Goal: Task Accomplishment & Management: Manage account settings

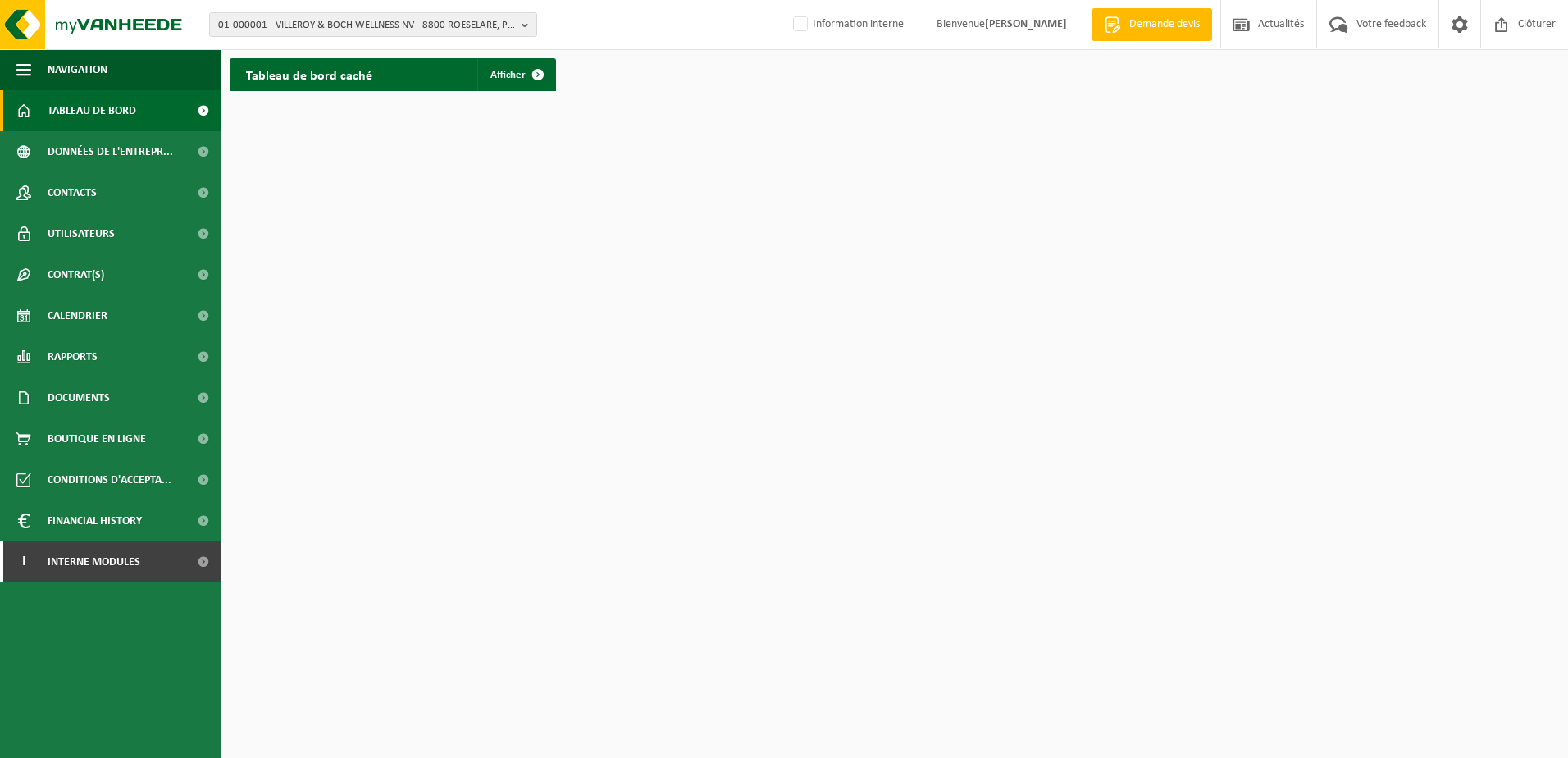
click at [812, 63] on div "Tableau de bord caché Afficher" at bounding box center [895, 75] width 1339 height 49
click at [640, 105] on html "01-000001 - VILLEROY & BOCH WELLNESS NV - 8800 ROESELARE, POPULIERSTRAAT 1 01-0…" at bounding box center [784, 379] width 1568 height 758
click at [296, 22] on span "01-000001 - VILLEROY & BOCH WELLNESS NV - 8800 ROESELARE, POPULIERSTRAAT 1" at bounding box center [366, 25] width 296 height 24
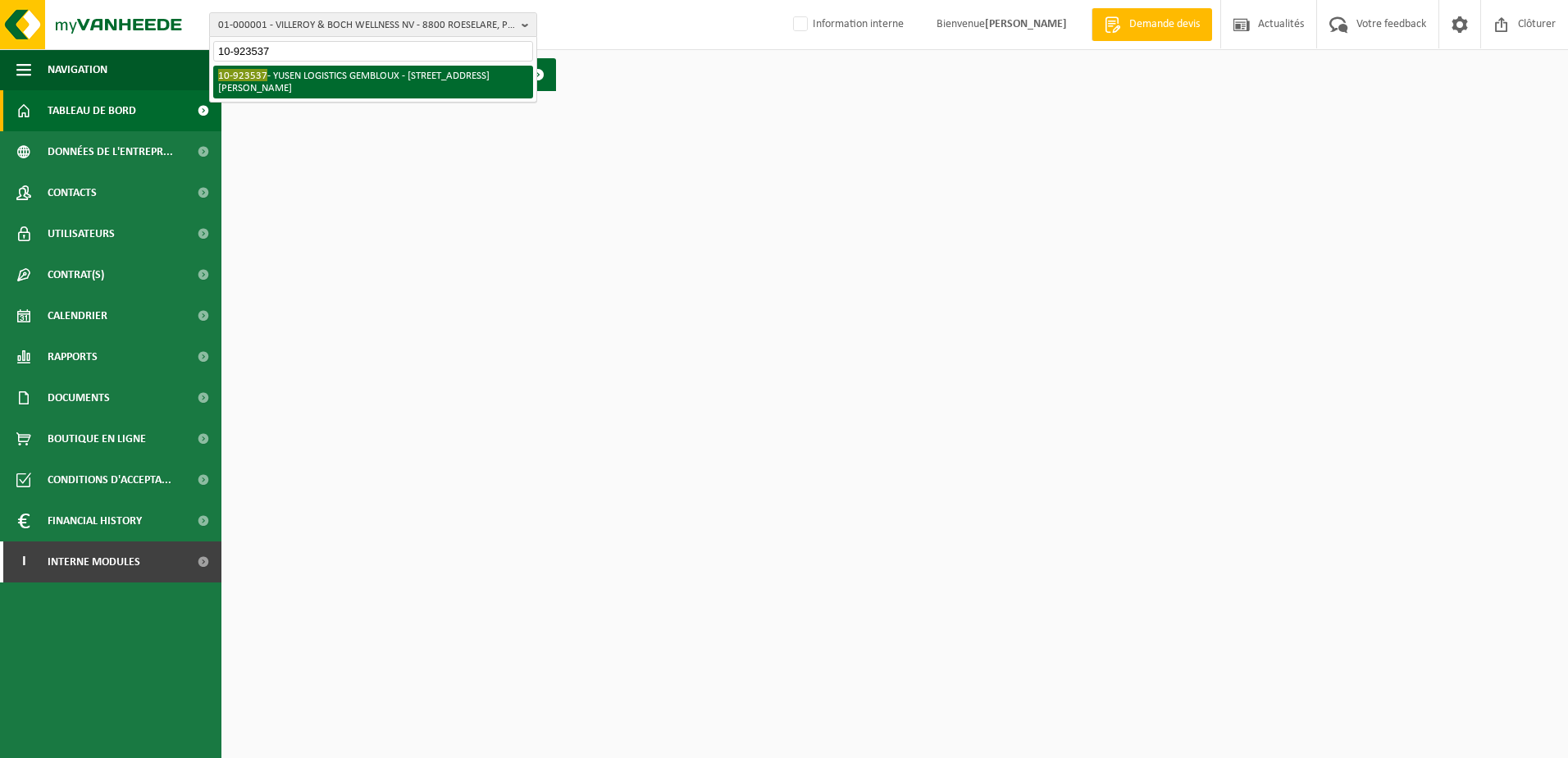
type input "10-923537"
click at [315, 80] on li "10-923537 - YUSEN LOGISTICS GEMBLOUX - 5032 ISNES, RUE CAMILLE HUBERT 24Z" at bounding box center [373, 81] width 320 height 33
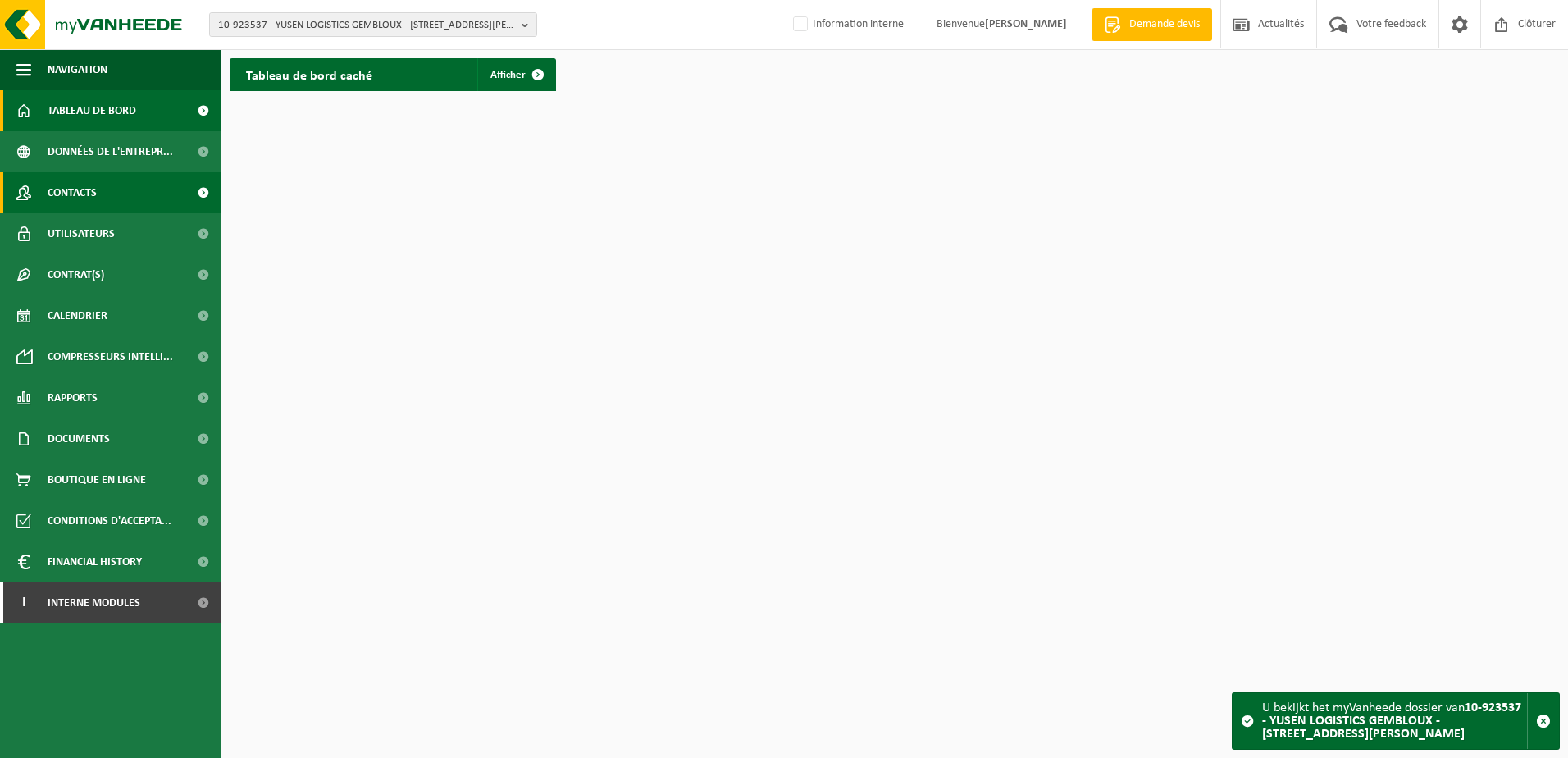
click at [144, 185] on link "Contacts" at bounding box center [111, 193] width 222 height 41
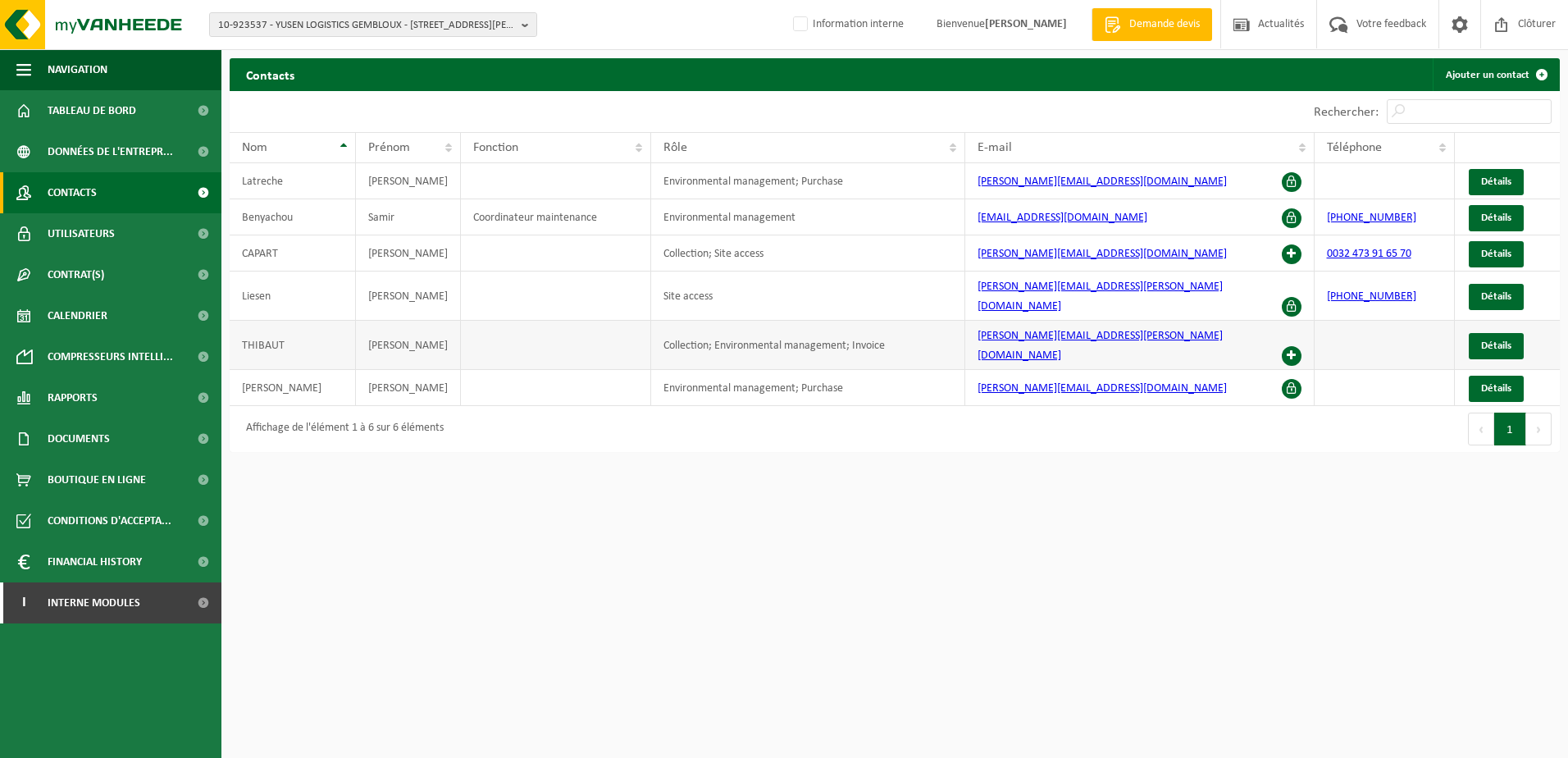
click at [1285, 346] on span at bounding box center [1291, 355] width 20 height 20
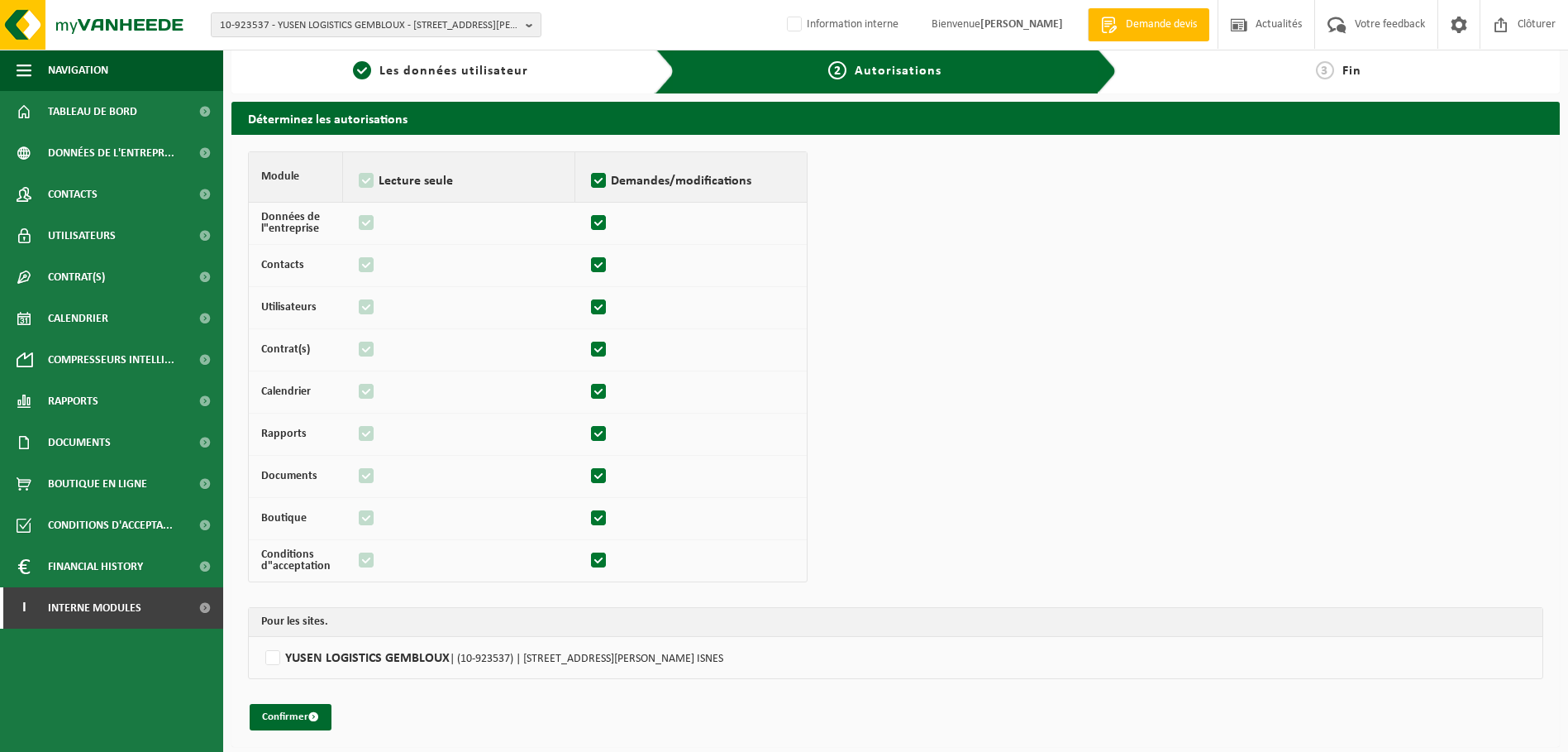
scroll to position [12, 0]
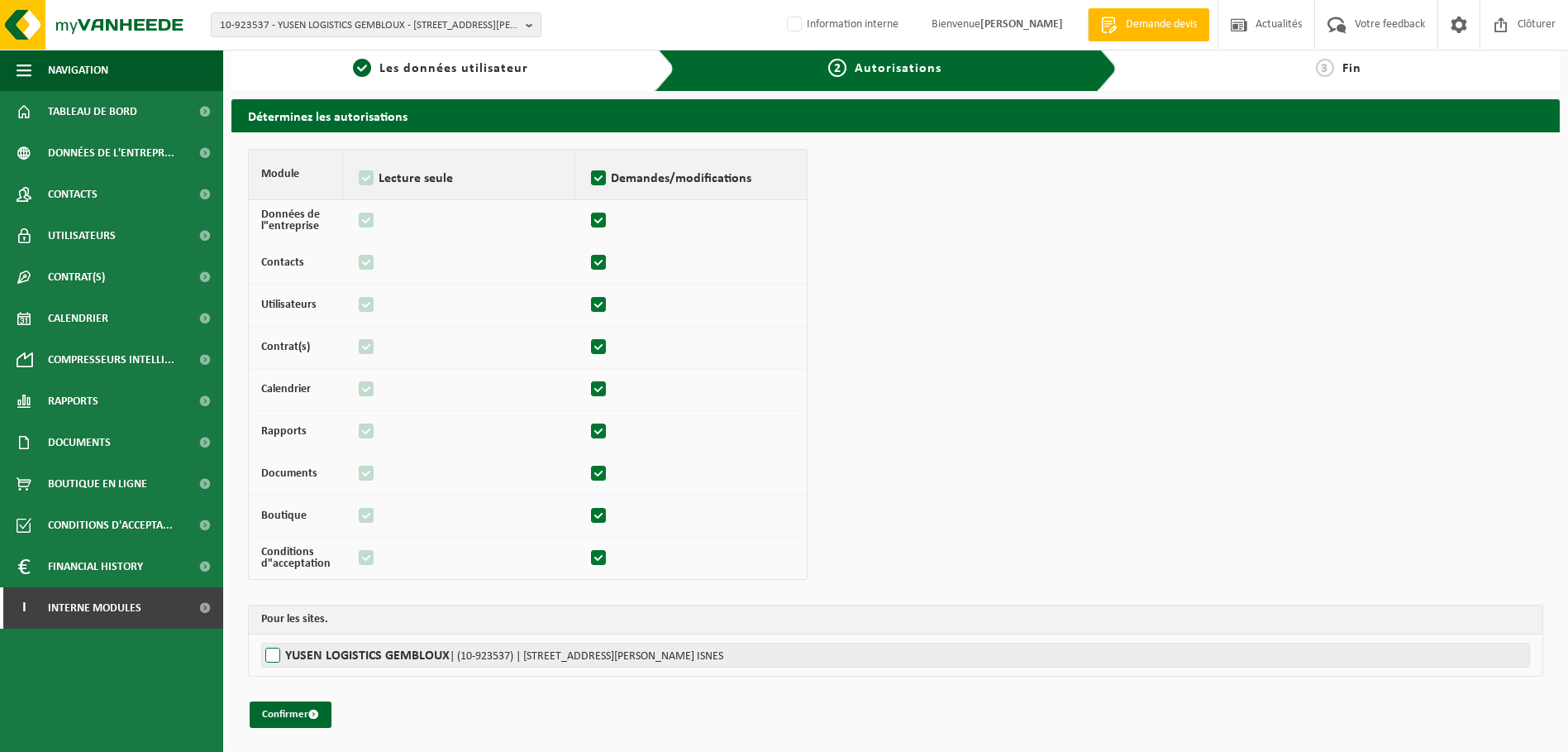
click at [276, 651] on label"] "YUSEN LOGISTICS GEMBLOUX | (10-923537) | [STREET_ADDRESS][PERSON_NAME]" at bounding box center [895, 654] width 1268 height 24
click at [276, 651] on input "YUSEN LOGISTICS GEMBLOUX | (10-923537) | [STREET_ADDRESS][PERSON_NAME]" at bounding box center [1045, 654] width 1568 height 24
checkbox input "true"
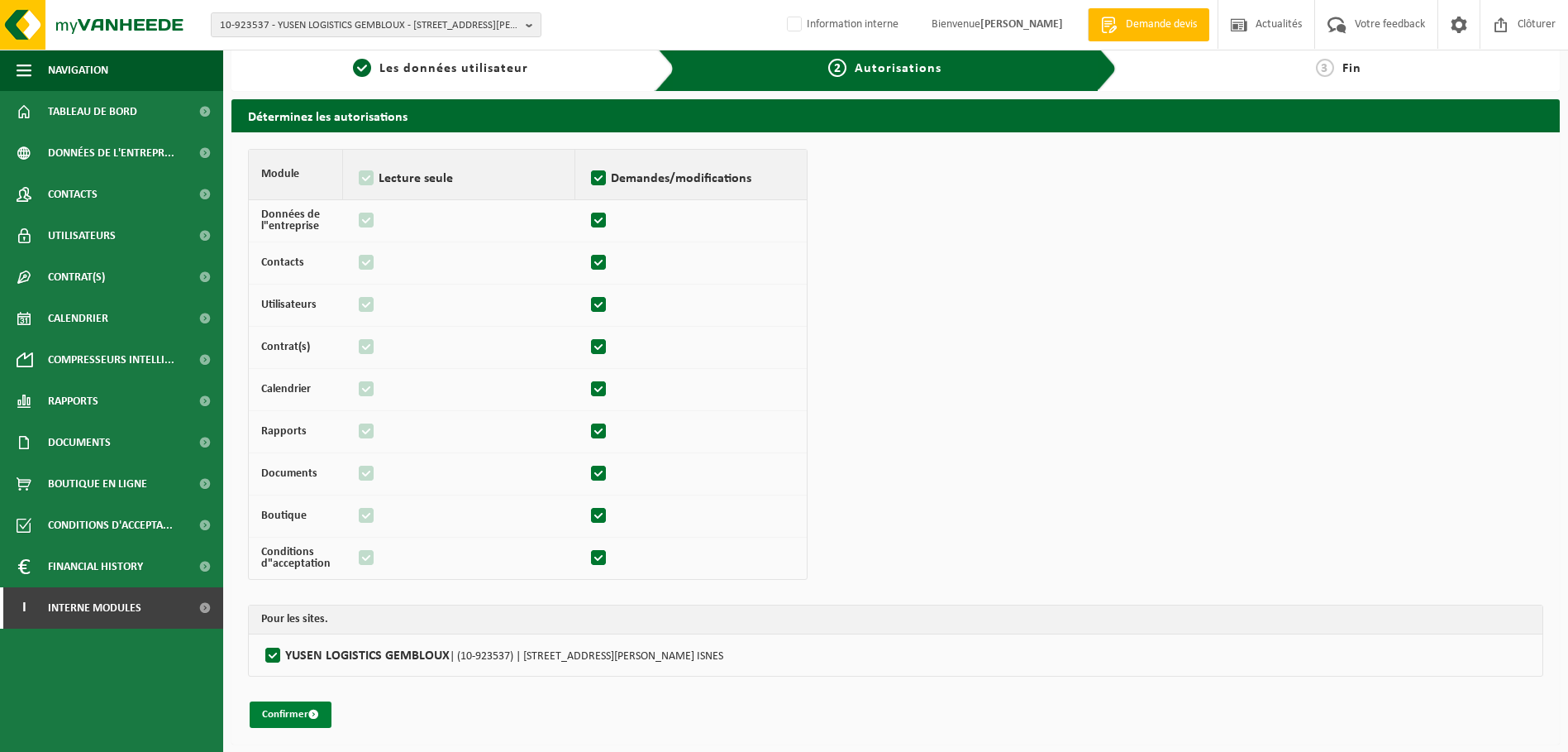
click at [287, 715] on button "Confirmer" at bounding box center [290, 714] width 82 height 26
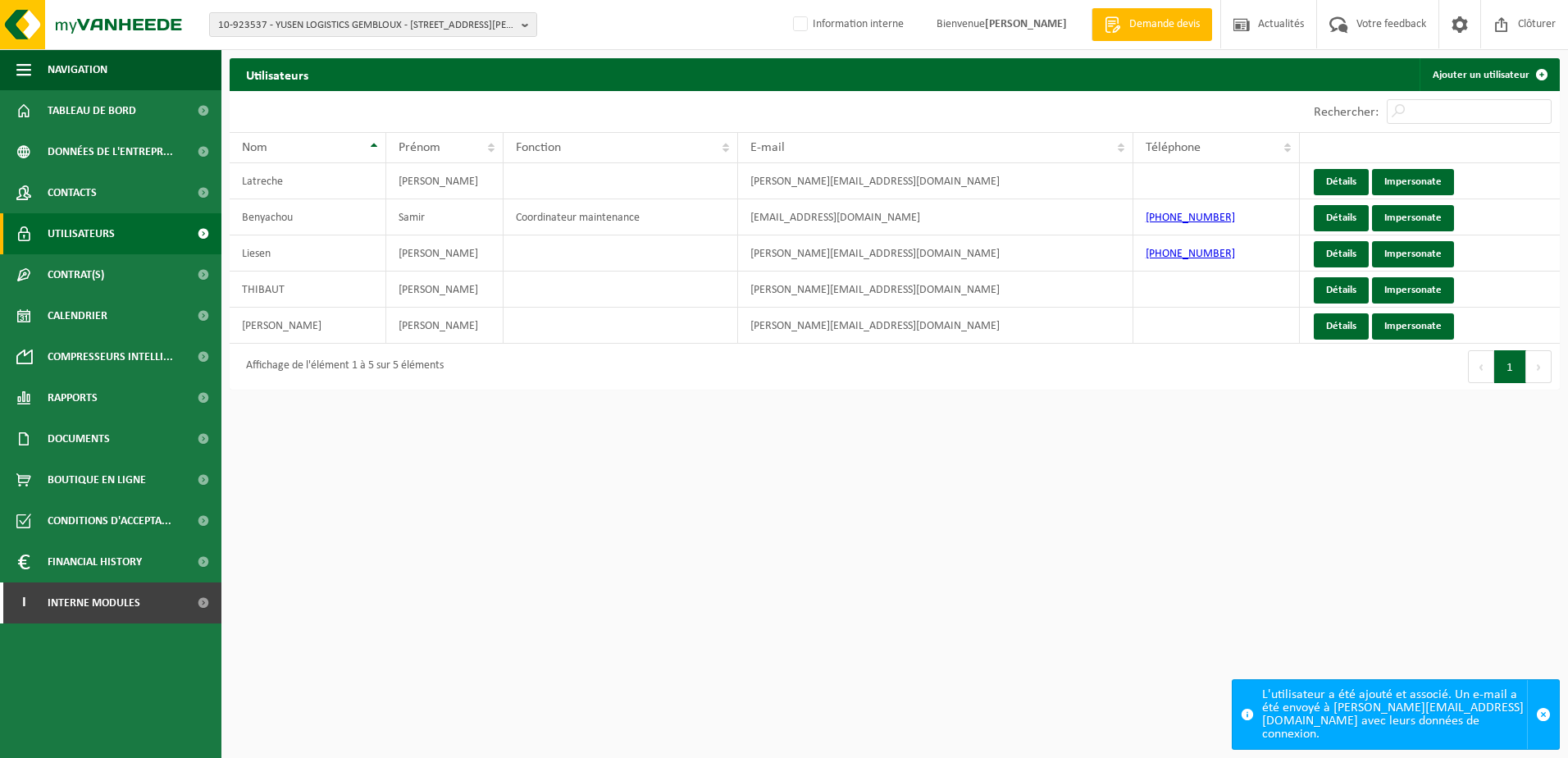
click at [614, 426] on html "10-923537 - YUSEN LOGISTICS GEMBLOUX - 5032 ISNES, RUE CAMILLE HUBERT 24Z 10-92…" at bounding box center [784, 379] width 1568 height 758
click at [317, 16] on span "10-923537 - YUSEN LOGISTICS GEMBLOUX - 5032 ISNES, RUE CAMILLE HUBERT 24Z" at bounding box center [366, 25] width 296 height 24
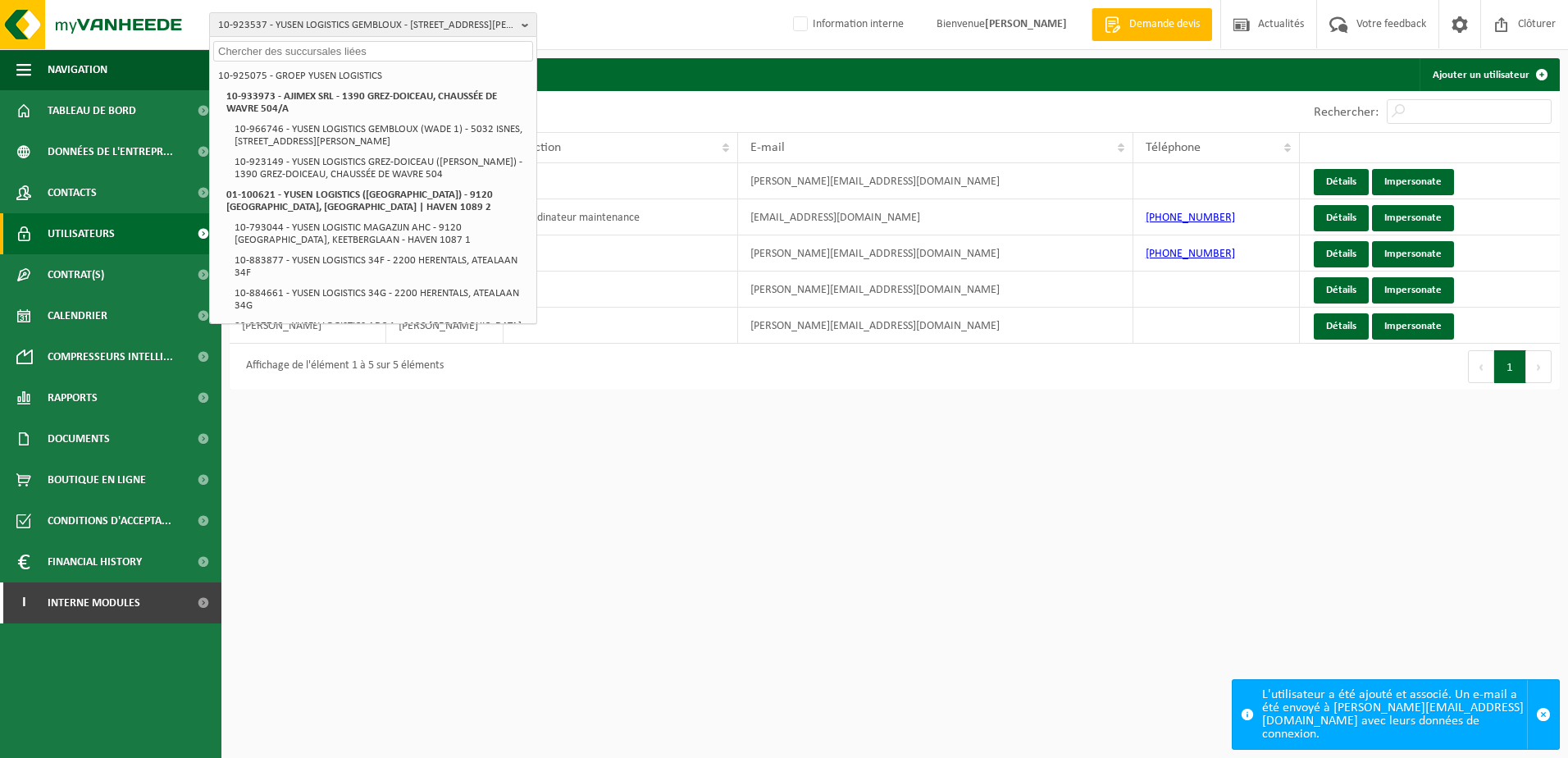
click at [311, 41] on input "text" at bounding box center [373, 51] width 320 height 21
paste input "01-088116"
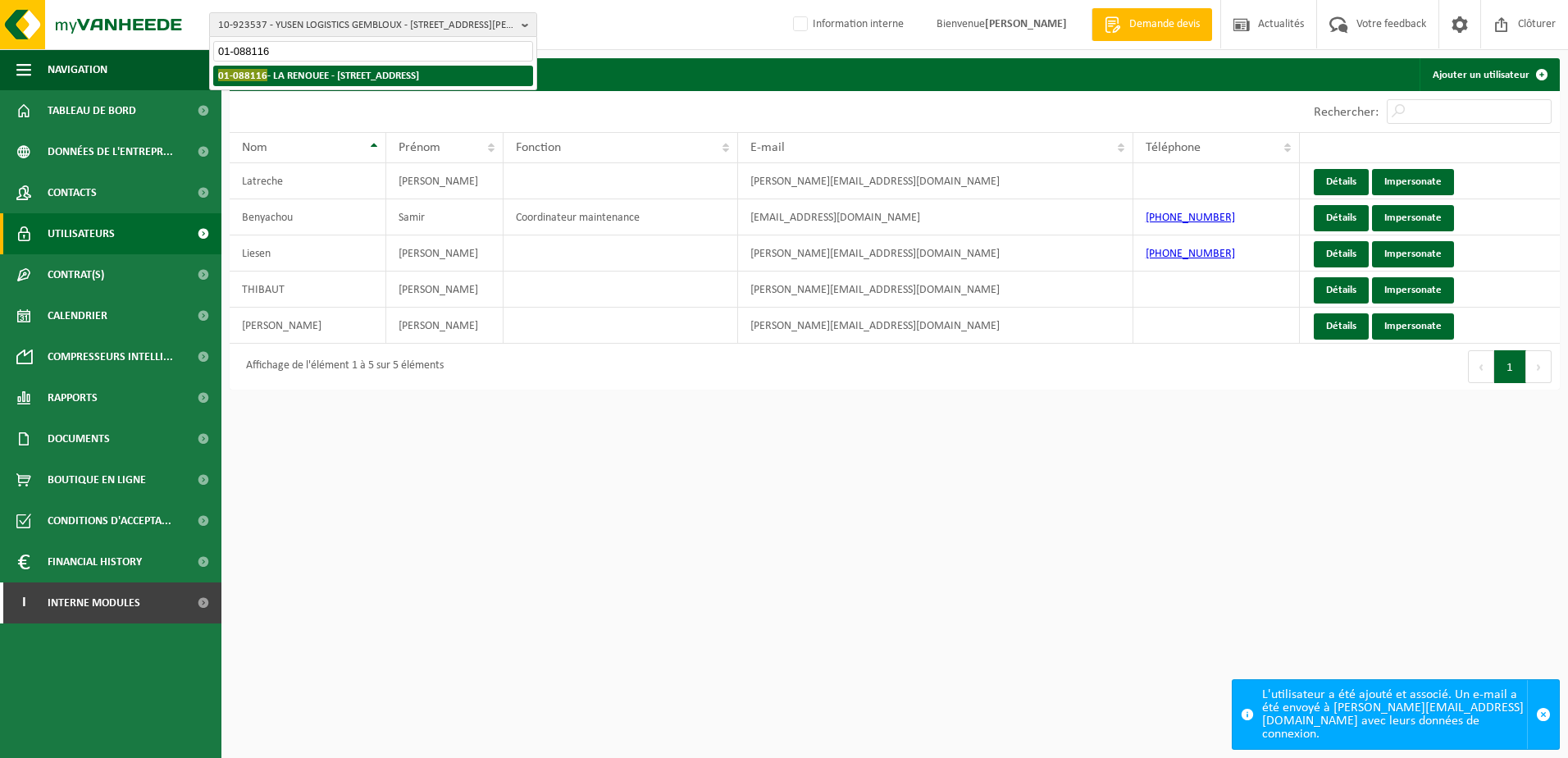
type input "01-088116"
click at [309, 80] on strong "01-088116 - LA RENOUEE - 7012 FLÉNU, RUE DU MOULIN D'EN HAUT 92" at bounding box center [319, 75] width 201 height 12
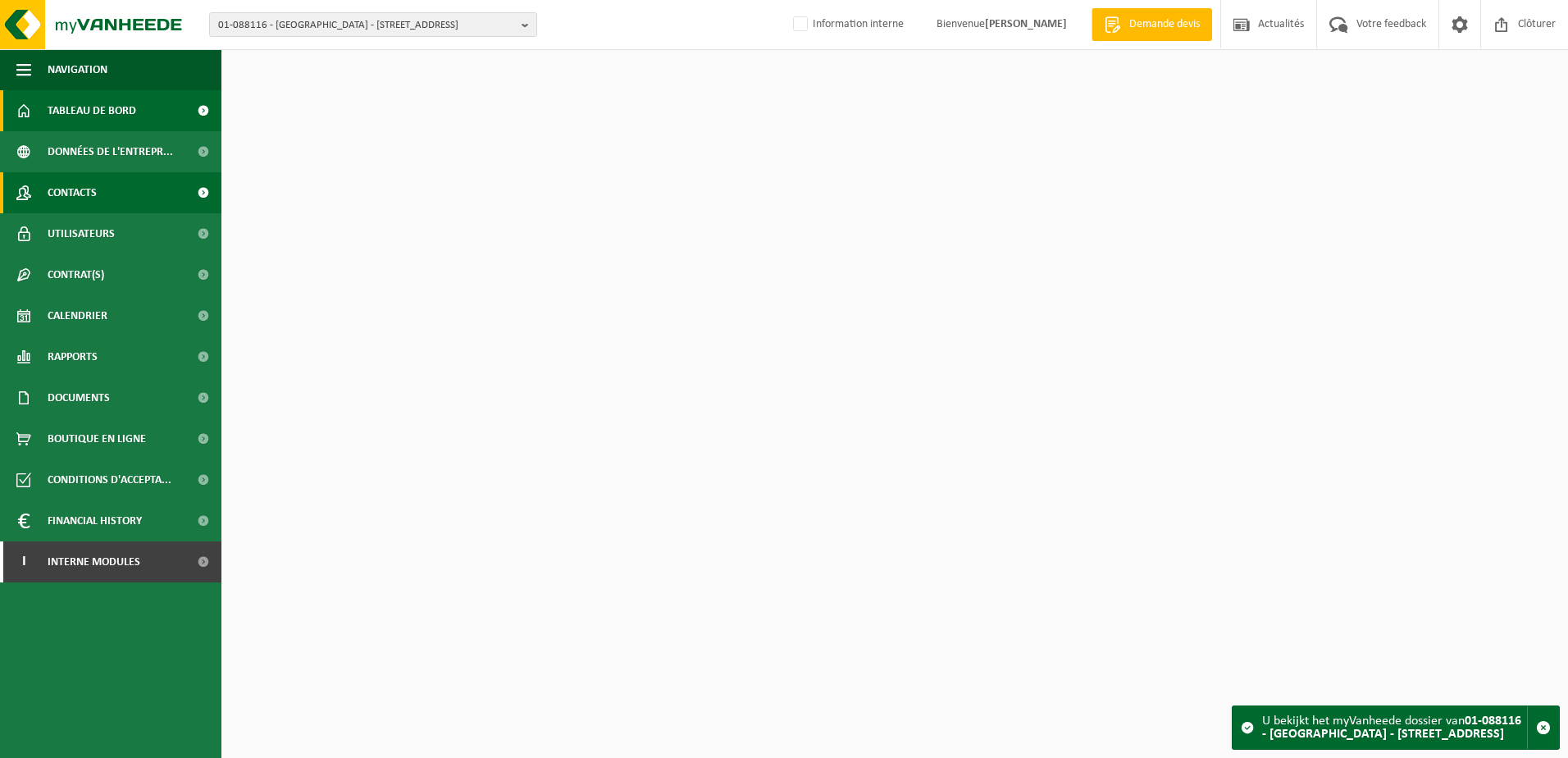
click at [100, 199] on link "Contacts" at bounding box center [111, 193] width 222 height 41
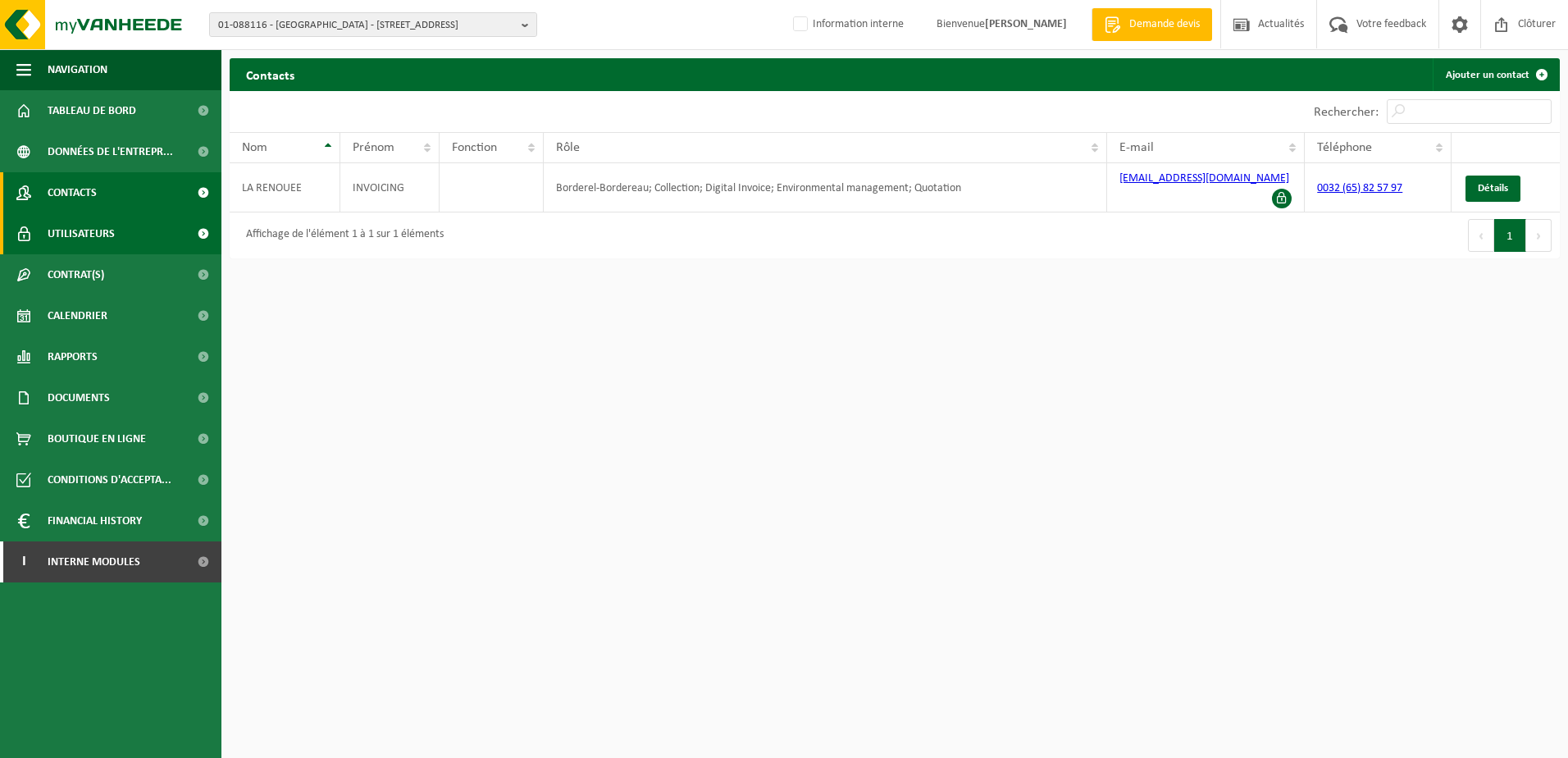
click at [128, 236] on link "Utilisateurs" at bounding box center [111, 234] width 222 height 41
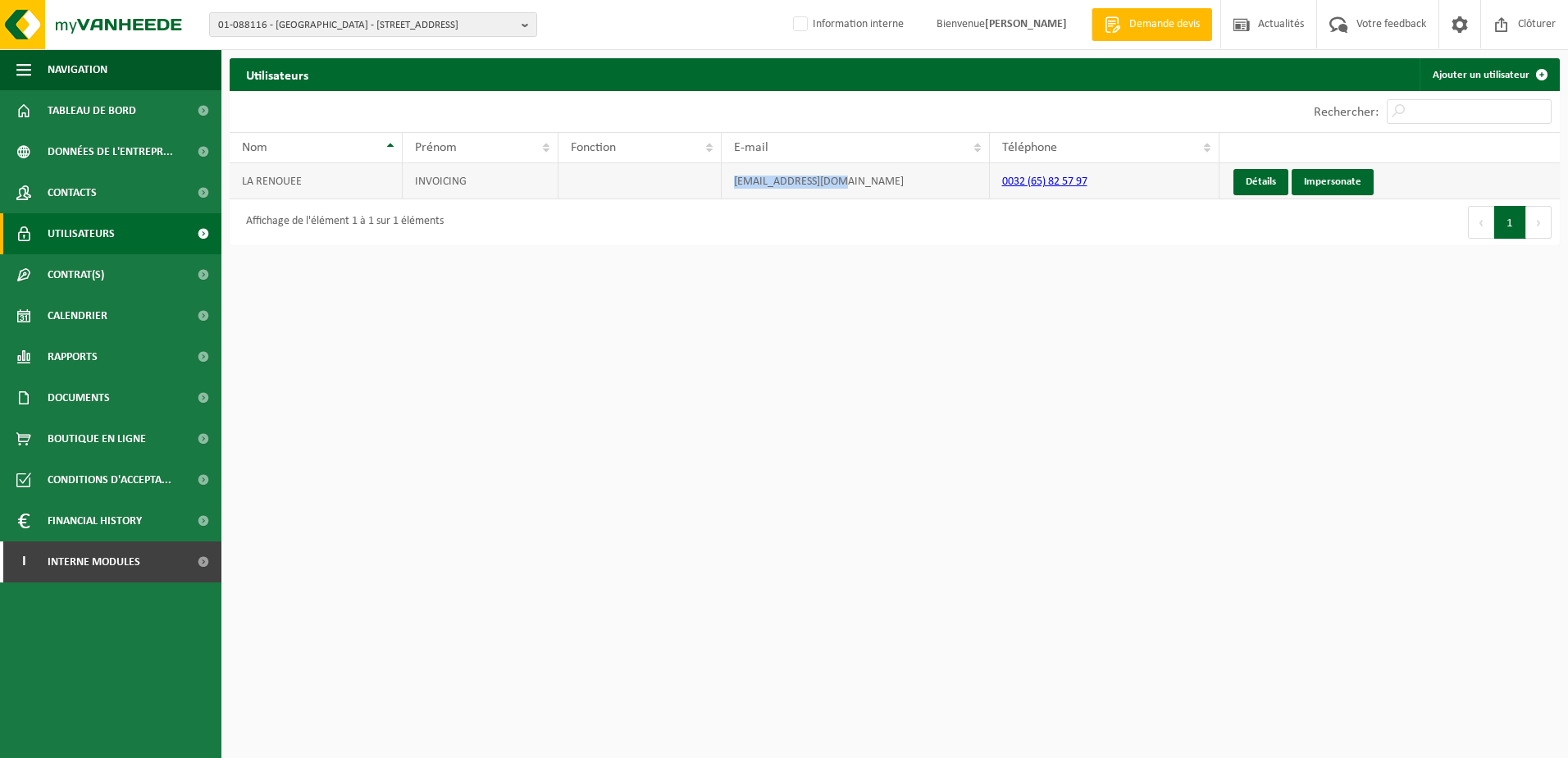
drag, startPoint x: 857, startPoint y: 184, endPoint x: 715, endPoint y: 194, distance: 142.4
click at [715, 194] on tr "LA RENOUEE INVOICING [EMAIL_ADDRESS][DOMAIN_NAME] 0032 (65) 82 57 97 Détails Im…" at bounding box center [894, 181] width 1330 height 36
click at [875, 182] on td "larenouee@gmail.com" at bounding box center [855, 181] width 268 height 36
drag, startPoint x: 869, startPoint y: 182, endPoint x: 730, endPoint y: 197, distance: 139.8
click at [730, 197] on td "larenouee@gmail.com" at bounding box center [855, 181] width 268 height 36
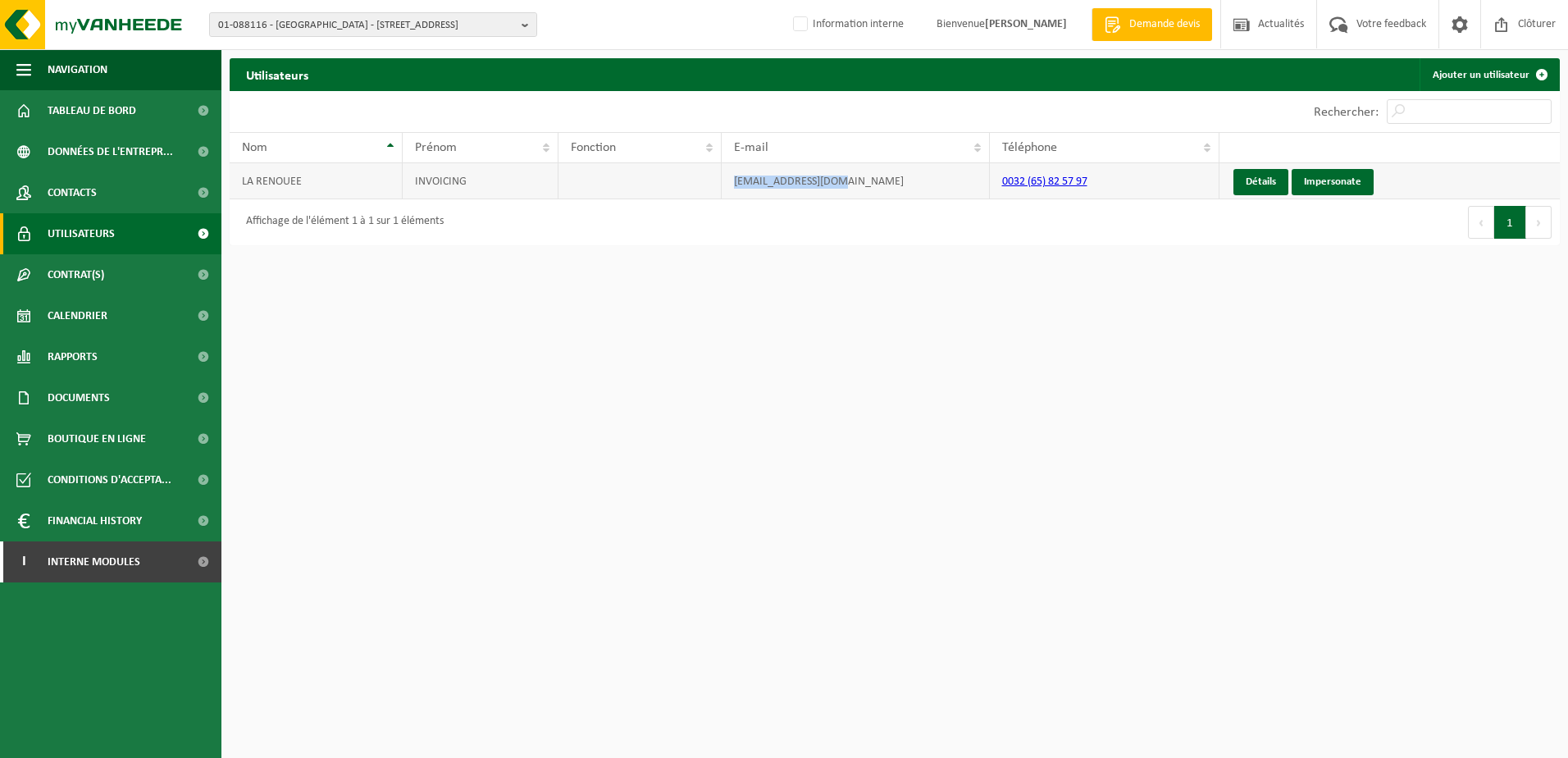
copy td "larenouee@gmail.com"
click at [1269, 179] on link "Détails" at bounding box center [1260, 182] width 55 height 26
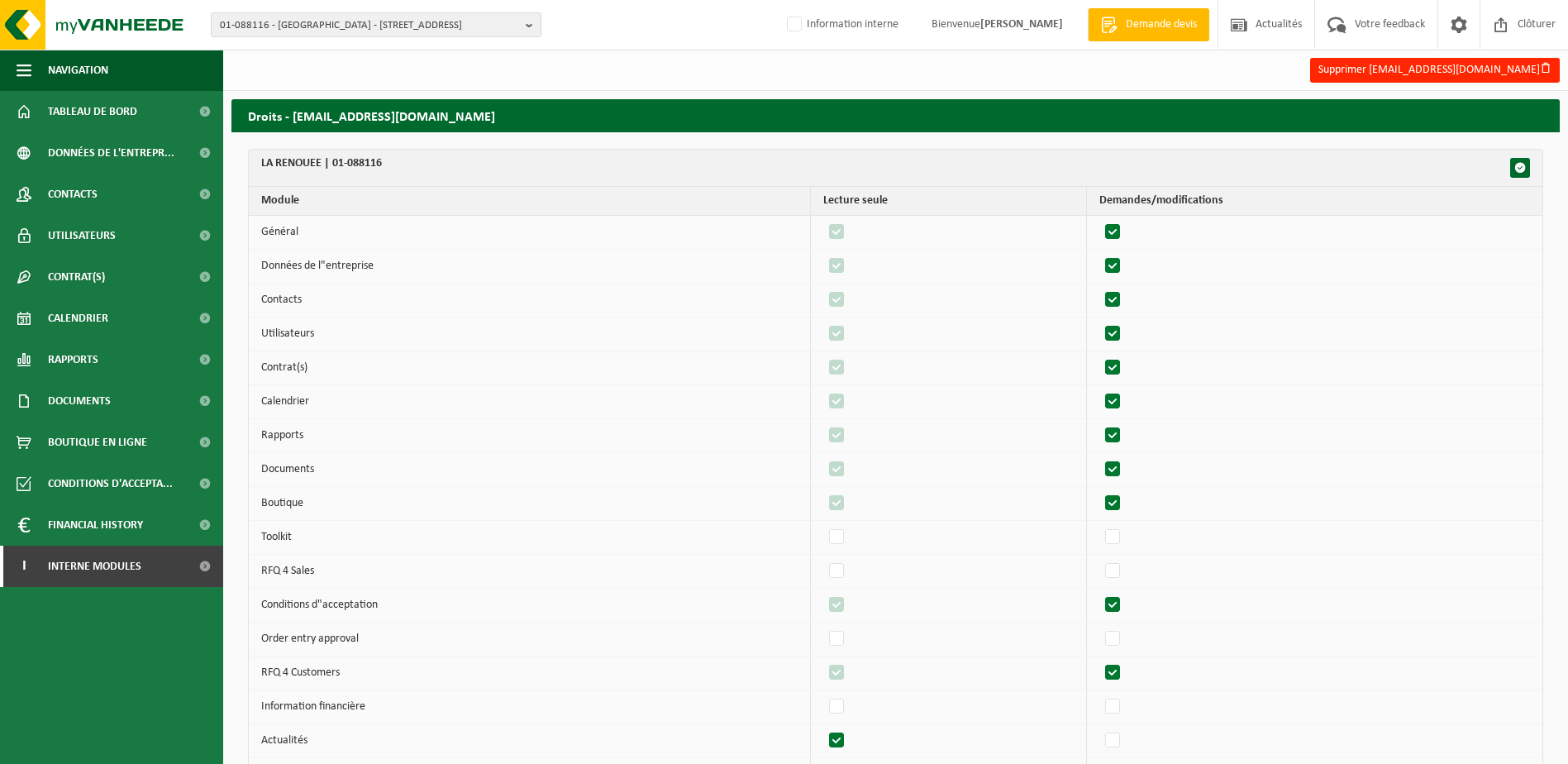
click at [1123, 237] on label"] at bounding box center [1113, 232] width 23 height 24
click at [1099, 220] on input "checkbox" at bounding box center [1098, 219] width 1 height 1
click at [1123, 237] on label"] at bounding box center [1113, 232] width 23 height 24
click at [1099, 220] on input "checkbox" at bounding box center [1098, 219] width 1 height 1
checkbox input "true"
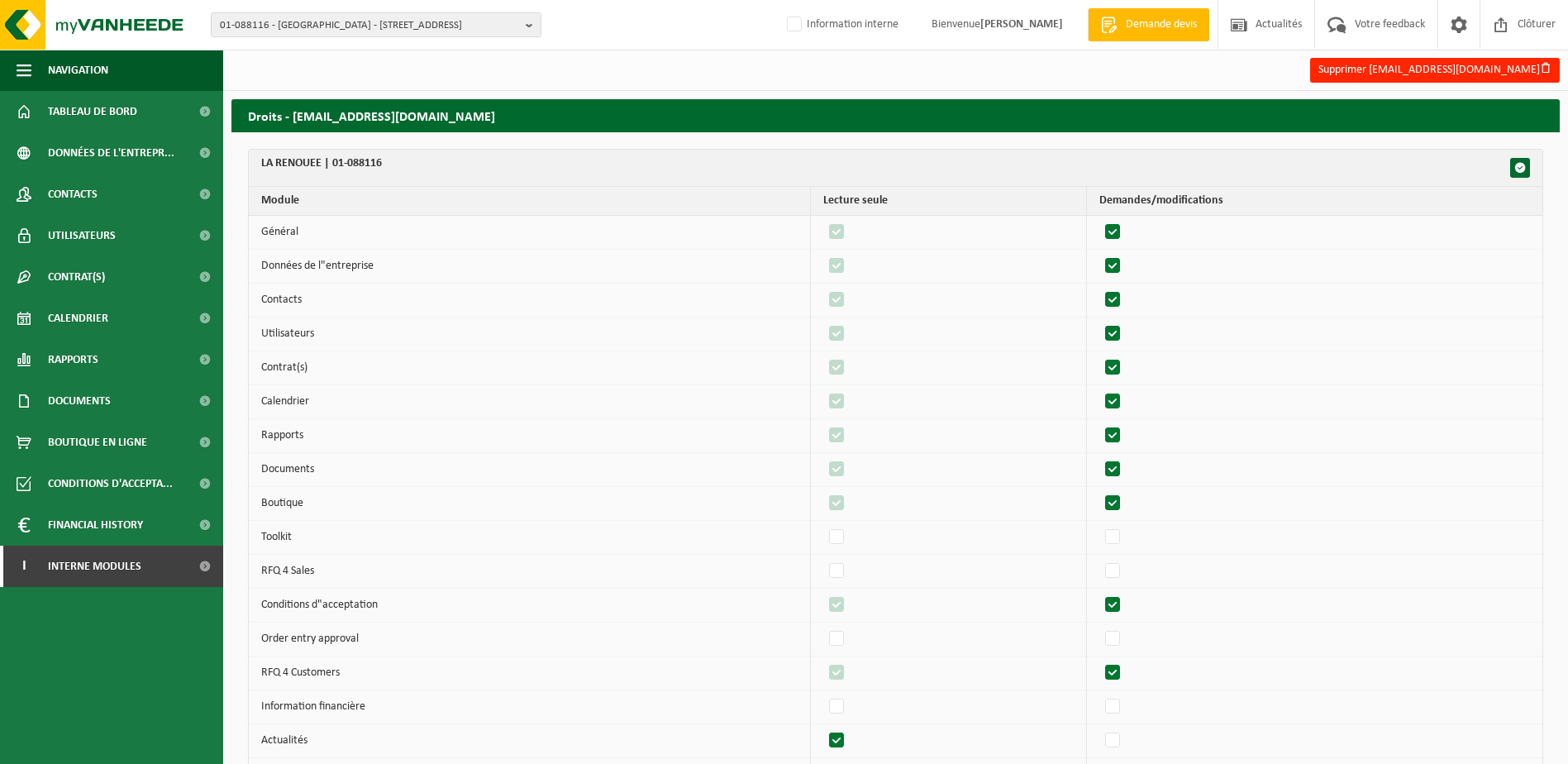
click at [1123, 261] on label"] at bounding box center [1113, 266] width 23 height 24
click at [1099, 254] on input "checkbox" at bounding box center [1098, 253] width 1 height 1
click at [1122, 262] on label"] at bounding box center [1113, 266] width 23 height 24
click at [1099, 254] on input "checkbox" at bounding box center [1098, 253] width 1 height 1
checkbox input "true"
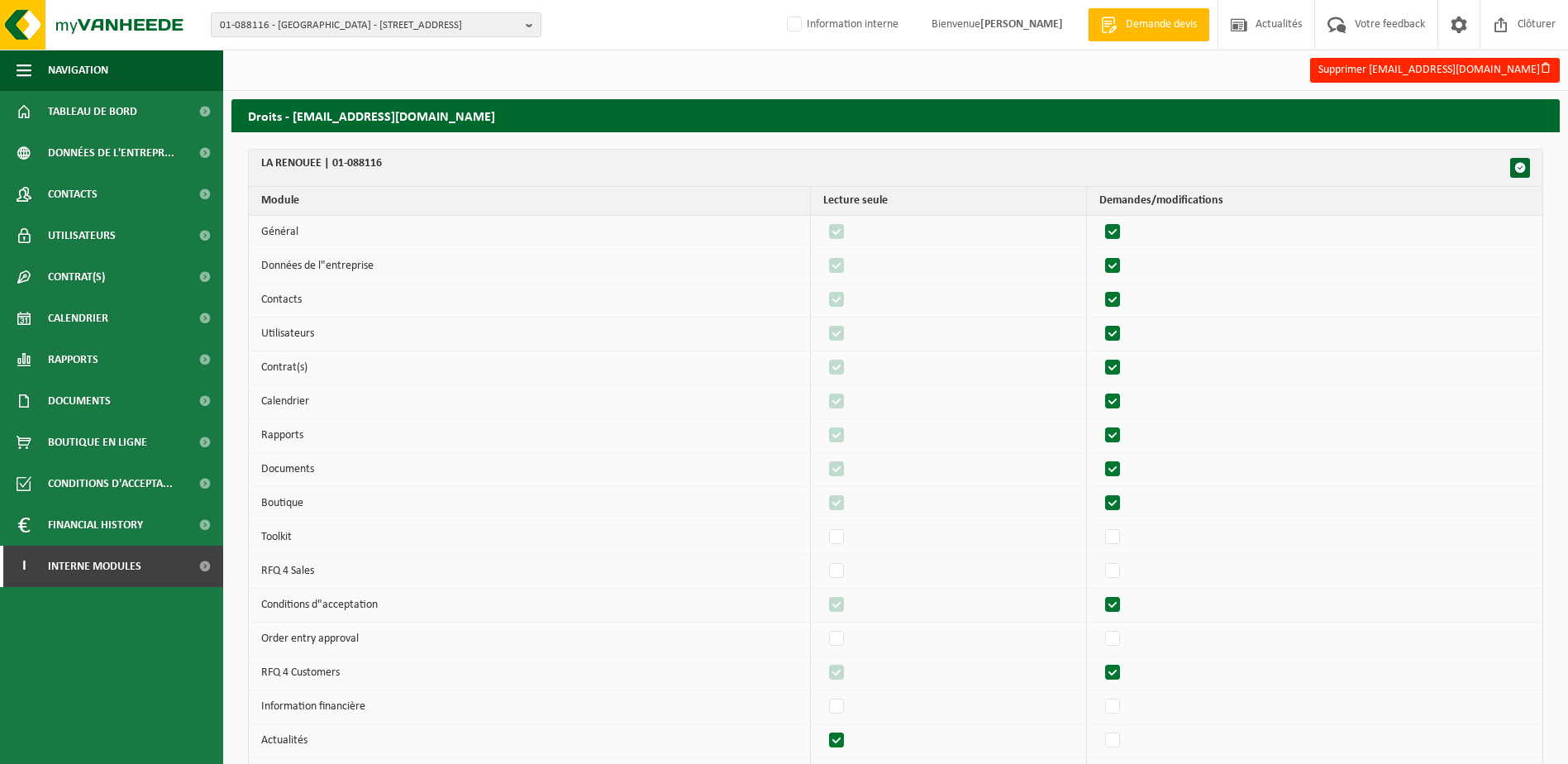
click at [1117, 297] on label"] at bounding box center [1113, 300] width 23 height 24
click at [1099, 288] on input "checkbox" at bounding box center [1098, 287] width 1 height 1
click at [1117, 298] on label"] at bounding box center [1113, 300] width 23 height 24
click at [1099, 288] on input "checkbox" at bounding box center [1098, 287] width 1 height 1
checkbox input "true"
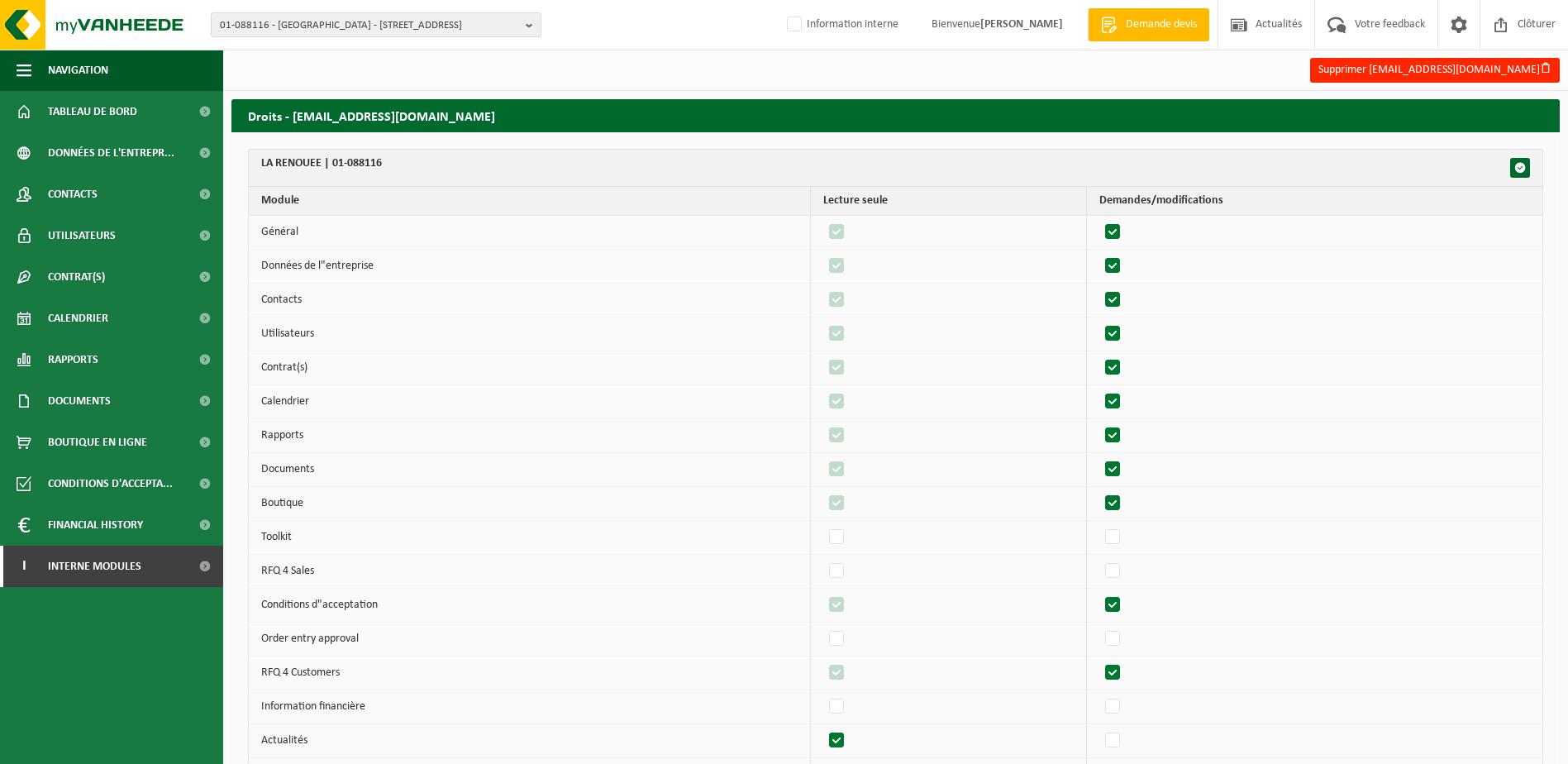
click at [1125, 325] on label"] at bounding box center [1113, 334] width 23 height 24
click at [1099, 321] on input "checkbox" at bounding box center [1098, 320] width 1 height 1
click at [1125, 327] on label"] at bounding box center [1113, 334] width 23 height 24
click at [1099, 321] on input "checkbox" at bounding box center [1098, 320] width 1 height 1
checkbox input "true"
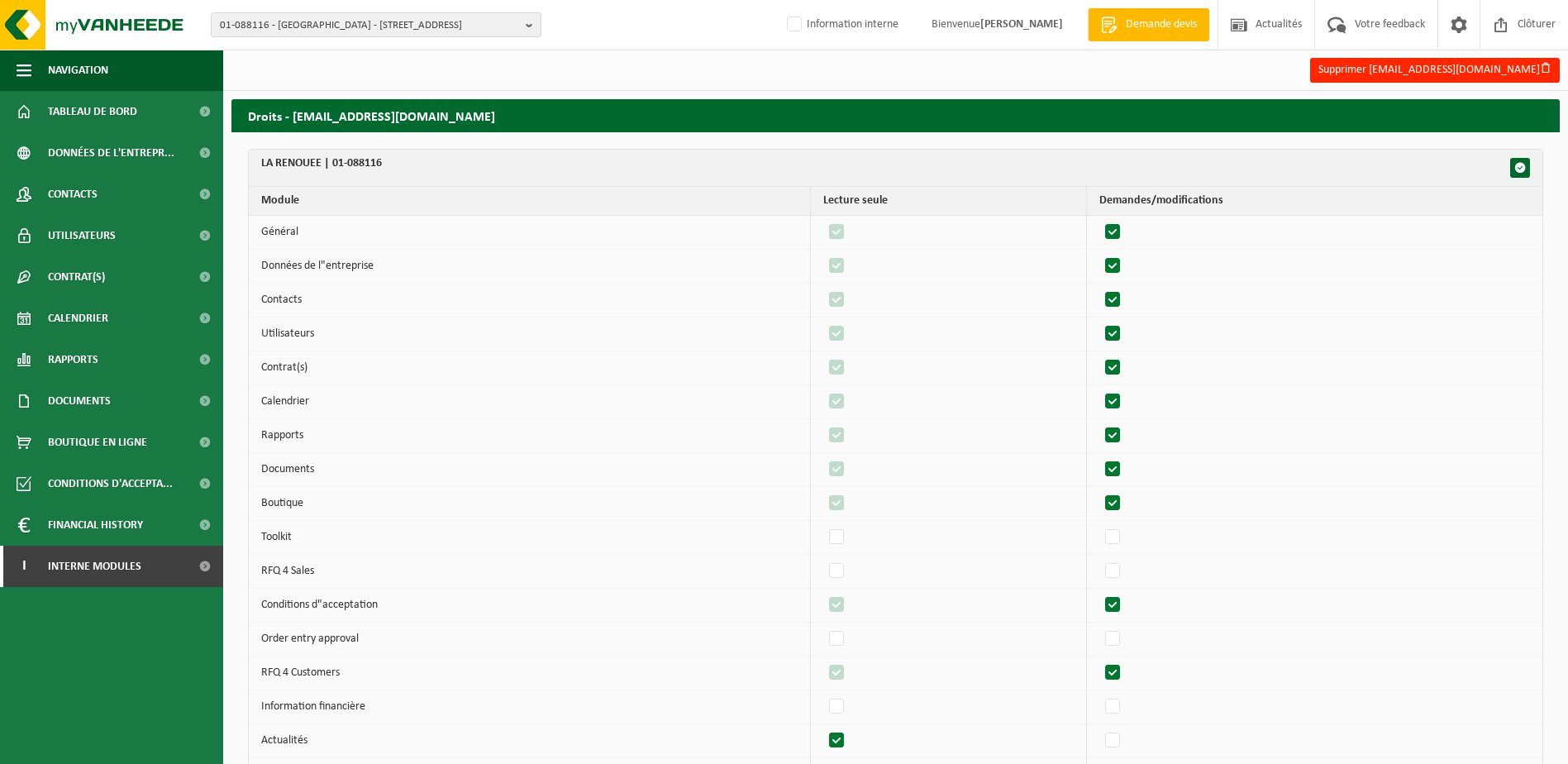
click at [1123, 369] on label"] at bounding box center [1113, 367] width 23 height 24
click at [1099, 355] on input "checkbox" at bounding box center [1098, 354] width 1 height 1
click at [1123, 369] on label"] at bounding box center [1113, 367] width 23 height 24
click at [1099, 355] on input "checkbox" at bounding box center [1098, 354] width 1 height 1
checkbox input "true"
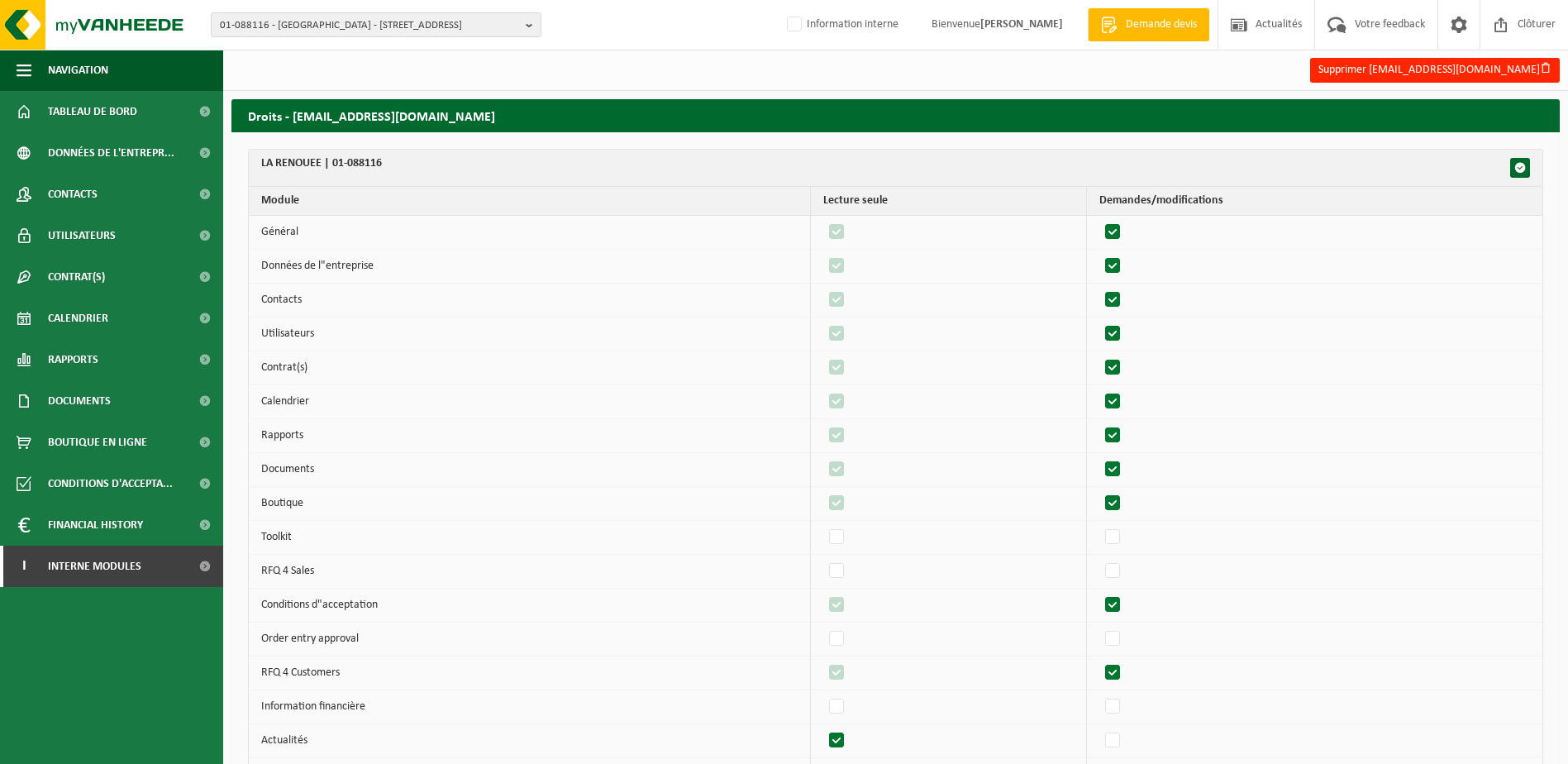
click at [1120, 395] on label"] at bounding box center [1113, 401] width 23 height 24
click at [1099, 389] on input "checkbox" at bounding box center [1098, 388] width 1 height 1
click at [1120, 397] on label"] at bounding box center [1113, 401] width 23 height 24
click at [1099, 389] on input "checkbox" at bounding box center [1098, 388] width 1 height 1
checkbox input "true"
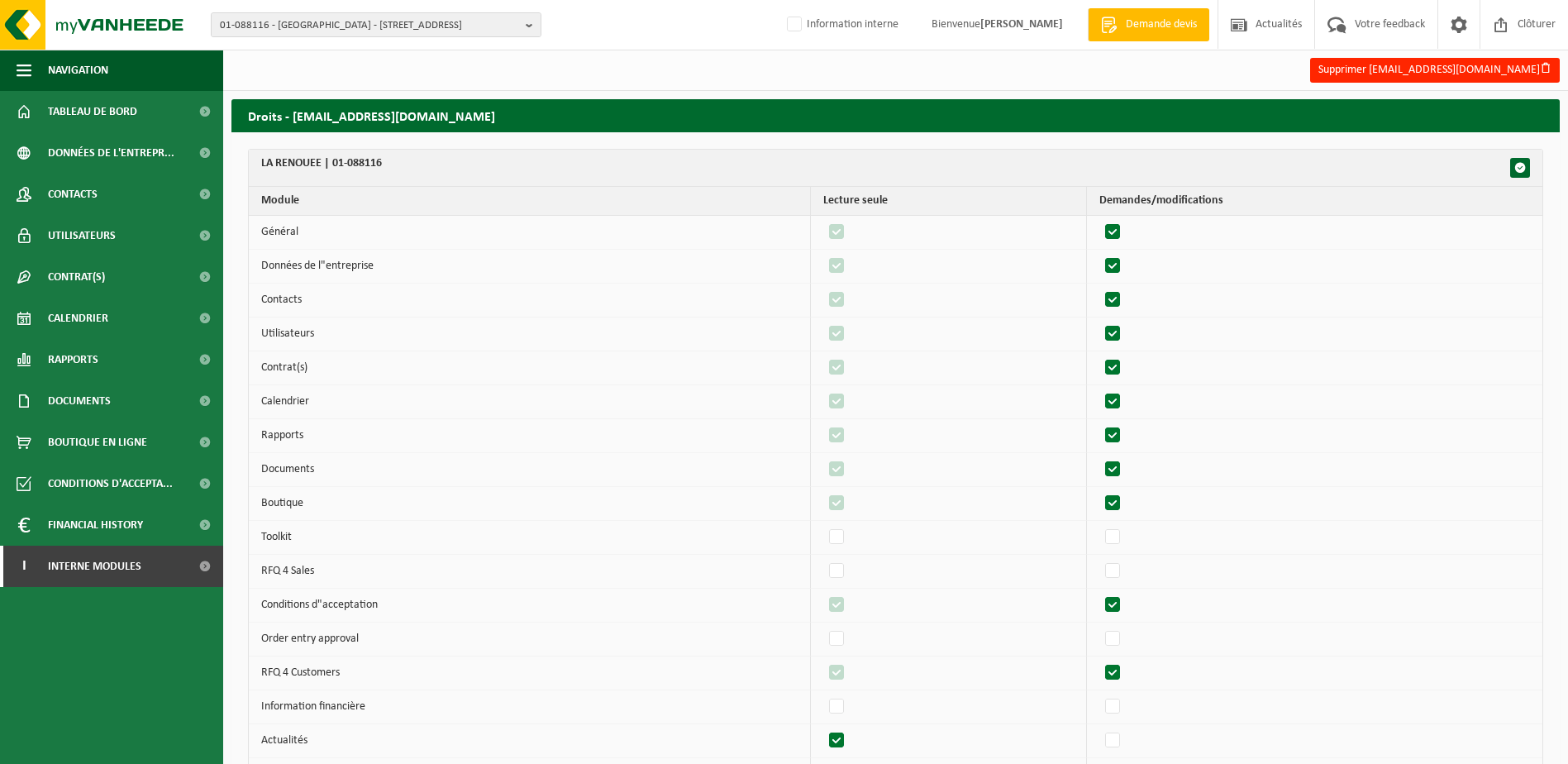
click at [1125, 429] on label"] at bounding box center [1113, 435] width 23 height 24
click at [1099, 423] on input "checkbox" at bounding box center [1098, 423] width 1 height 1
click at [1125, 429] on label"] at bounding box center [1113, 435] width 23 height 24
click at [1099, 423] on input "checkbox" at bounding box center [1098, 423] width 1 height 1
checkbox input "true"
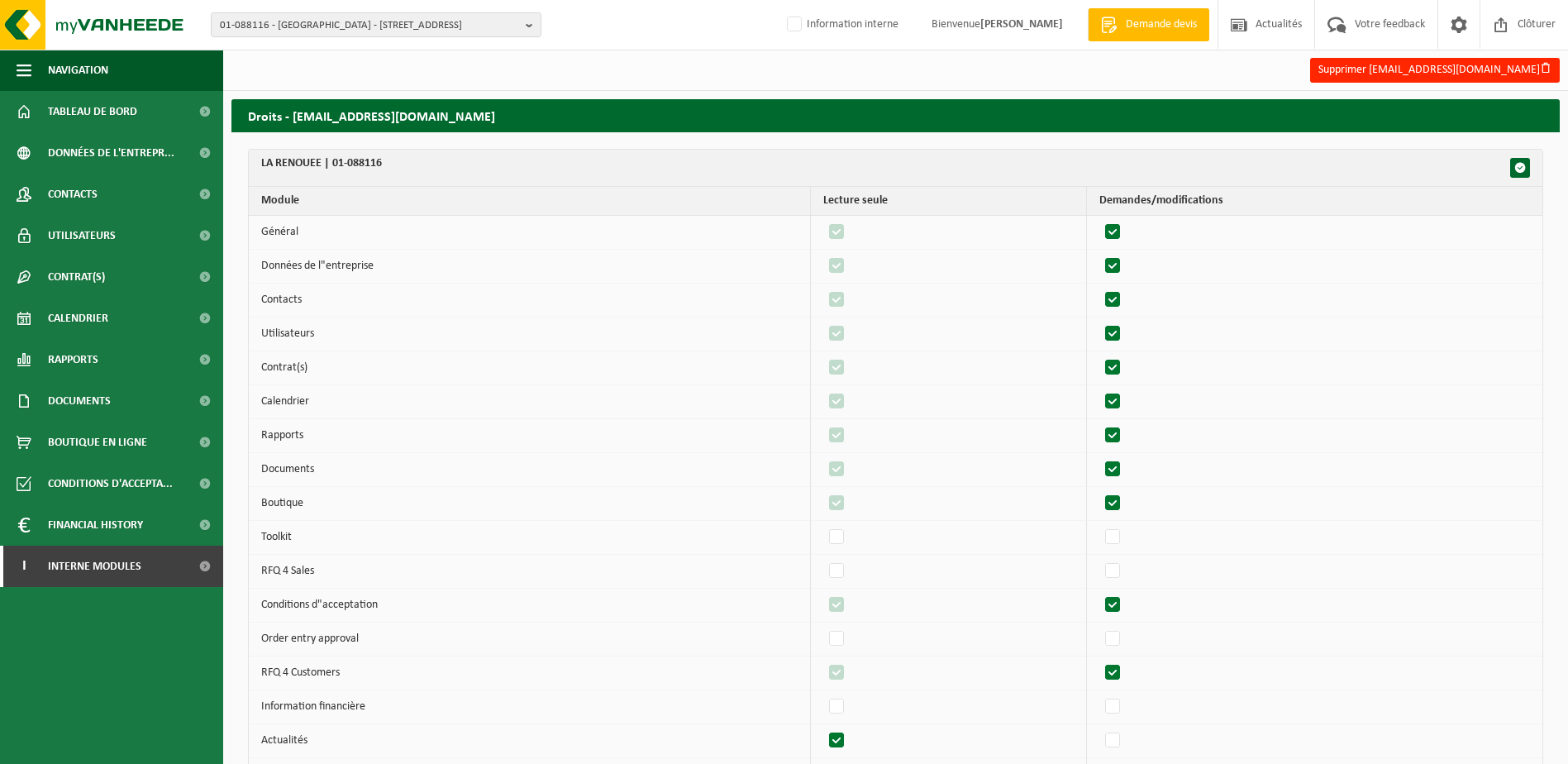
click at [1121, 463] on label"] at bounding box center [1113, 469] width 23 height 24
click at [1099, 457] on input "checkbox" at bounding box center [1098, 457] width 1 height 1
click at [1121, 463] on label"] at bounding box center [1113, 469] width 23 height 24
click at [1099, 457] on input "checkbox" at bounding box center [1098, 457] width 1 height 1
checkbox input "true"
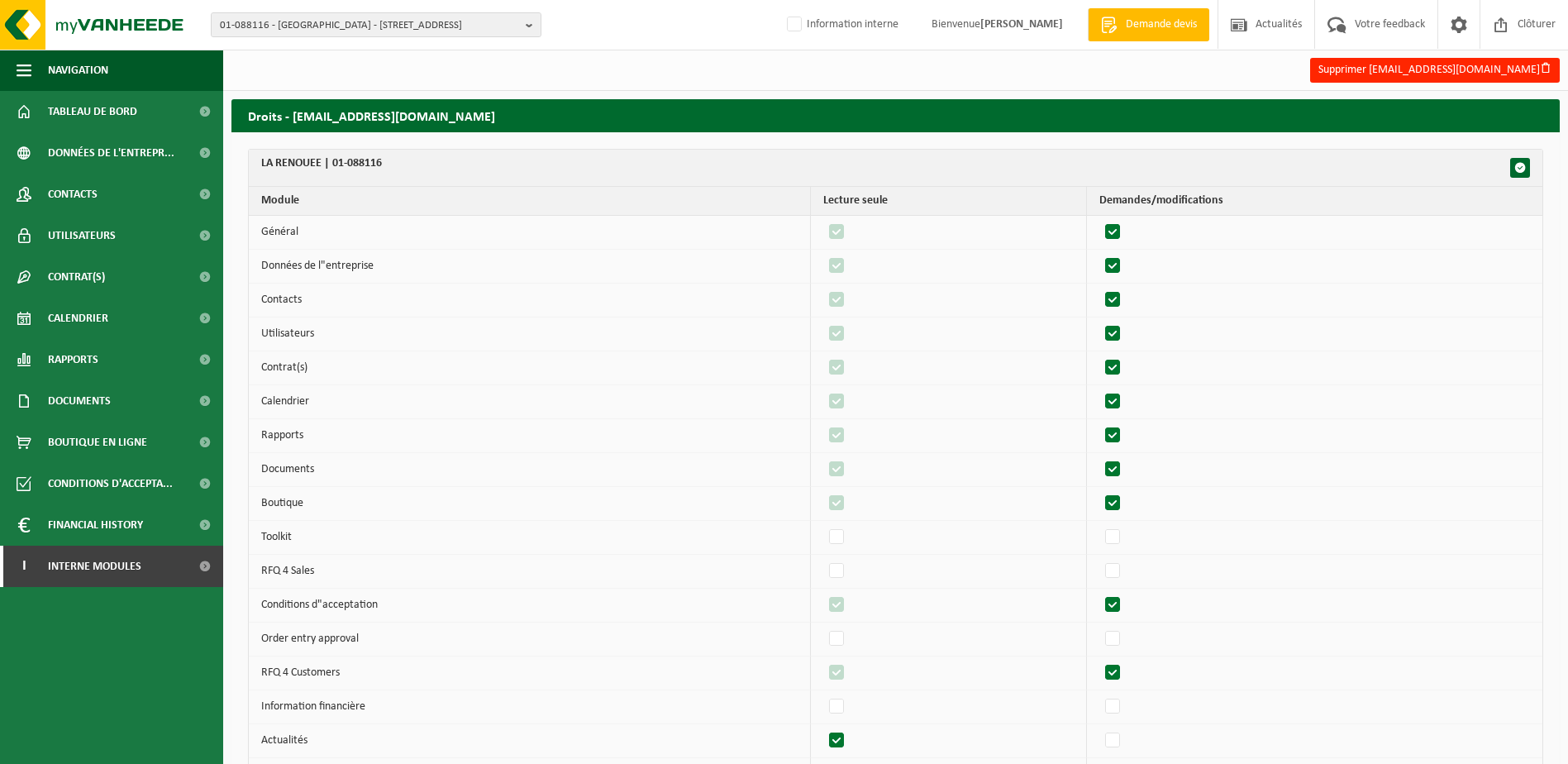
click at [1119, 499] on label"] at bounding box center [1113, 504] width 23 height 24
click at [1099, 491] on input "checkbox" at bounding box center [1098, 491] width 1 height 1
click at [1119, 499] on label"] at bounding box center [1113, 504] width 23 height 24
click at [1099, 491] on input "checkbox" at bounding box center [1098, 491] width 1 height 1
checkbox input "true"
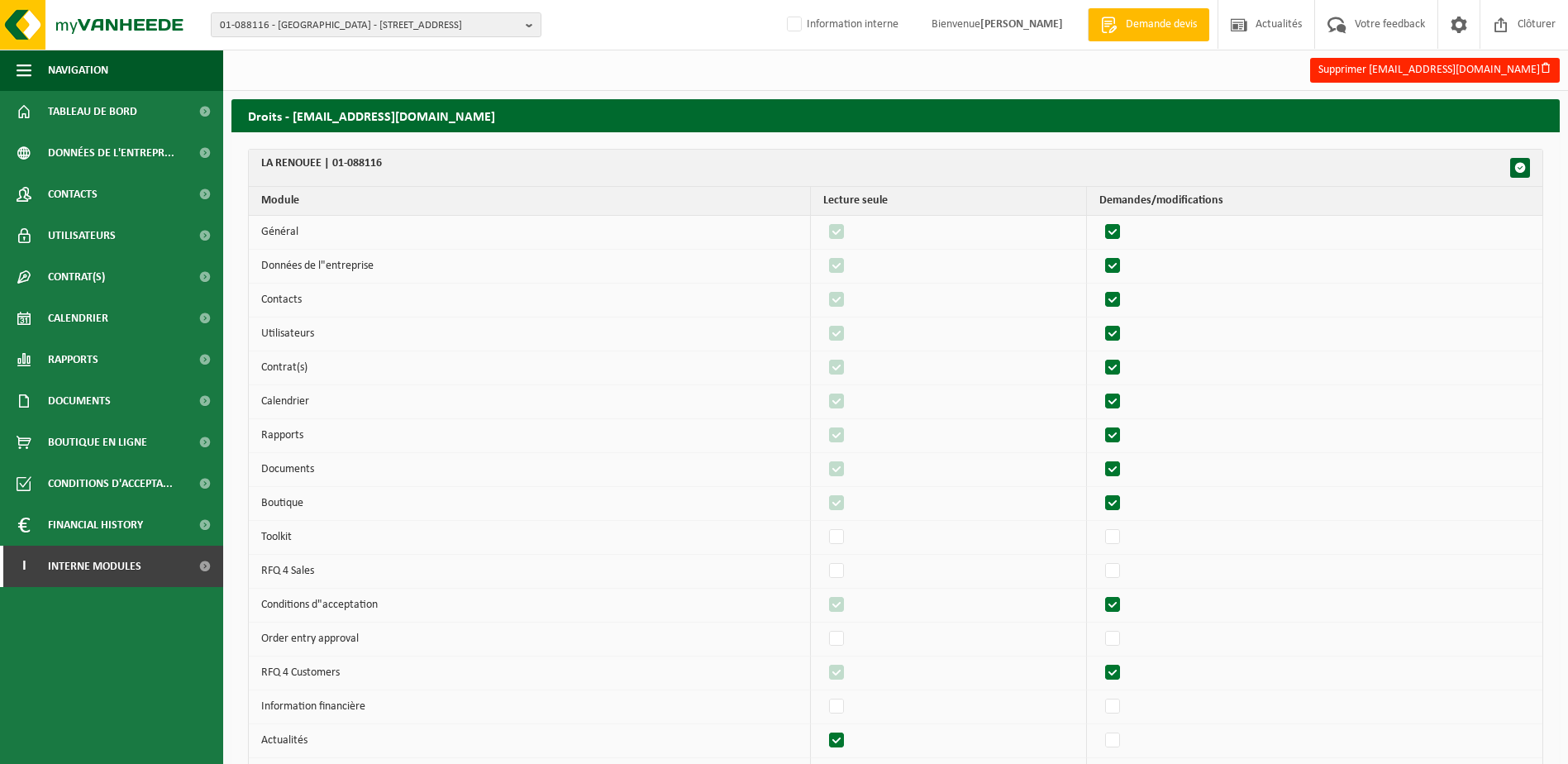
click at [1125, 600] on label"] at bounding box center [1113, 605] width 23 height 24
click at [1099, 593] on input "checkbox" at bounding box center [1098, 592] width 1 height 1
click at [1125, 600] on label"] at bounding box center [1113, 605] width 23 height 24
click at [1099, 593] on input "checkbox" at bounding box center [1098, 592] width 1 height 1
checkbox input "true"
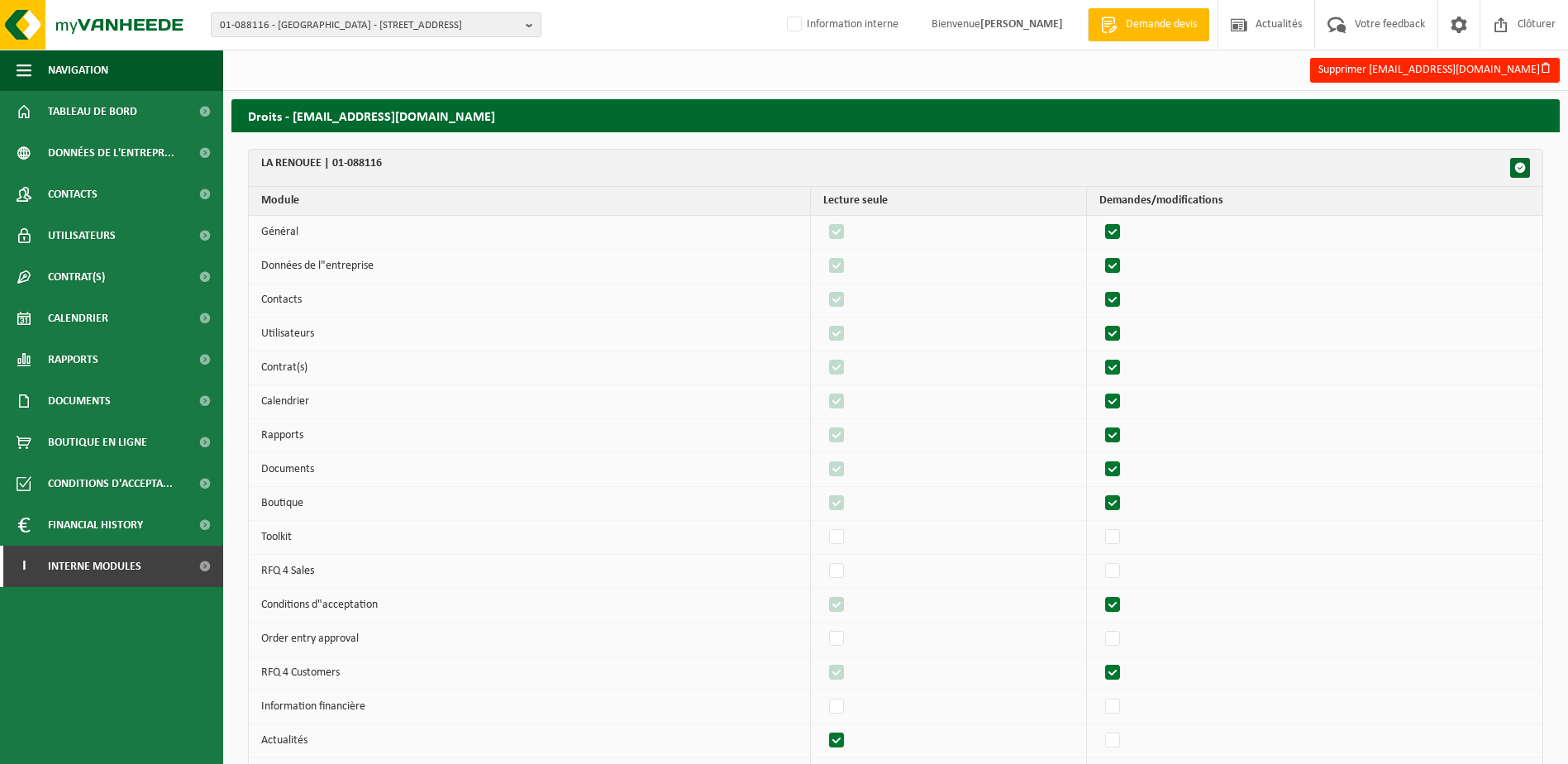
click at [1123, 670] on label"] at bounding box center [1113, 673] width 23 height 24
click at [1099, 661] on input "checkbox" at bounding box center [1098, 660] width 1 height 1
click at [1123, 670] on label"] at bounding box center [1113, 673] width 23 height 24
click at [1099, 661] on input "checkbox" at bounding box center [1098, 660] width 1 height 1
checkbox input "true"
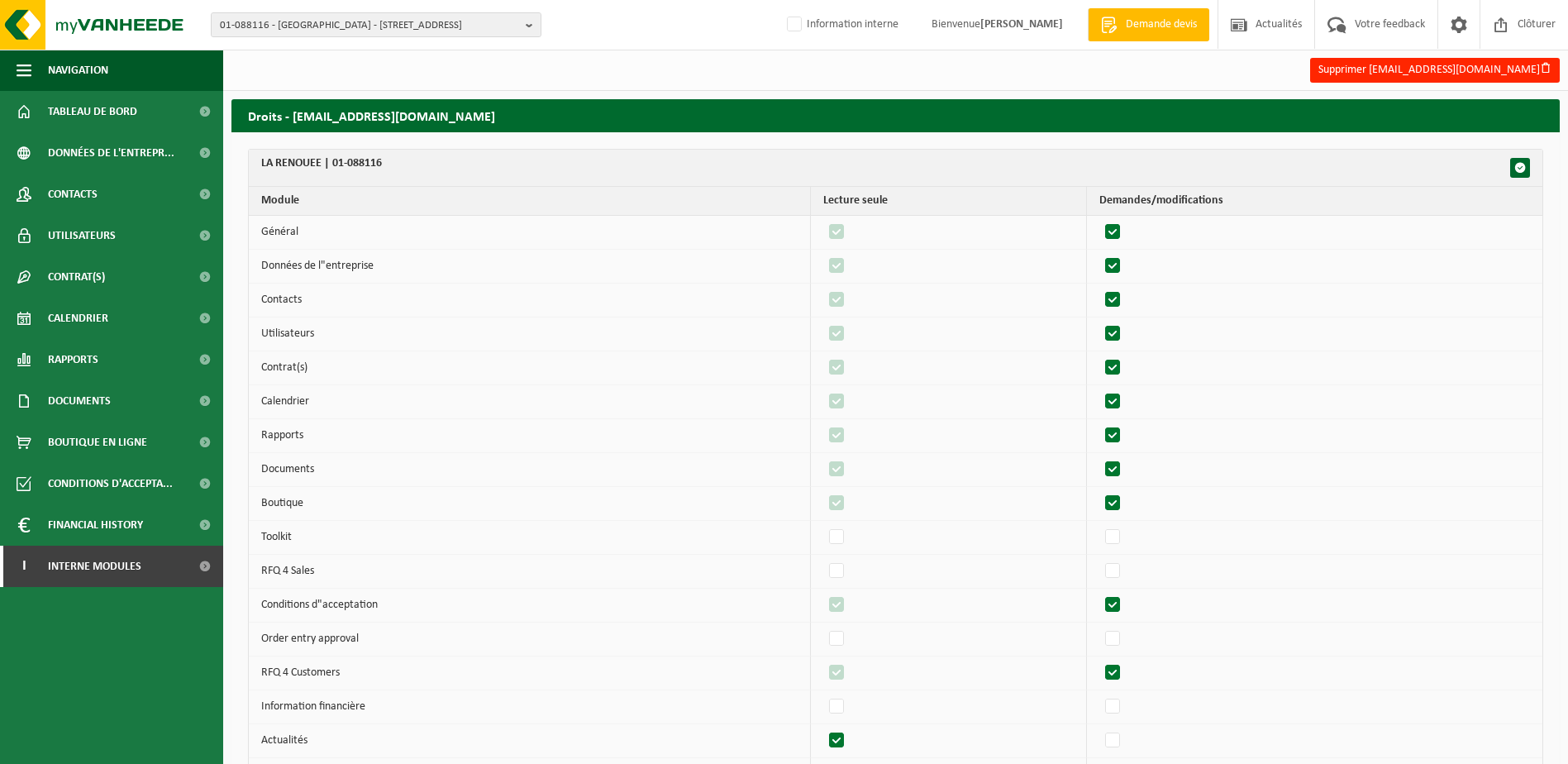
click at [1117, 606] on label"] at bounding box center [1113, 605] width 23 height 24
click at [1099, 593] on input "checkbox" at bounding box center [1098, 592] width 1 height 1
click at [1118, 607] on label"] at bounding box center [1113, 605] width 23 height 24
click at [1099, 593] on input "checkbox" at bounding box center [1098, 592] width 1 height 1
checkbox input "true"
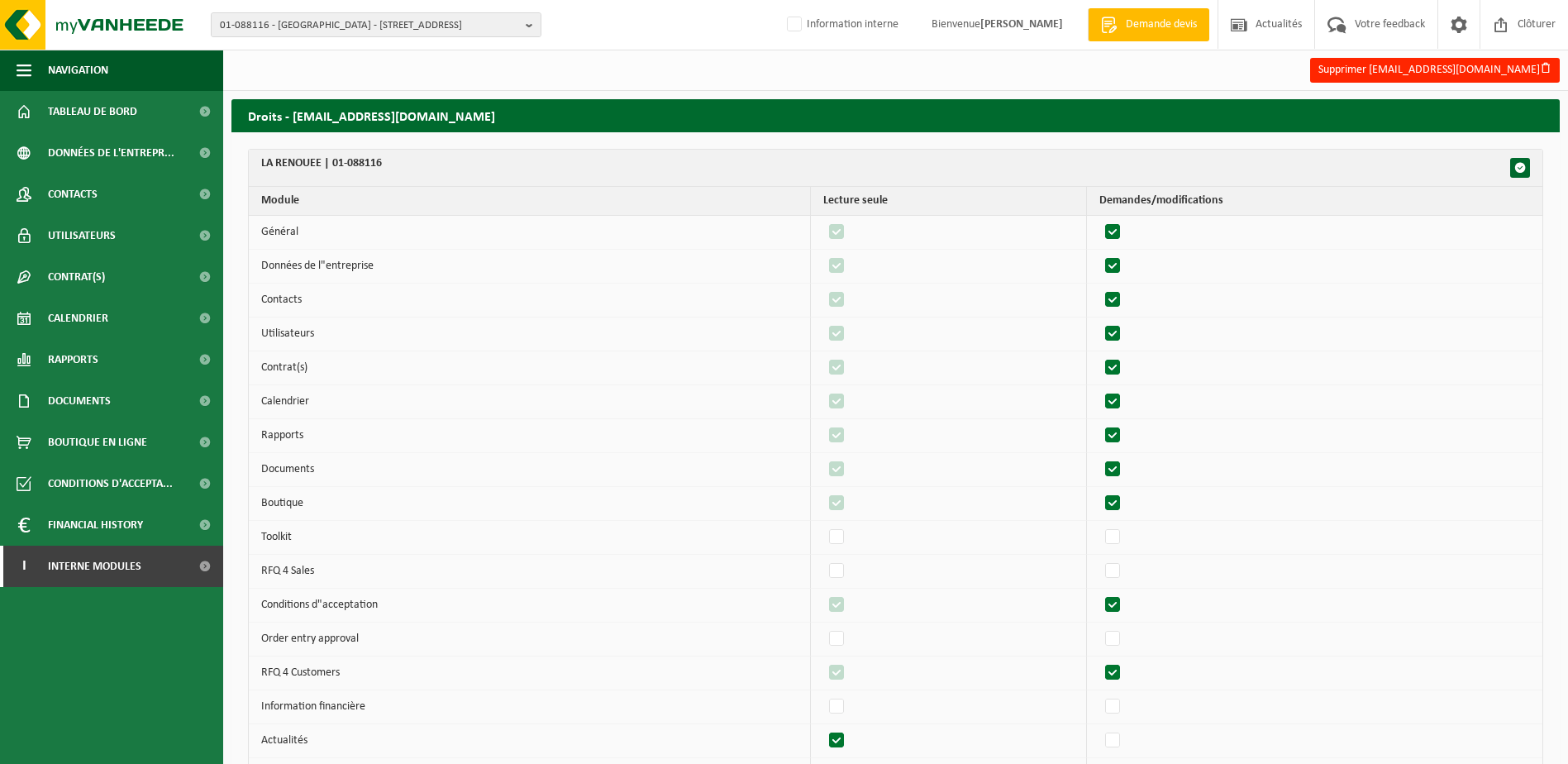
click at [1120, 670] on label"] at bounding box center [1113, 673] width 23 height 24
click at [1099, 661] on input "checkbox" at bounding box center [1098, 660] width 1 height 1
click at [1120, 670] on label"] at bounding box center [1113, 673] width 23 height 24
click at [1099, 661] on input "checkbox" at bounding box center [1098, 660] width 1 height 1
checkbox input "true"
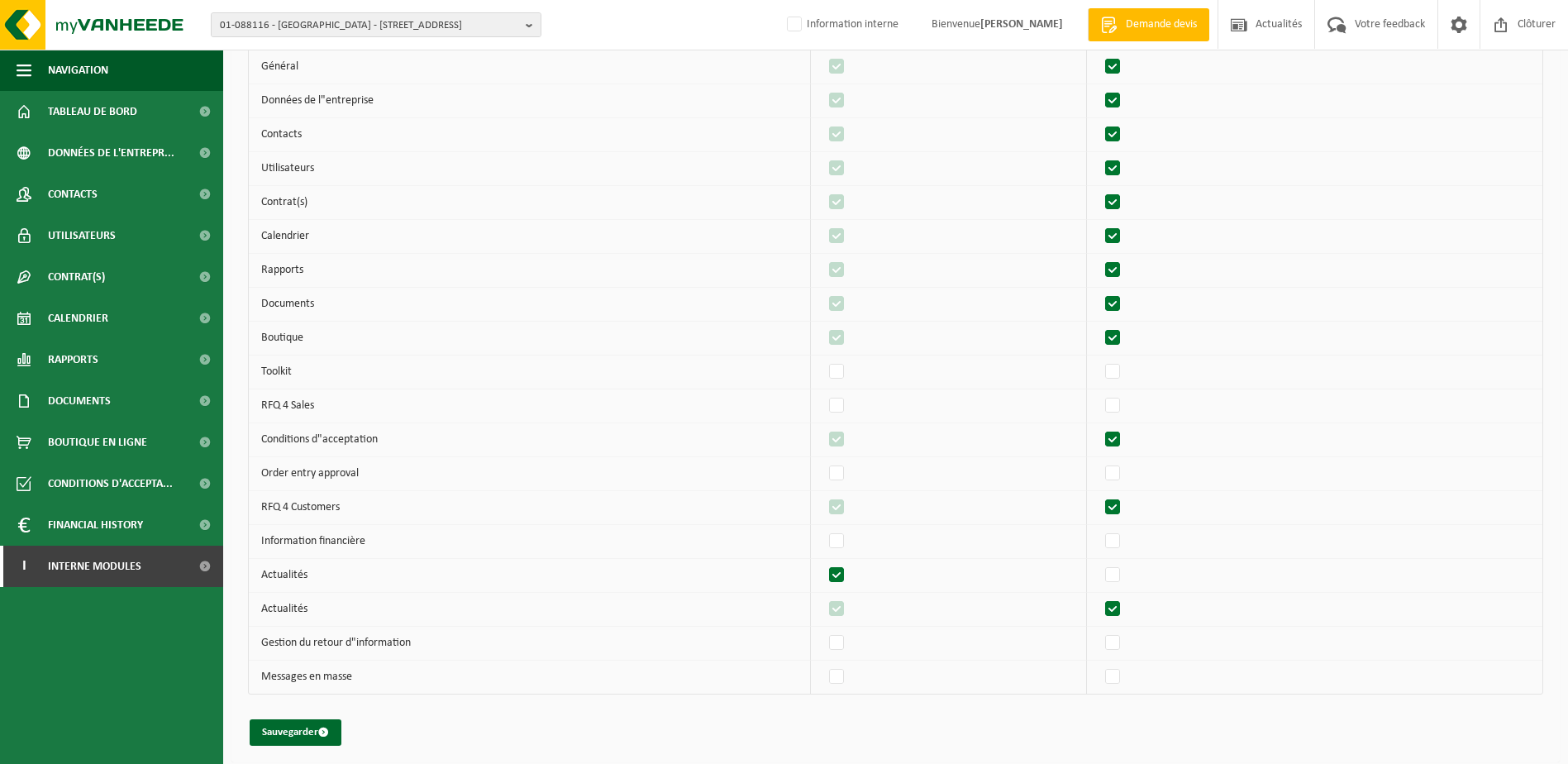
scroll to position [248, 0]
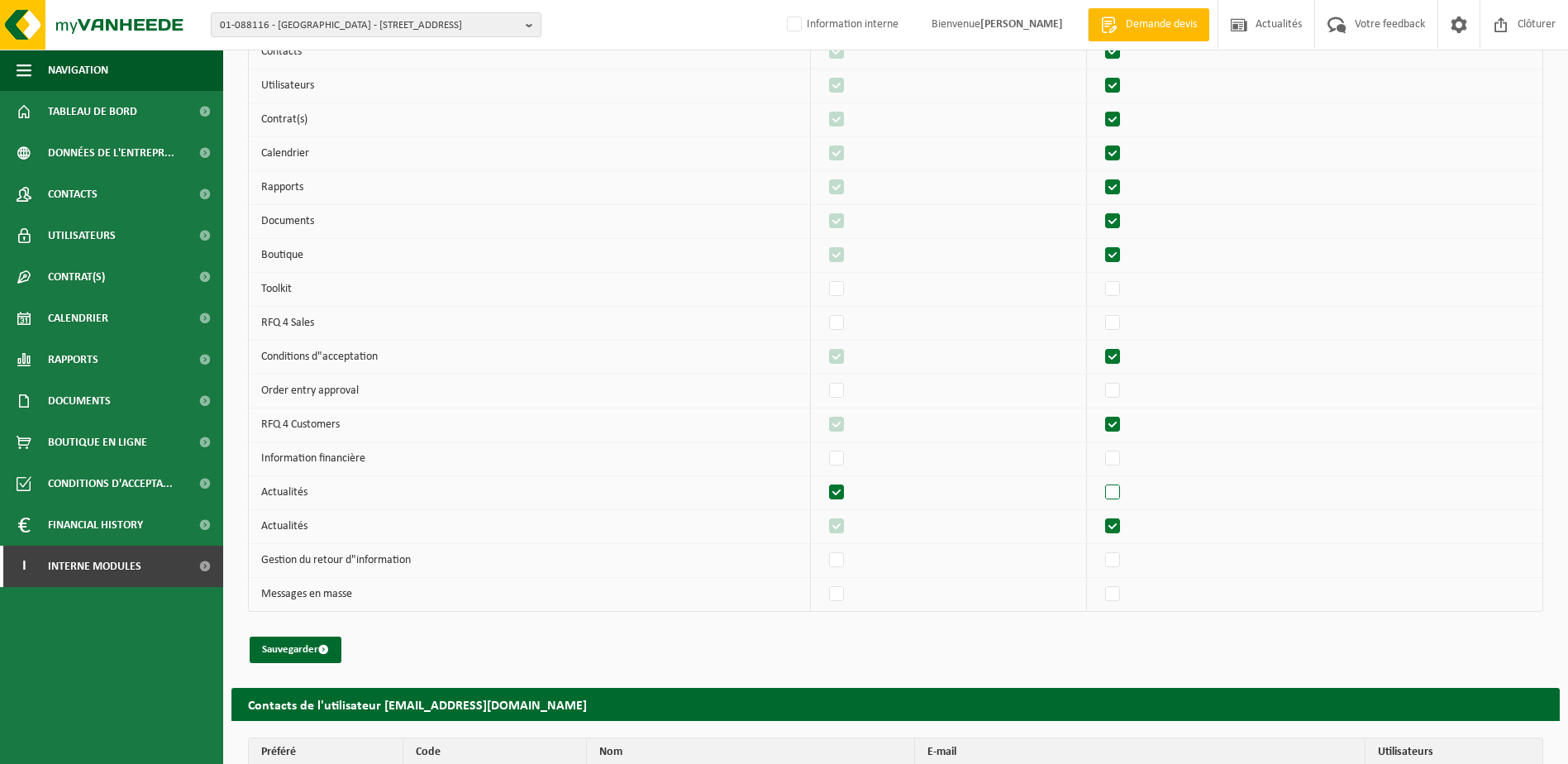
click at [1120, 489] on label"] at bounding box center [1113, 492] width 23 height 24
click at [1099, 480] on input "checkbox" at bounding box center [1098, 479] width 1 height 1
checkbox input "true"
click at [1117, 522] on label"] at bounding box center [1113, 526] width 23 height 24
click at [1099, 514] on input "checkbox" at bounding box center [1098, 513] width 1 height 1
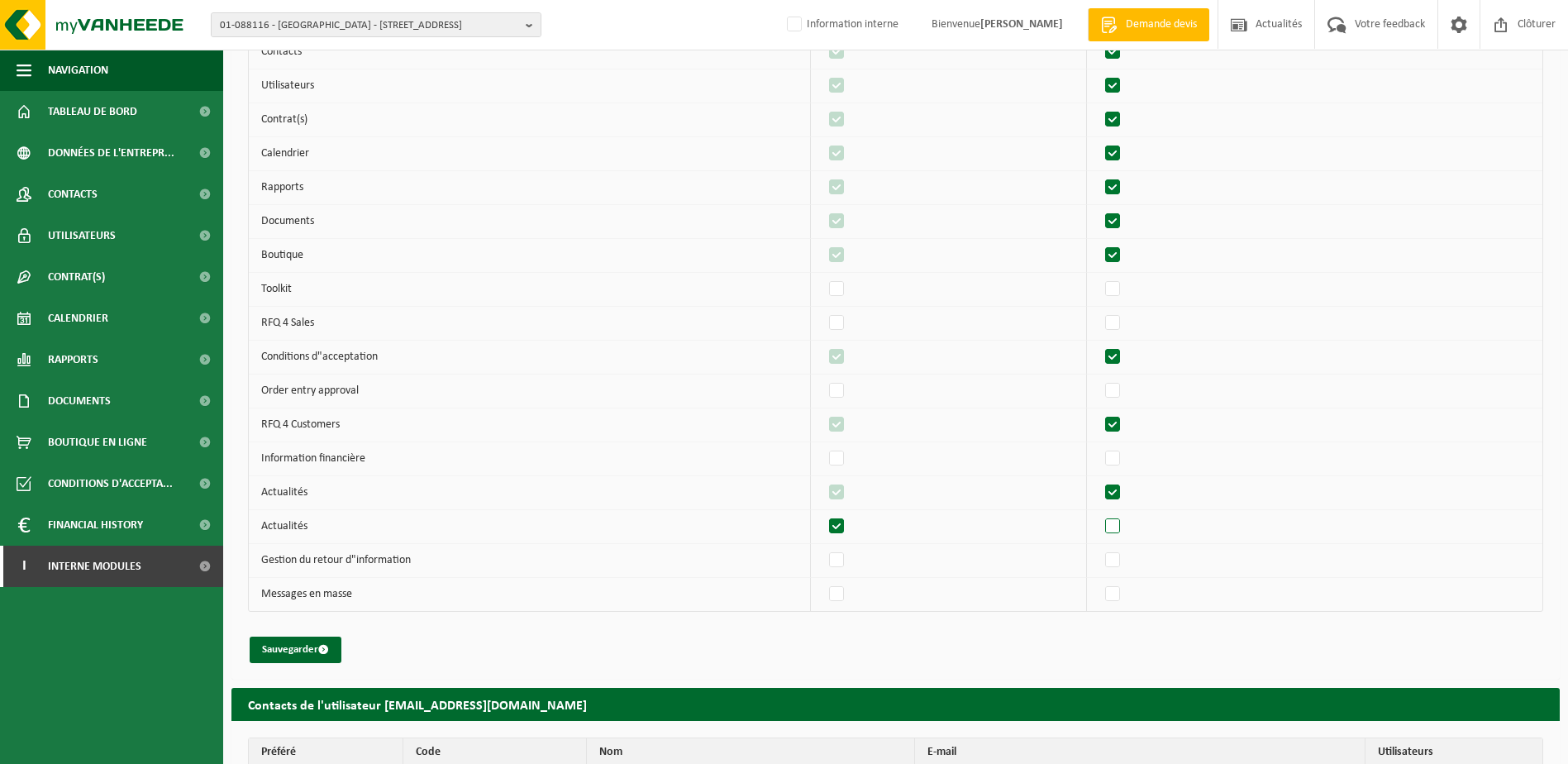
click at [1117, 524] on label"] at bounding box center [1113, 526] width 23 height 24
click at [1099, 514] on input "checkbox" at bounding box center [1098, 513] width 1 height 1
checkbox input "true"
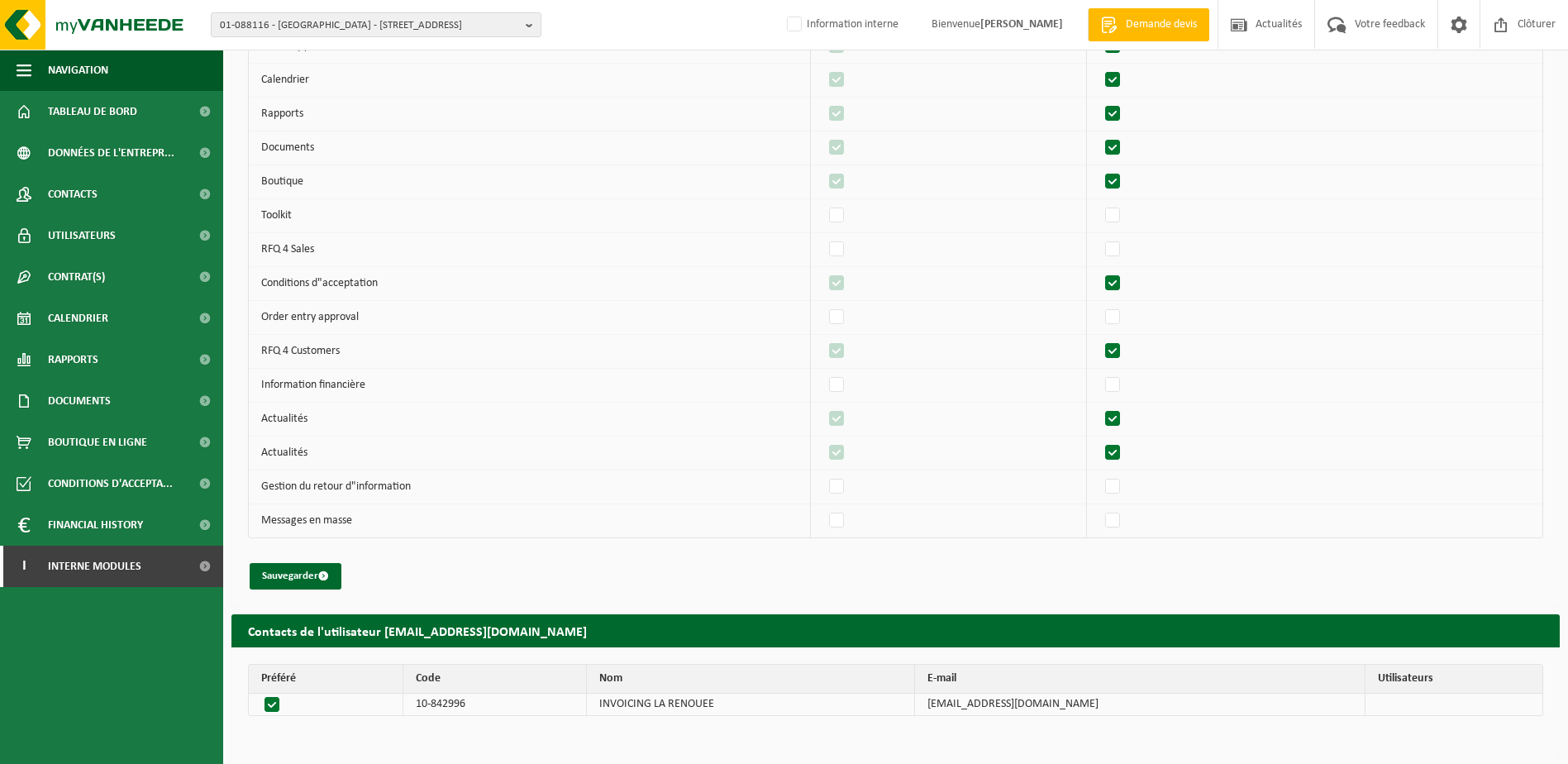
scroll to position [322, 0]
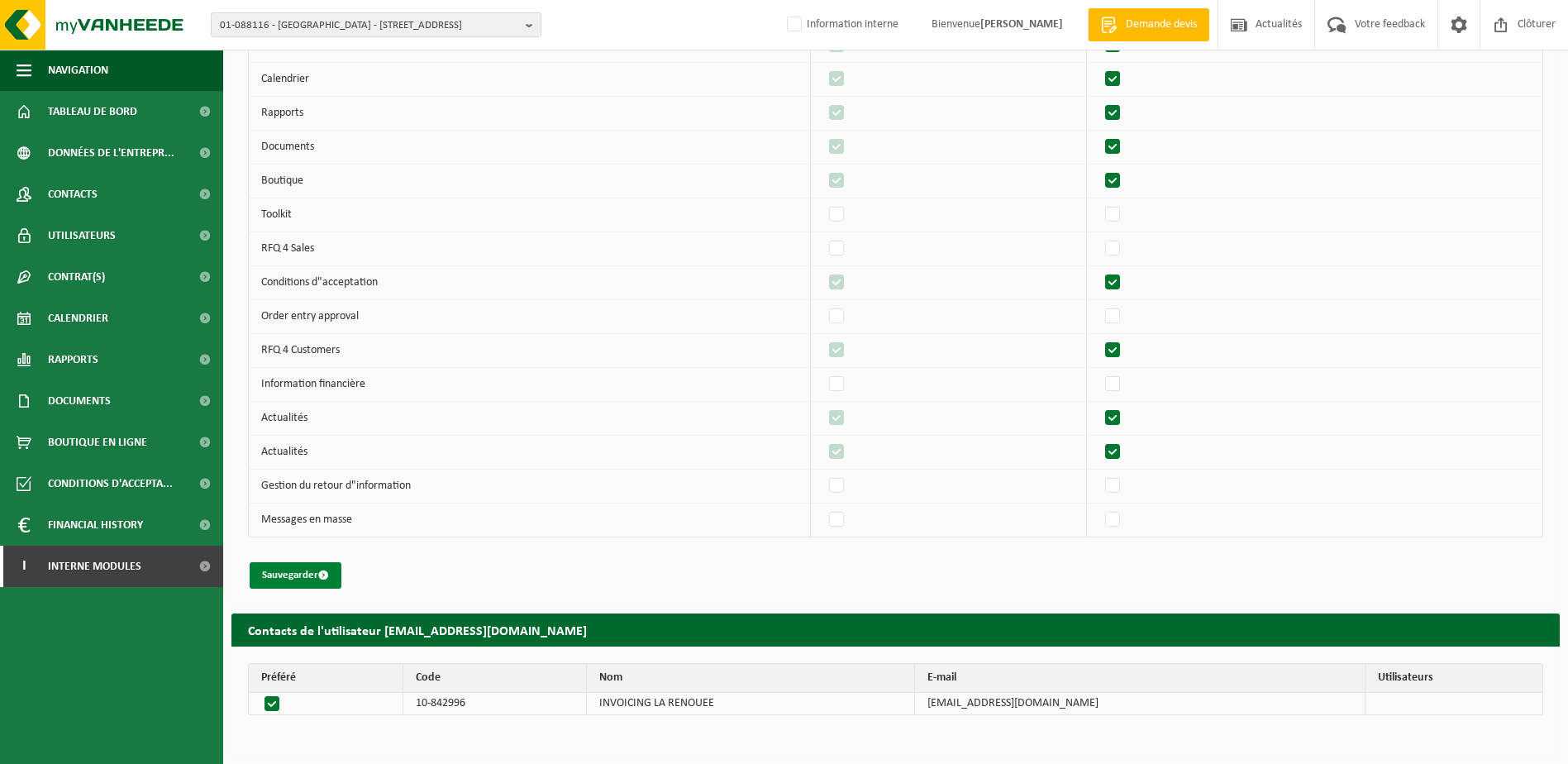
click at [301, 569] on button "Sauvegarder" at bounding box center [296, 575] width 92 height 26
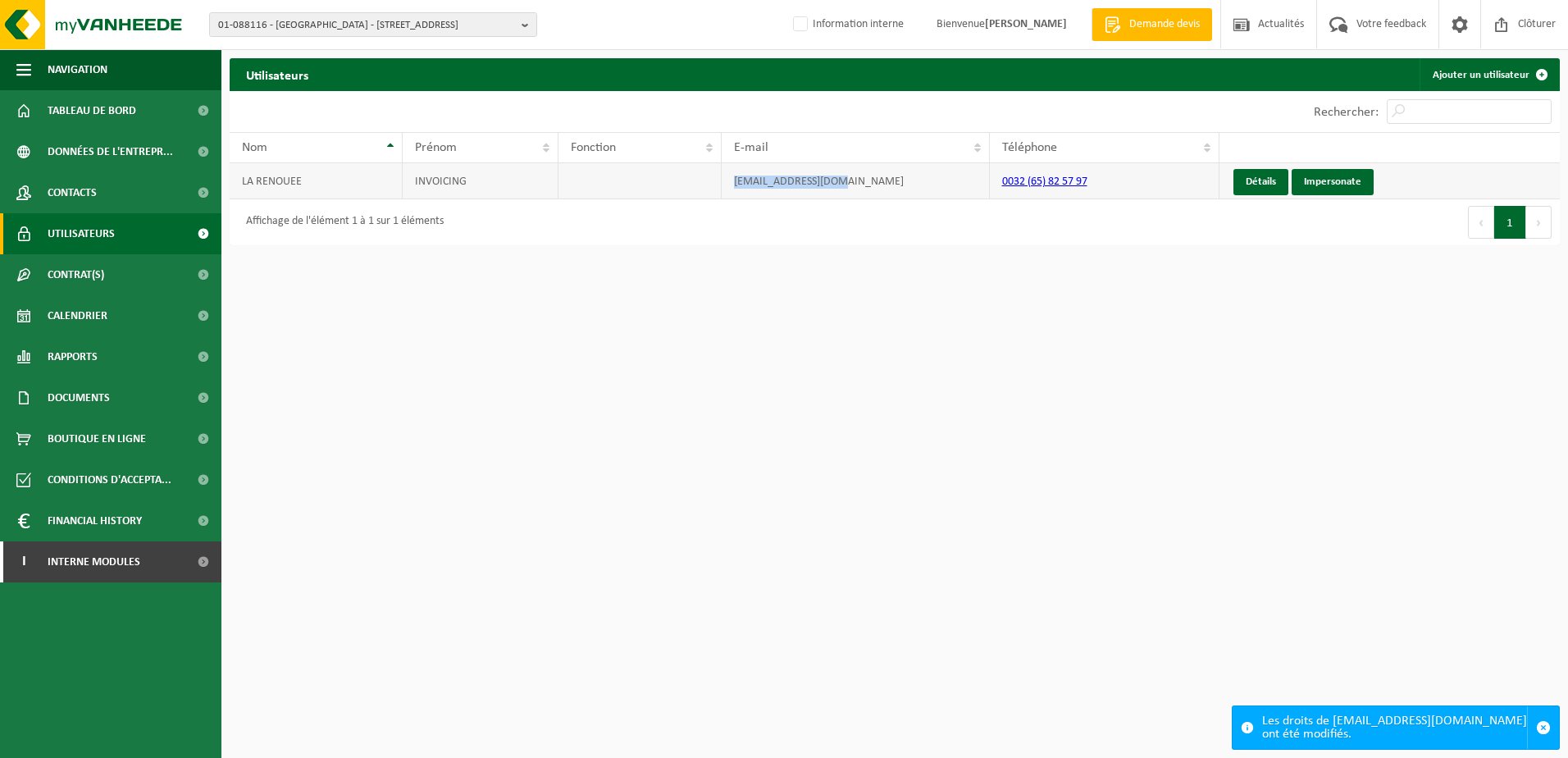
drag, startPoint x: 859, startPoint y: 180, endPoint x: 695, endPoint y: 181, distance: 164.0
click at [695, 181] on tr "LA RENOUEE INVOICING larenouee@gmail.com 0032 (65) 82 57 97 Détails Impersonate" at bounding box center [894, 181] width 1330 height 36
copy tr "larenouee@gmail.com"
click at [1261, 180] on link "Détails" at bounding box center [1260, 182] width 55 height 26
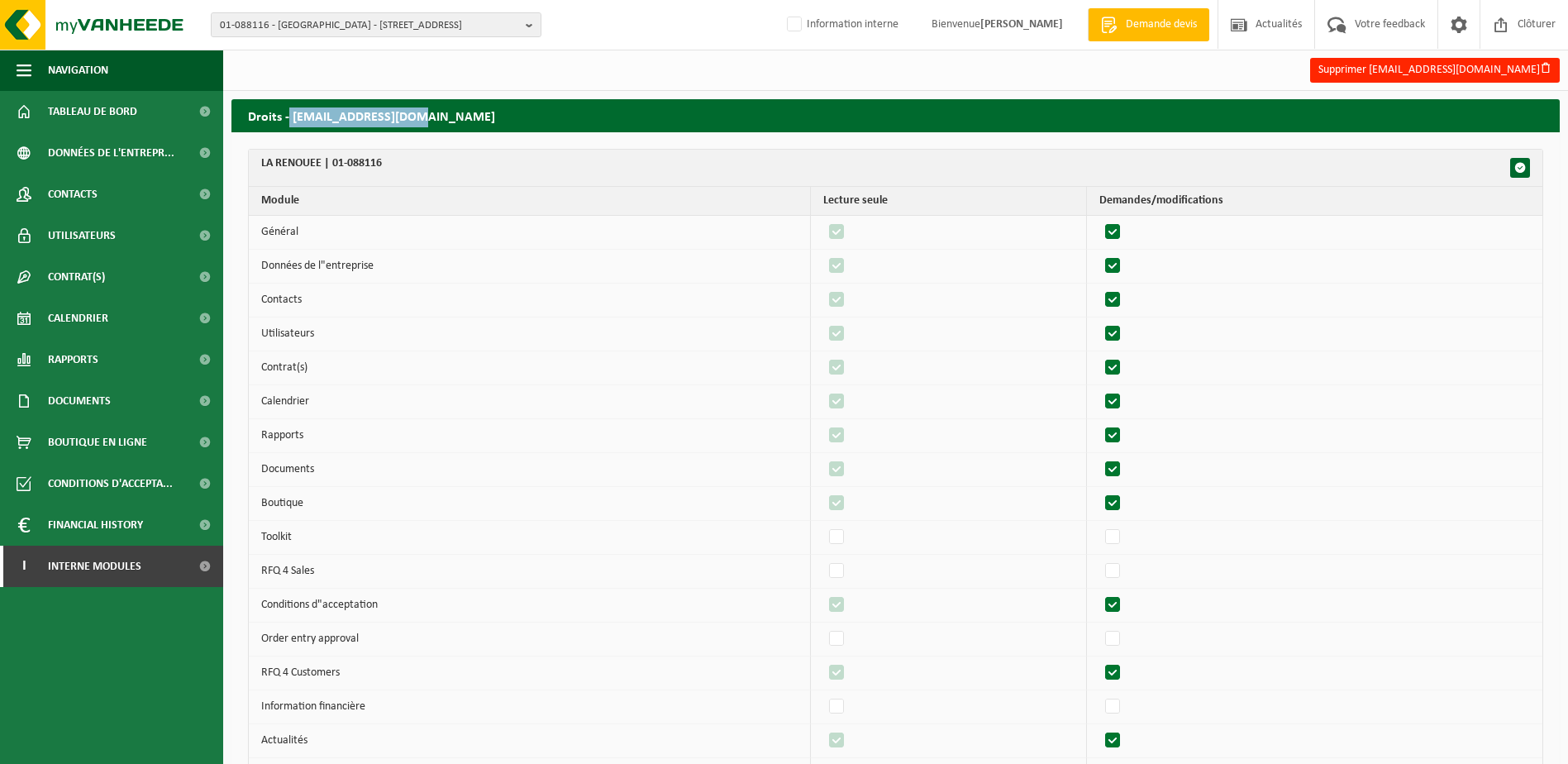
drag, startPoint x: 428, startPoint y: 117, endPoint x: 289, endPoint y: 115, distance: 139.0
click at [289, 115] on h2 "Droits - larenouee@gmail.com" at bounding box center [895, 116] width 1328 height 32
copy h2 "larenouee@gmail.com"
click at [83, 573] on span "Interne modules" at bounding box center [94, 567] width 93 height 41
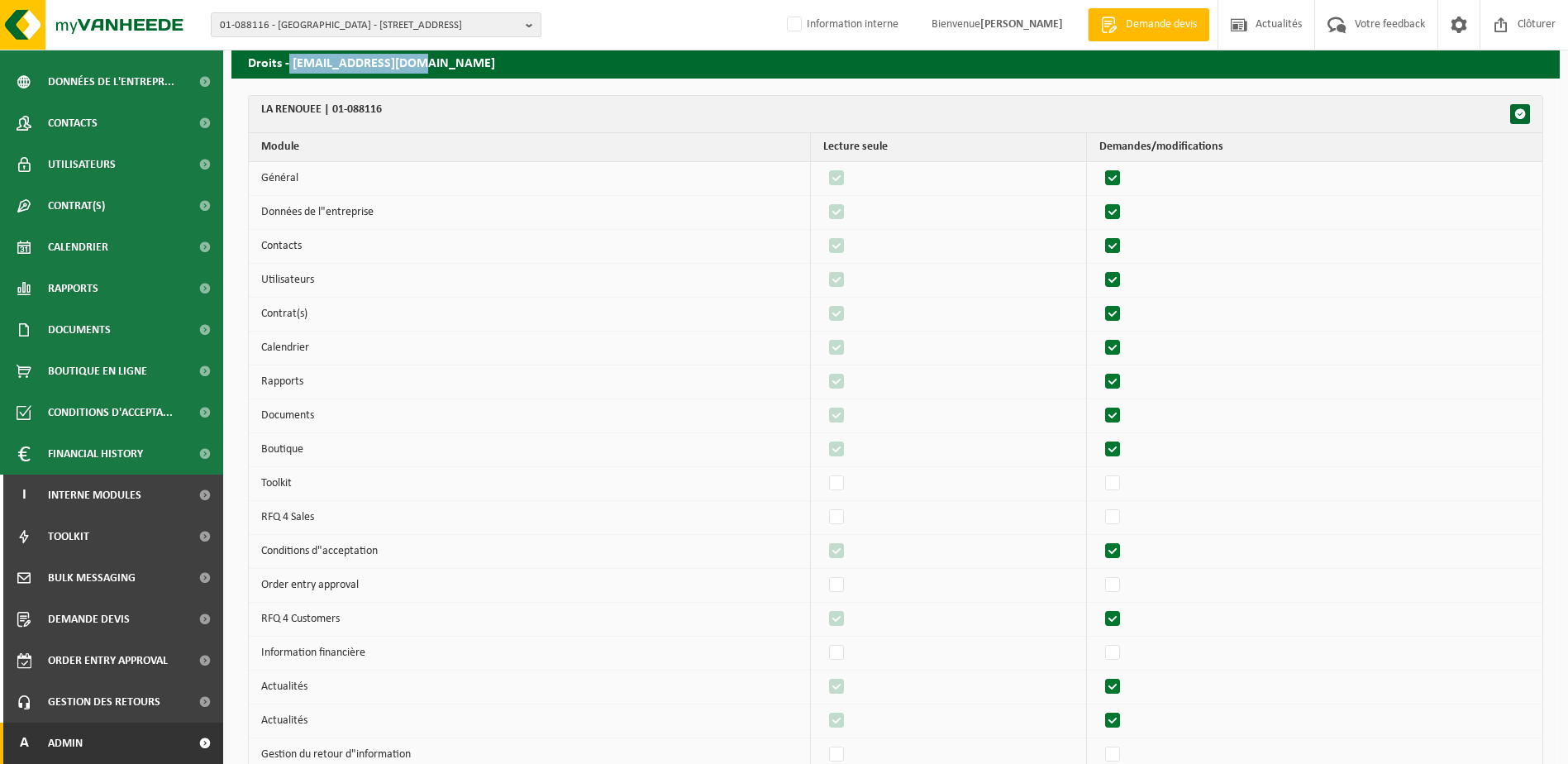
scroll to position [83, 0]
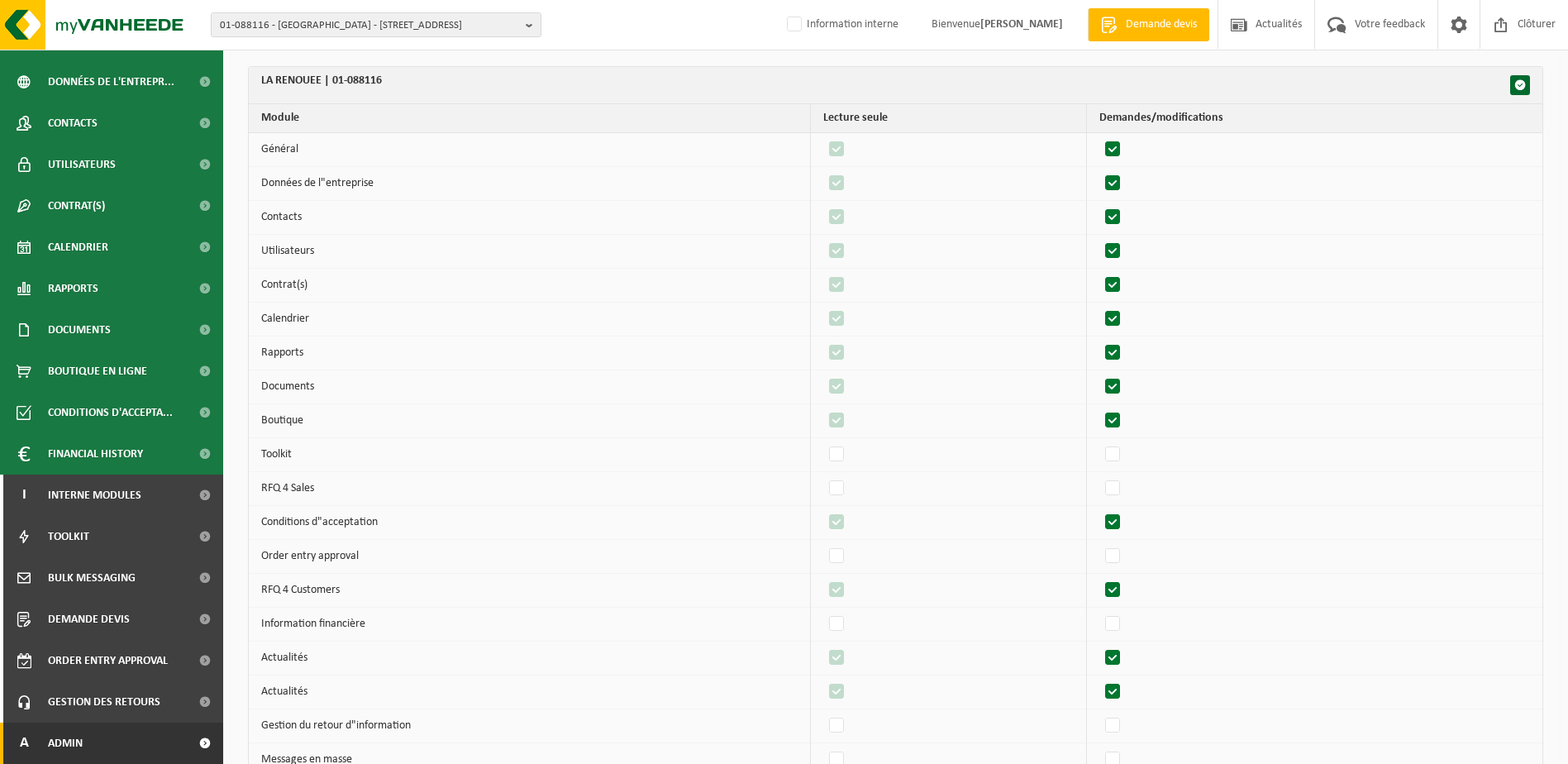
click at [93, 740] on link "A Admin" at bounding box center [112, 743] width 224 height 41
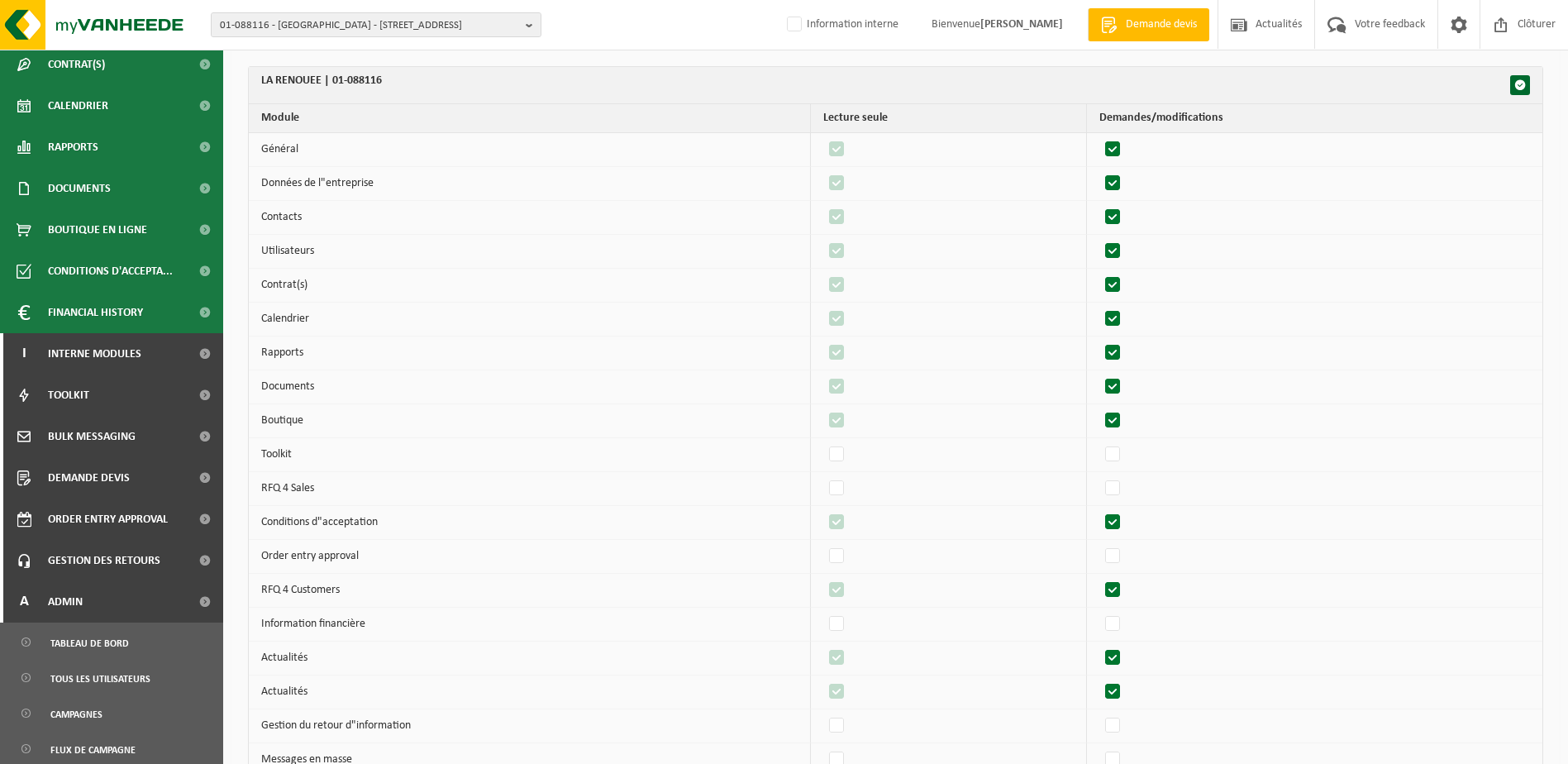
scroll to position [402, 0]
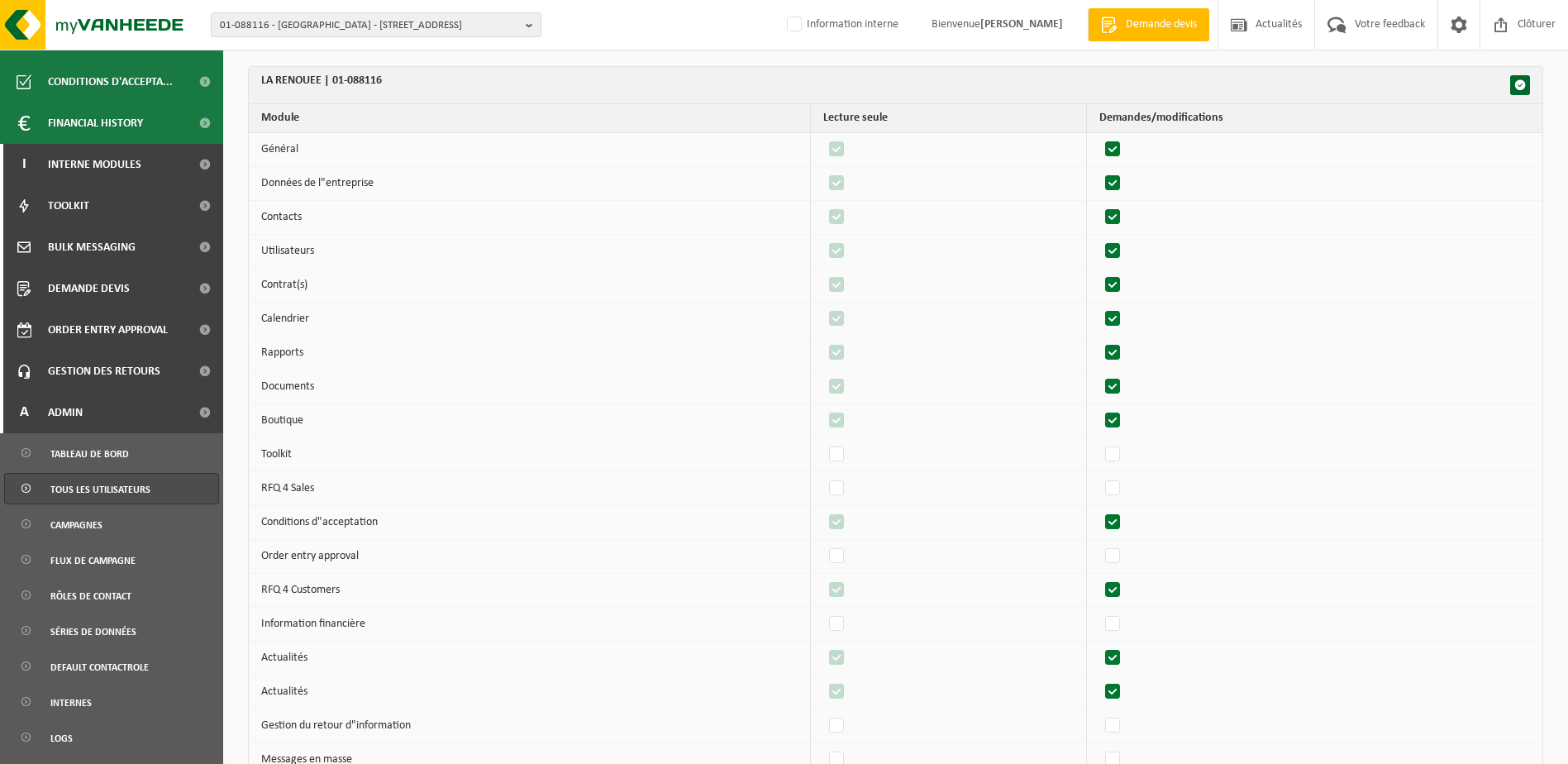
click at [116, 486] on span "Tous les utilisateurs" at bounding box center [101, 489] width 100 height 31
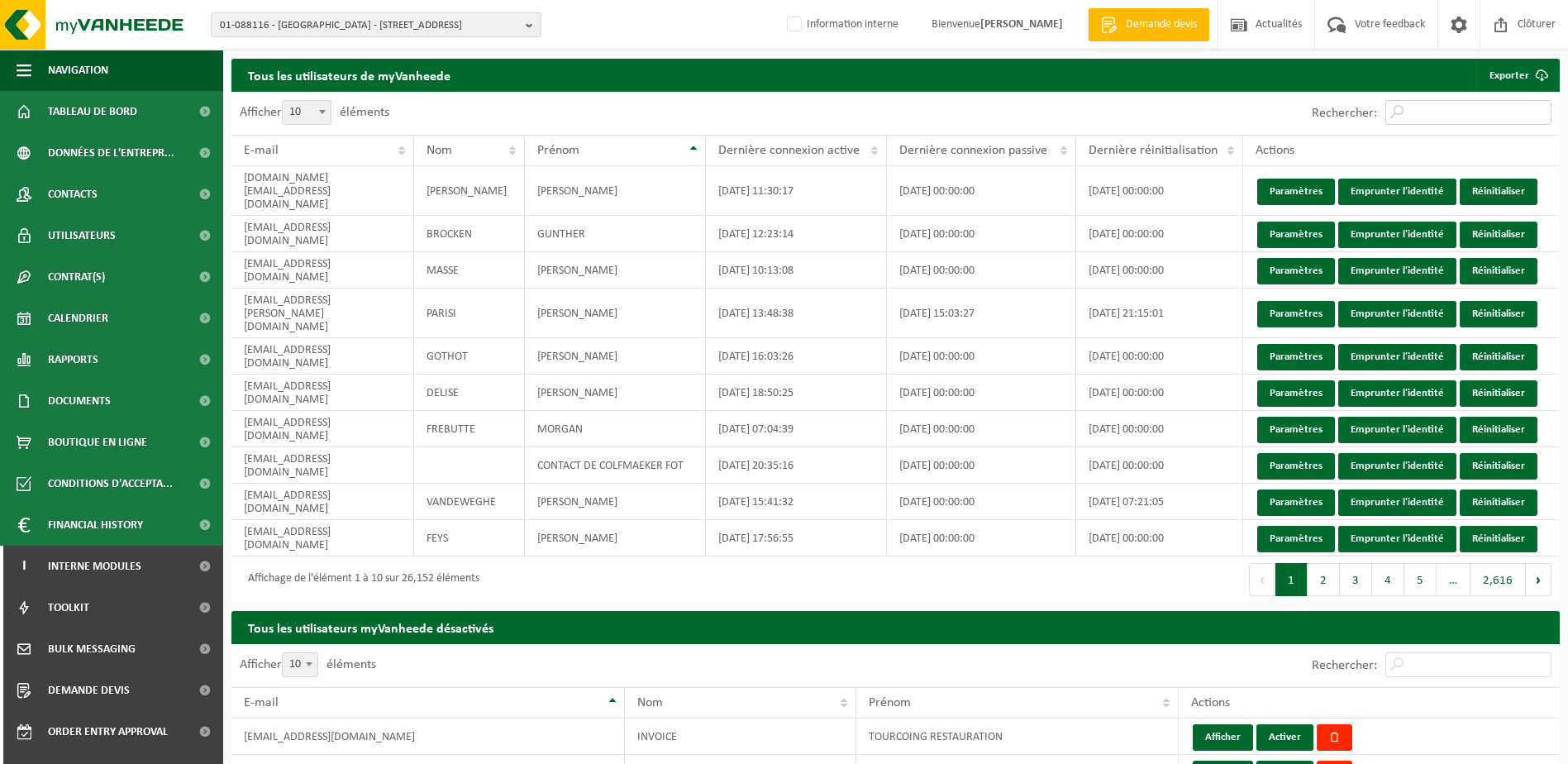
click at [1421, 113] on input "Rechercher:" at bounding box center [1467, 112] width 166 height 24
paste input "larenouee@gmail.com"
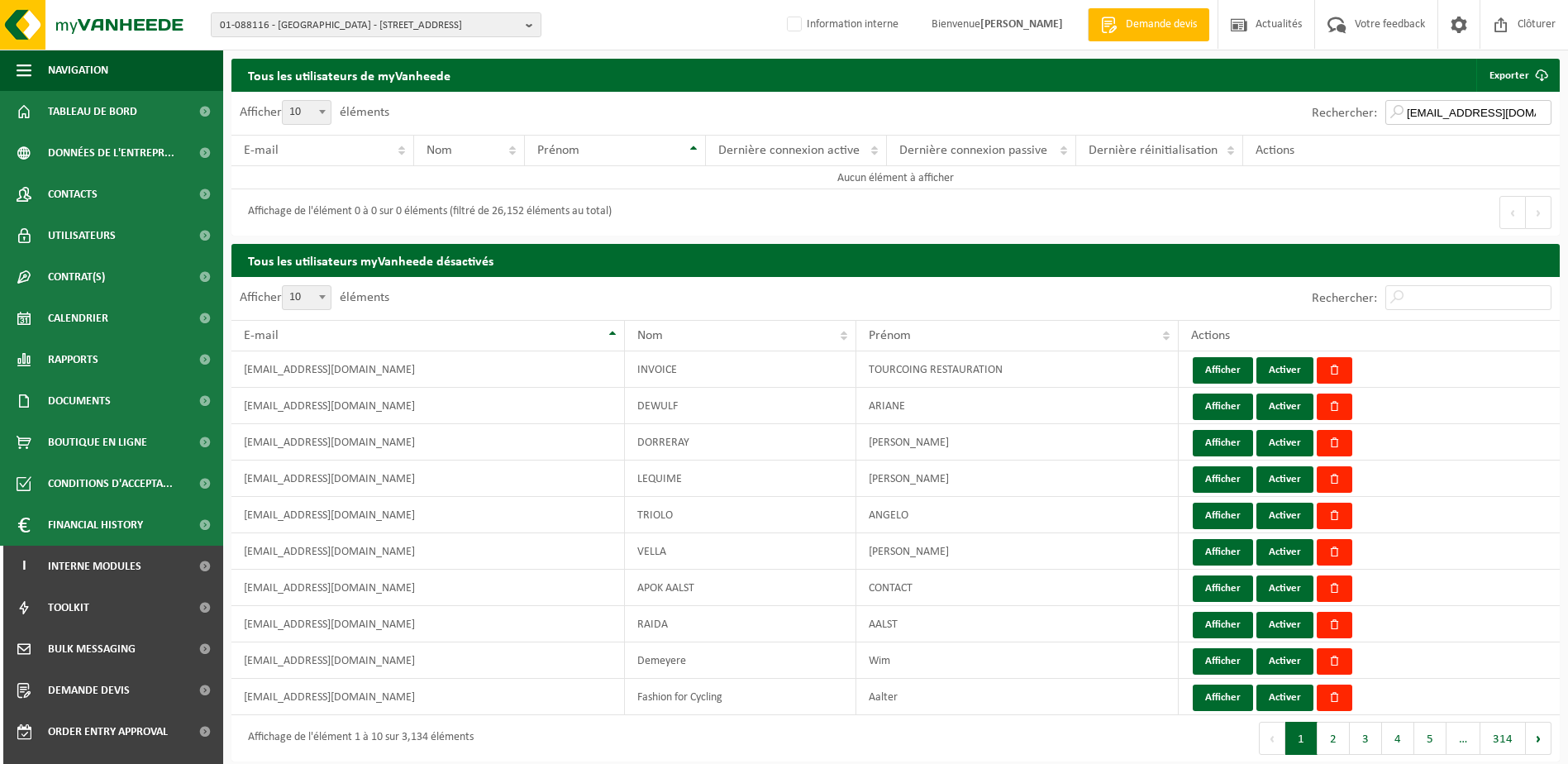
click at [1442, 114] on input "larenouee@gmail.com" at bounding box center [1467, 112] width 166 height 24
click at [1410, 115] on input "larenouee@gmail.com" at bounding box center [1467, 112] width 166 height 24
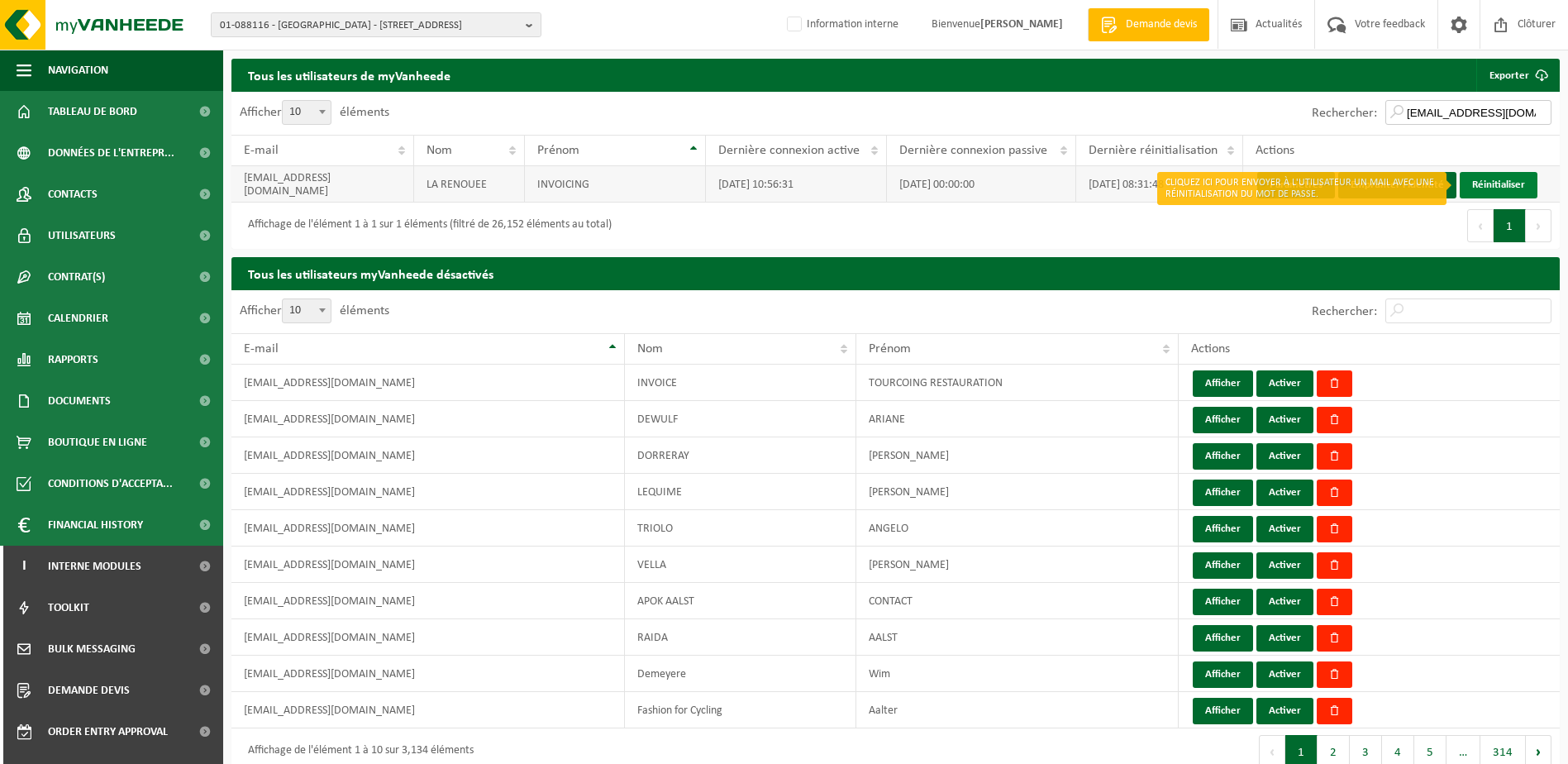
type input "larenouee@gmail.com"
click at [1496, 178] on link "Réinitialiser" at bounding box center [1498, 185] width 78 height 26
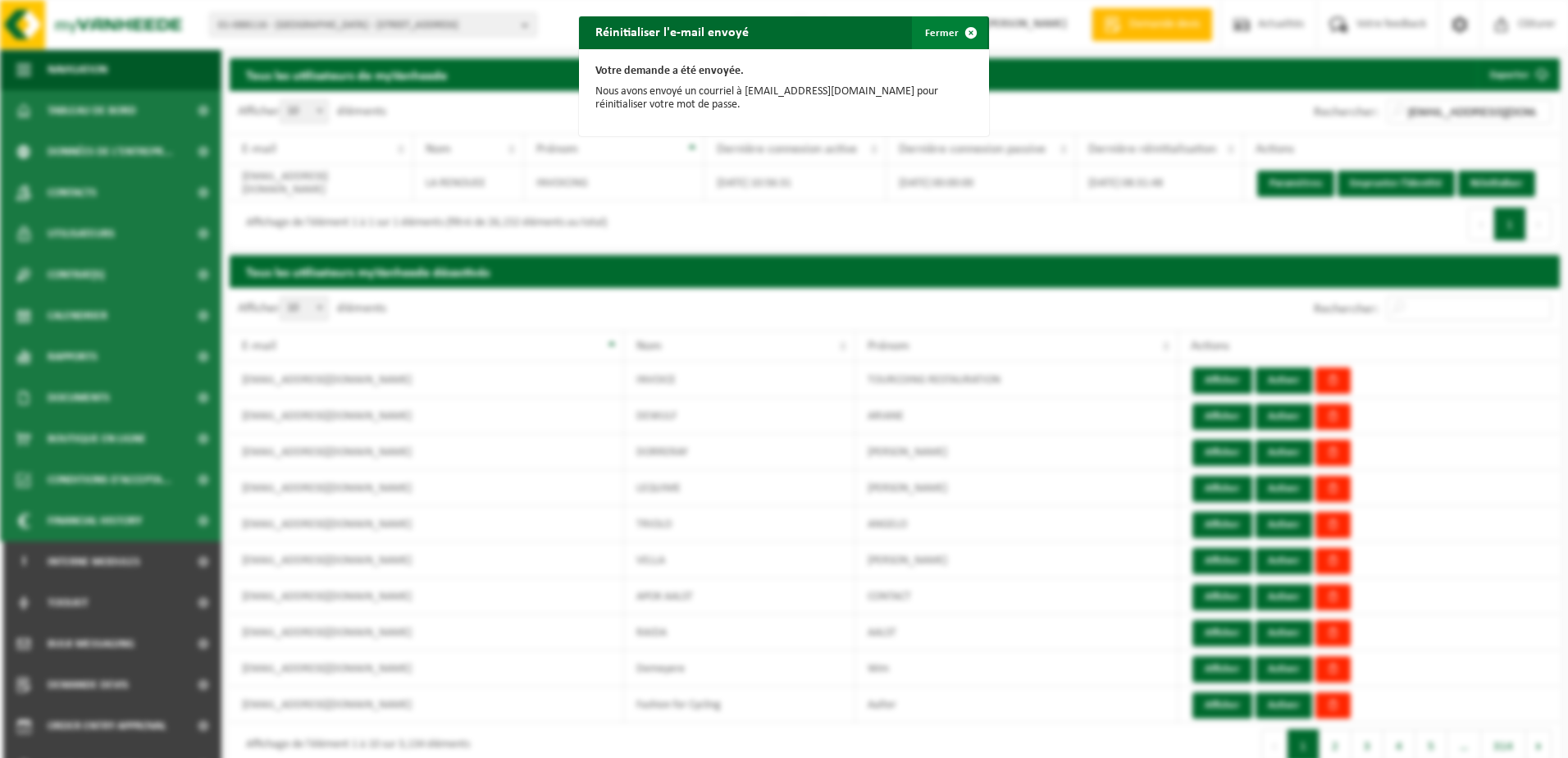
click at [930, 31] on button "Fermer" at bounding box center [949, 33] width 76 height 33
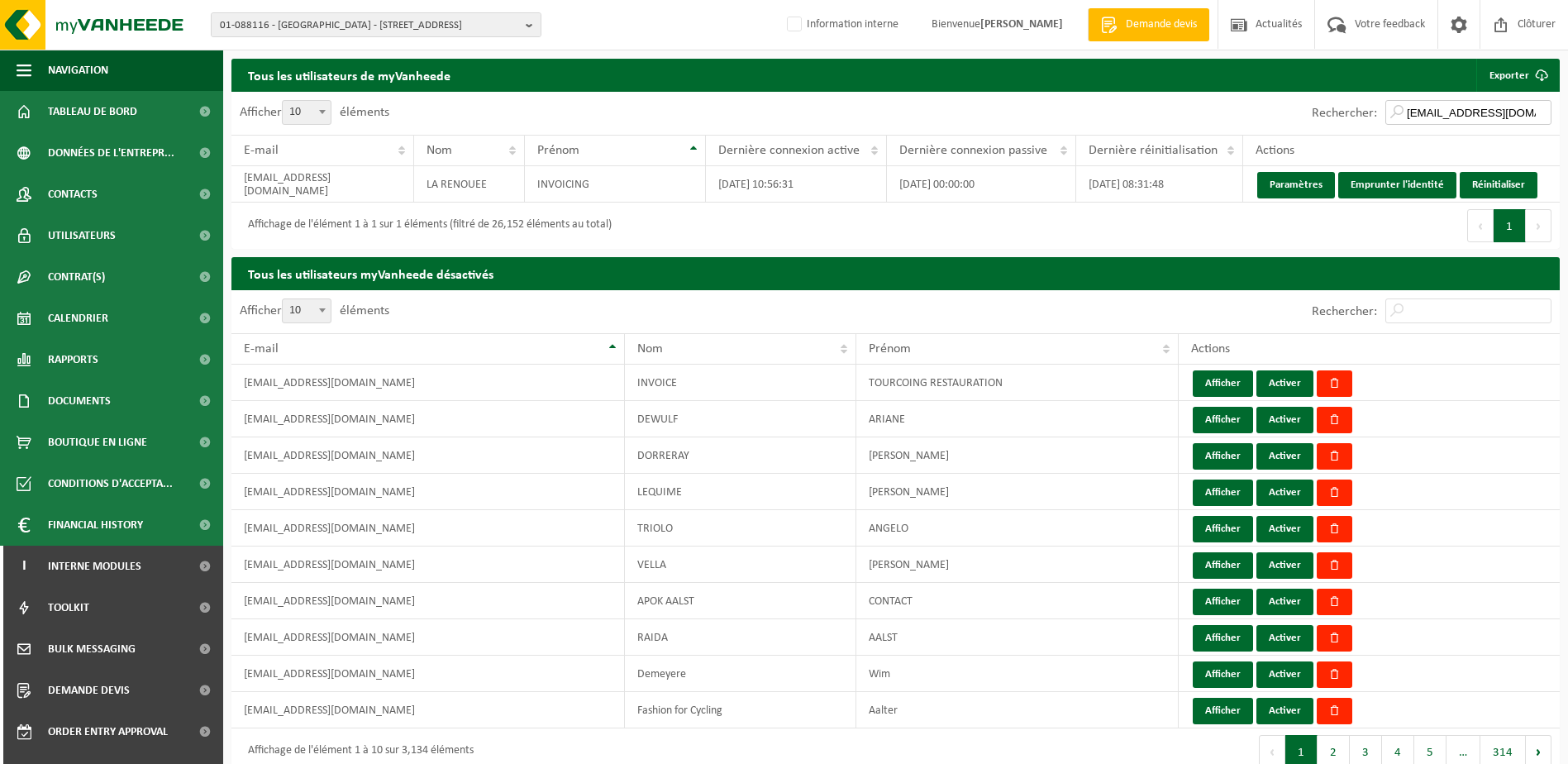
click at [1533, 116] on input "larenouee@gmail.com" at bounding box center [1467, 112] width 166 height 24
click at [1538, 117] on input "larenouee@gmail.com" at bounding box center [1467, 112] width 166 height 24
click at [1540, 117] on input "larenouee@gmail.com" at bounding box center [1467, 112] width 166 height 24
click at [1549, 108] on input "larenouee@gmail.com" at bounding box center [1467, 112] width 166 height 24
click at [1537, 111] on input "larenouee@gmail.com" at bounding box center [1467, 112] width 166 height 24
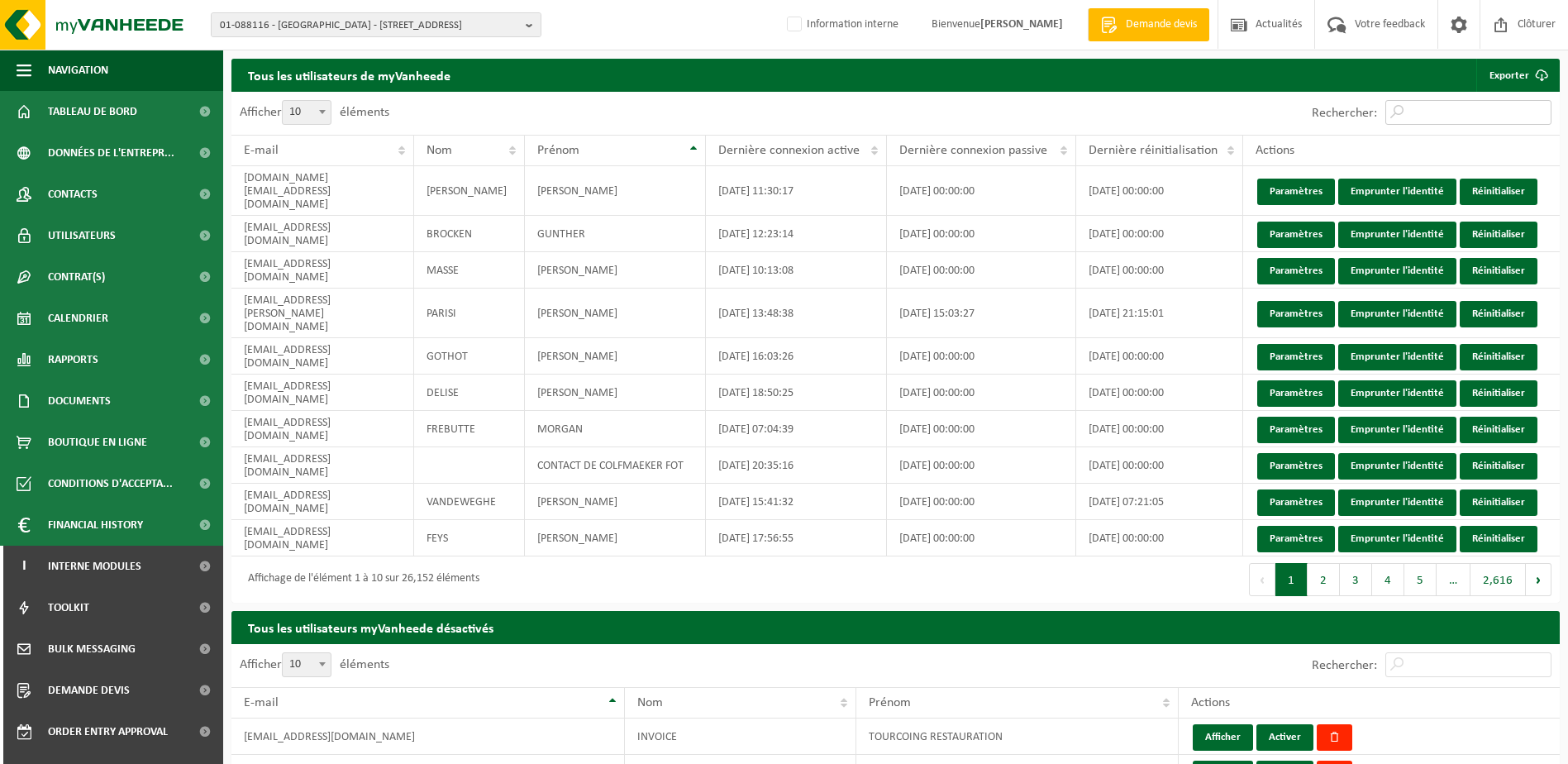
click at [1467, 115] on input "Rechercher:" at bounding box center [1467, 112] width 166 height 24
paste input "hicham.bey@europarl.europa.eu"
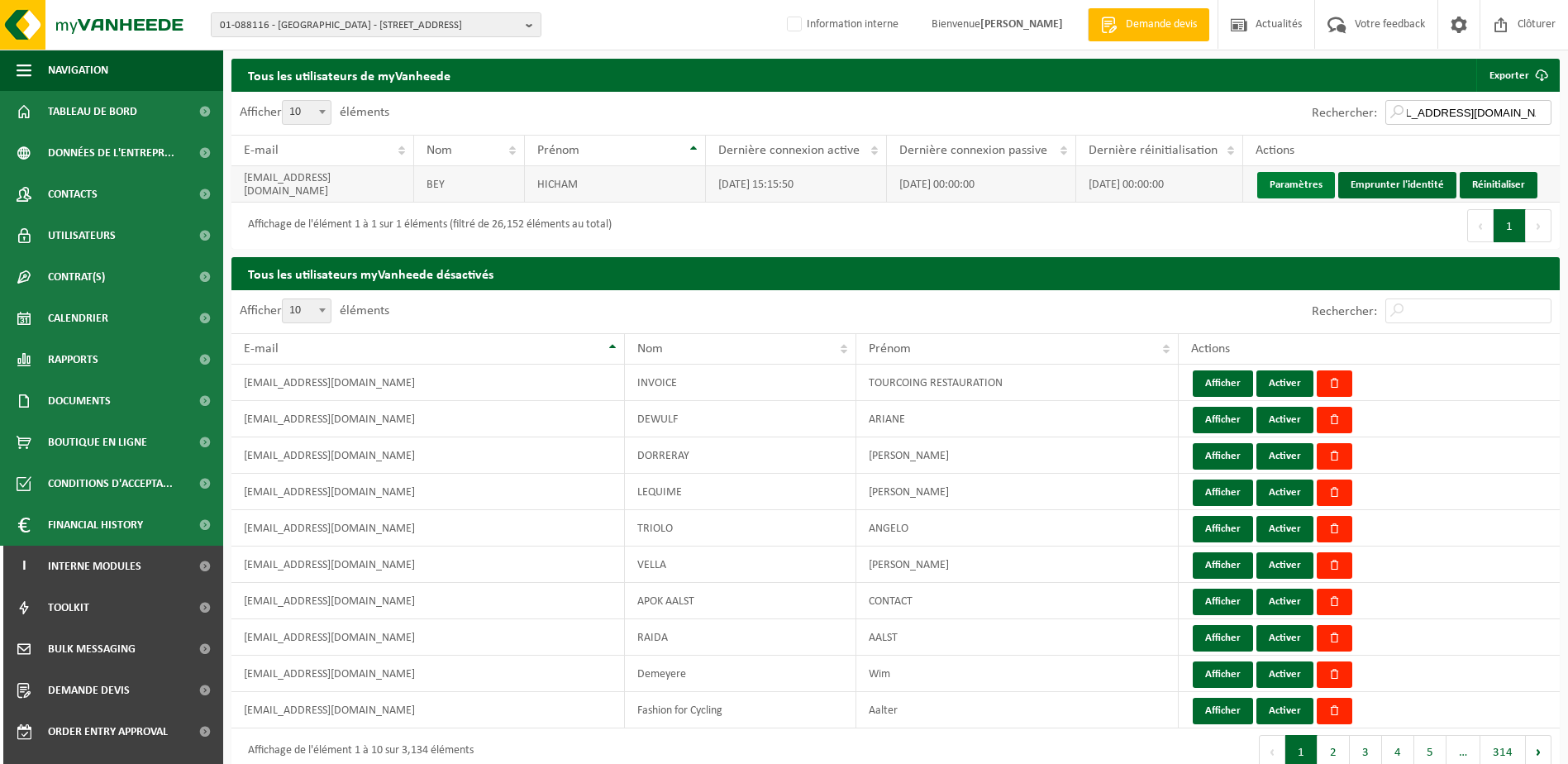
type input "hicham.bey@europarl.europa.eu"
click at [1294, 192] on link "Paramètres" at bounding box center [1296, 185] width 78 height 26
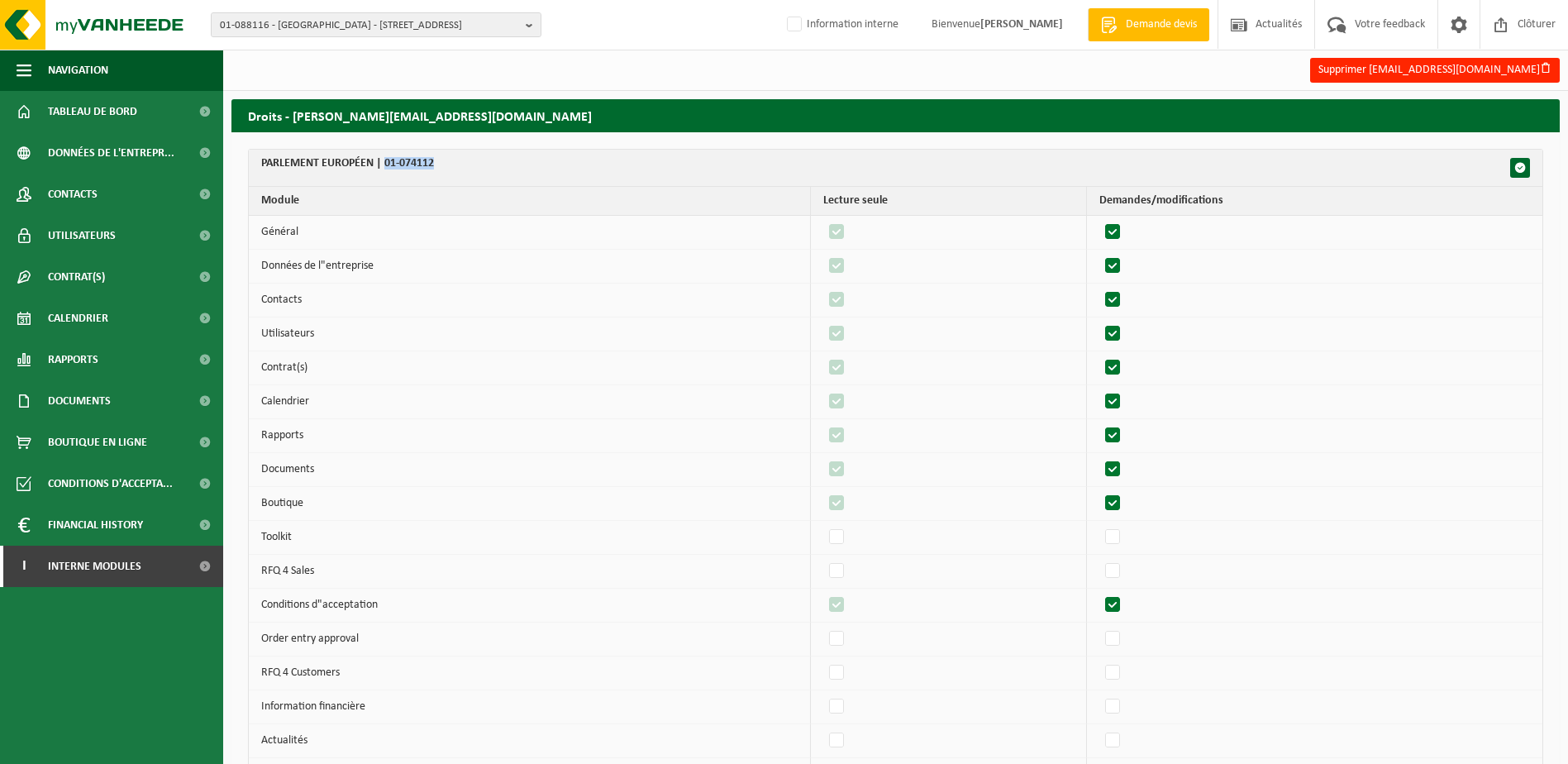
drag, startPoint x: 441, startPoint y: 170, endPoint x: 385, endPoint y: 169, distance: 56.0
click at [385, 169] on th "PARLEMENT EUROPÉEN | 01-074112" at bounding box center [895, 168] width 1294 height 38
copy th "01-074112"
drag, startPoint x: 329, startPoint y: 12, endPoint x: 327, endPoint y: 23, distance: 11.2
click at [327, 15] on button "01-088116 - LA RENOUEE - 7012 FLÉNU, RUE DU MOULIN D'EN HAUT 92" at bounding box center [376, 24] width 331 height 24
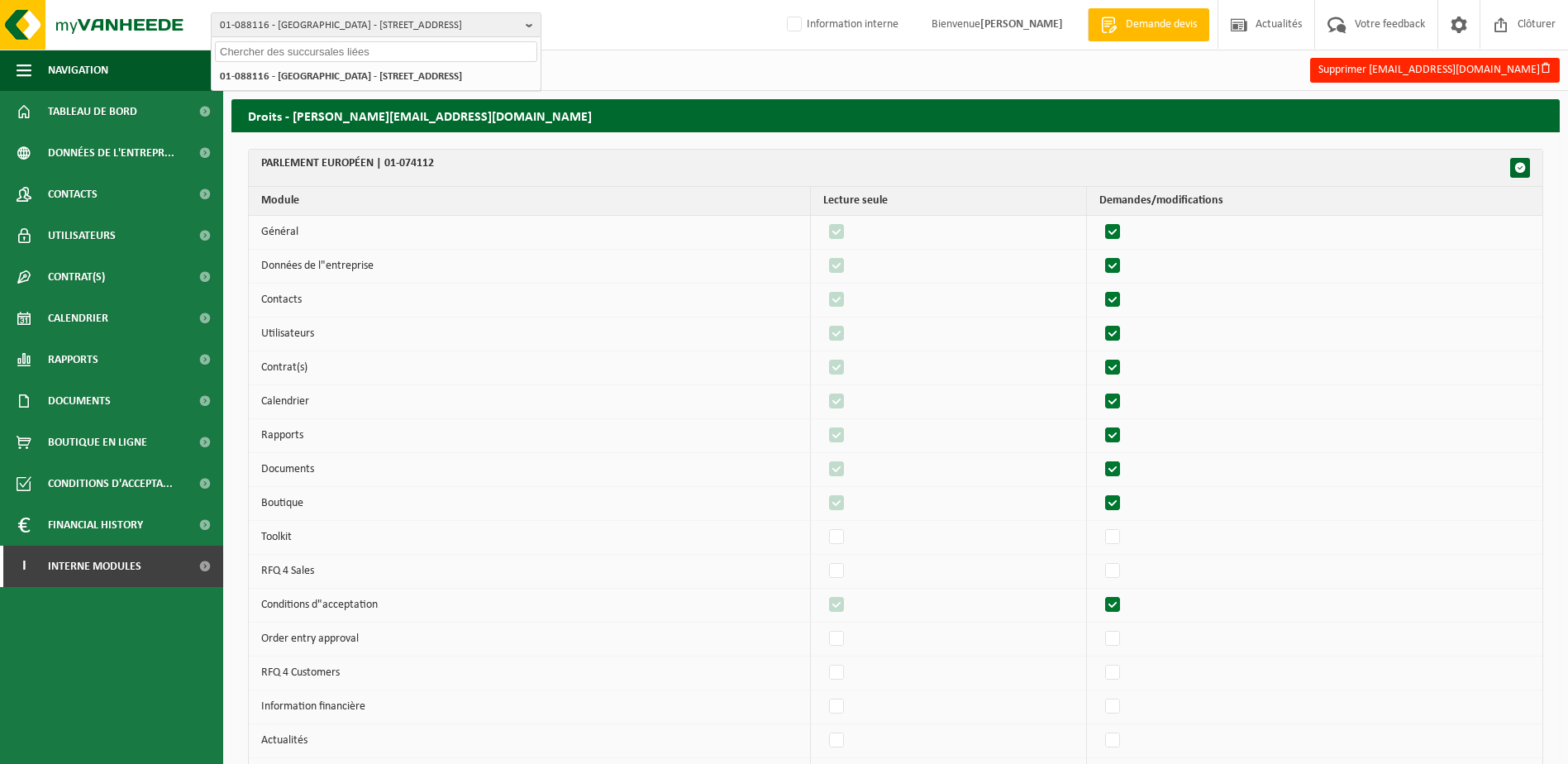
click at [316, 48] on input "text" at bounding box center [376, 52] width 322 height 21
paste input "01-074112"
type input "01-074112"
click at [353, 89] on strong "01-074112 - PARLEMENT EUROPÉEN - 2929 LUXEMBOURG, BÂTIMENT KONRAD ADENAUER BURE…" at bounding box center [373, 82] width 307 height 24
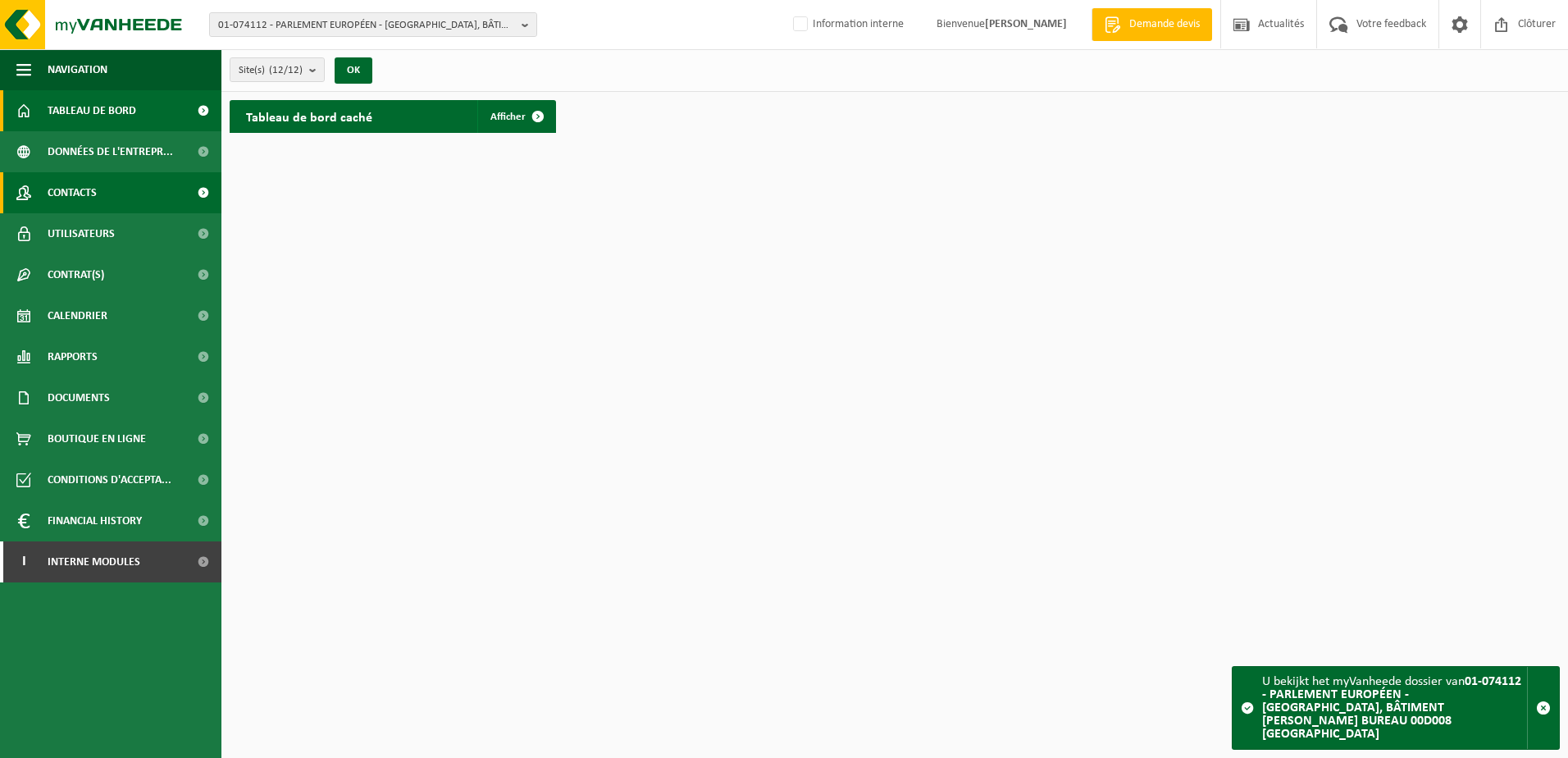
click at [108, 193] on link "Contacts" at bounding box center [111, 193] width 222 height 41
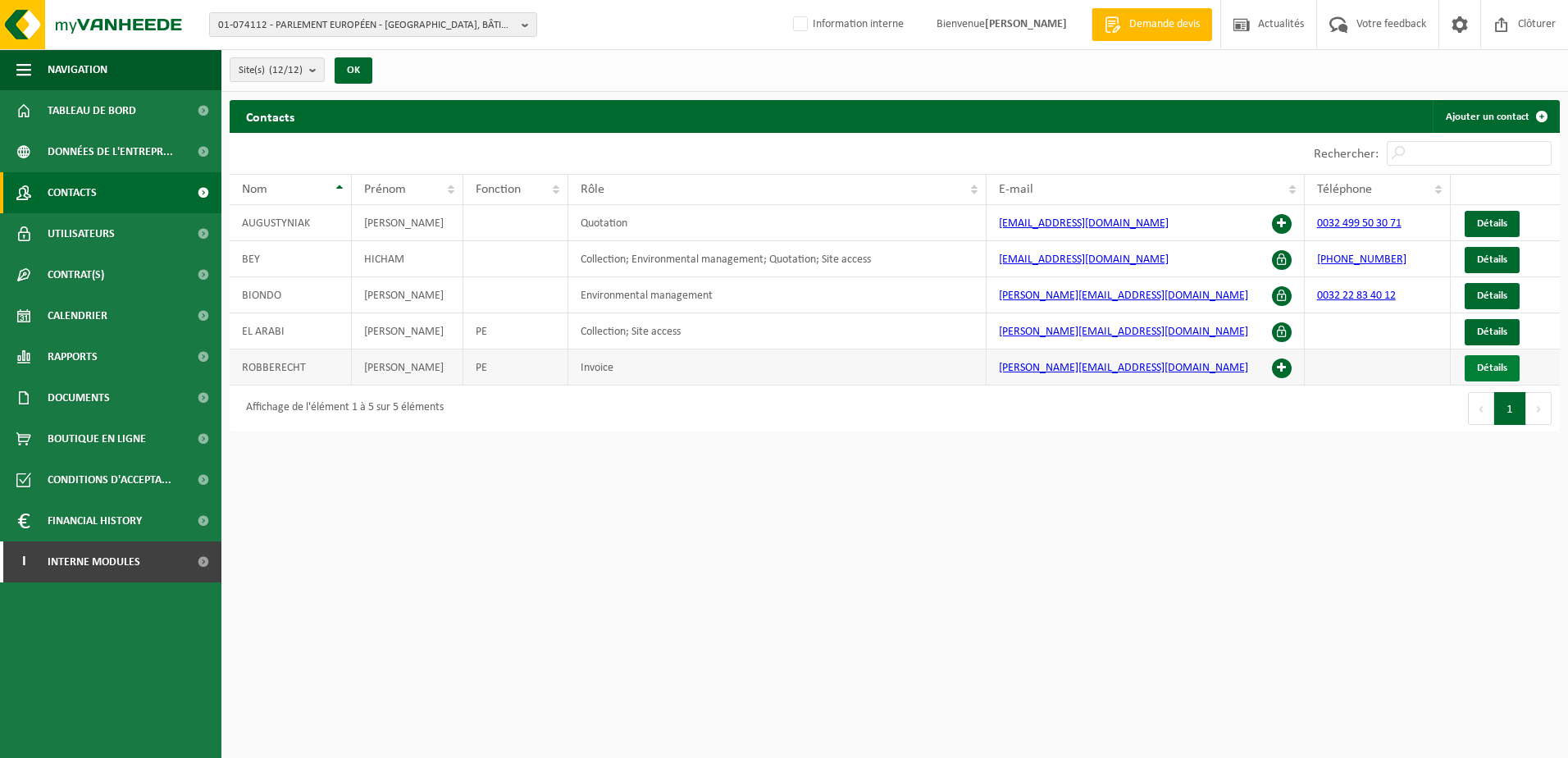
click at [1487, 372] on span "Détails" at bounding box center [1492, 367] width 31 height 10
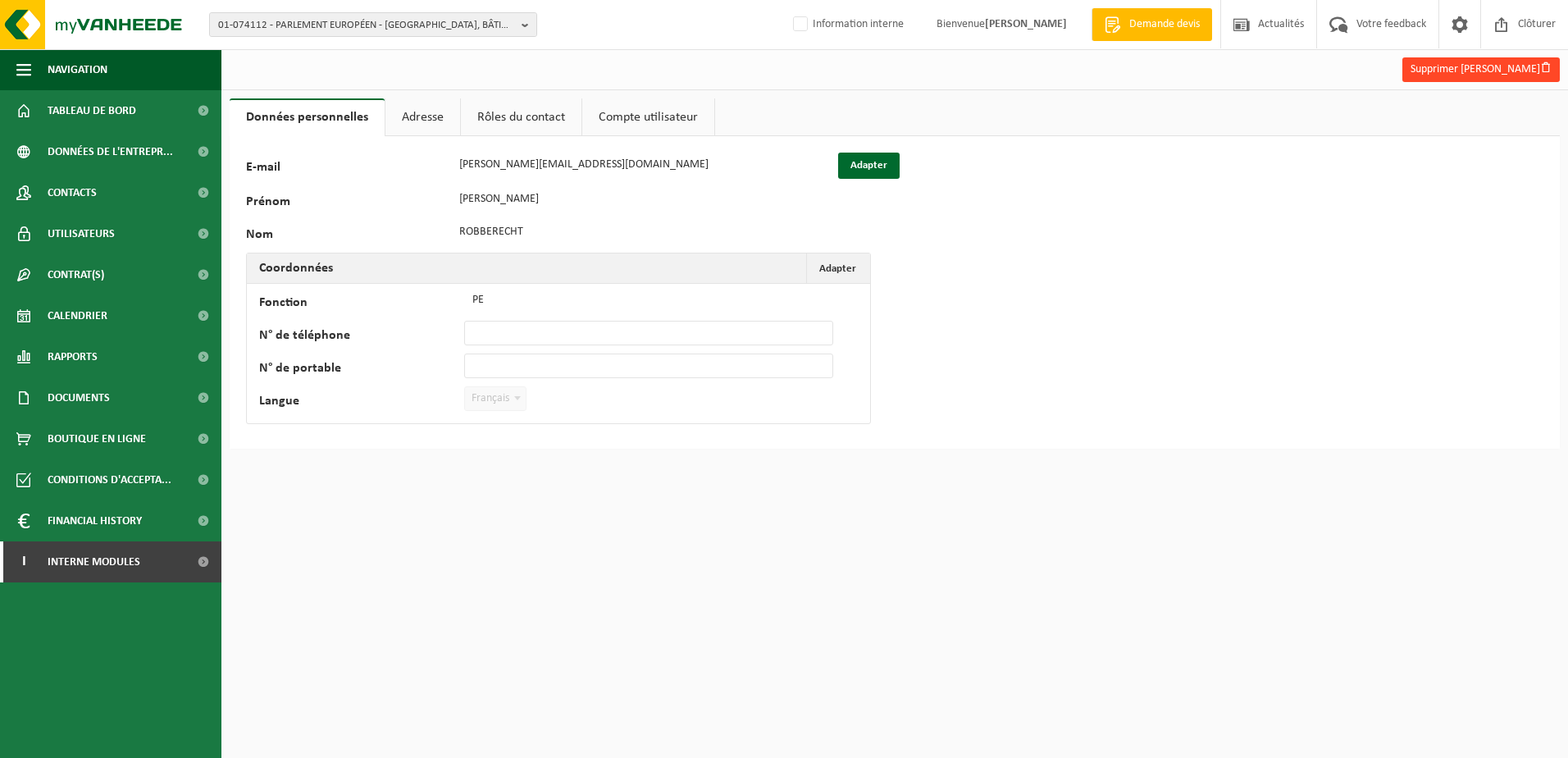
click at [1460, 73] on button "Supprimer Nicole Robberecht" at bounding box center [1480, 70] width 158 height 24
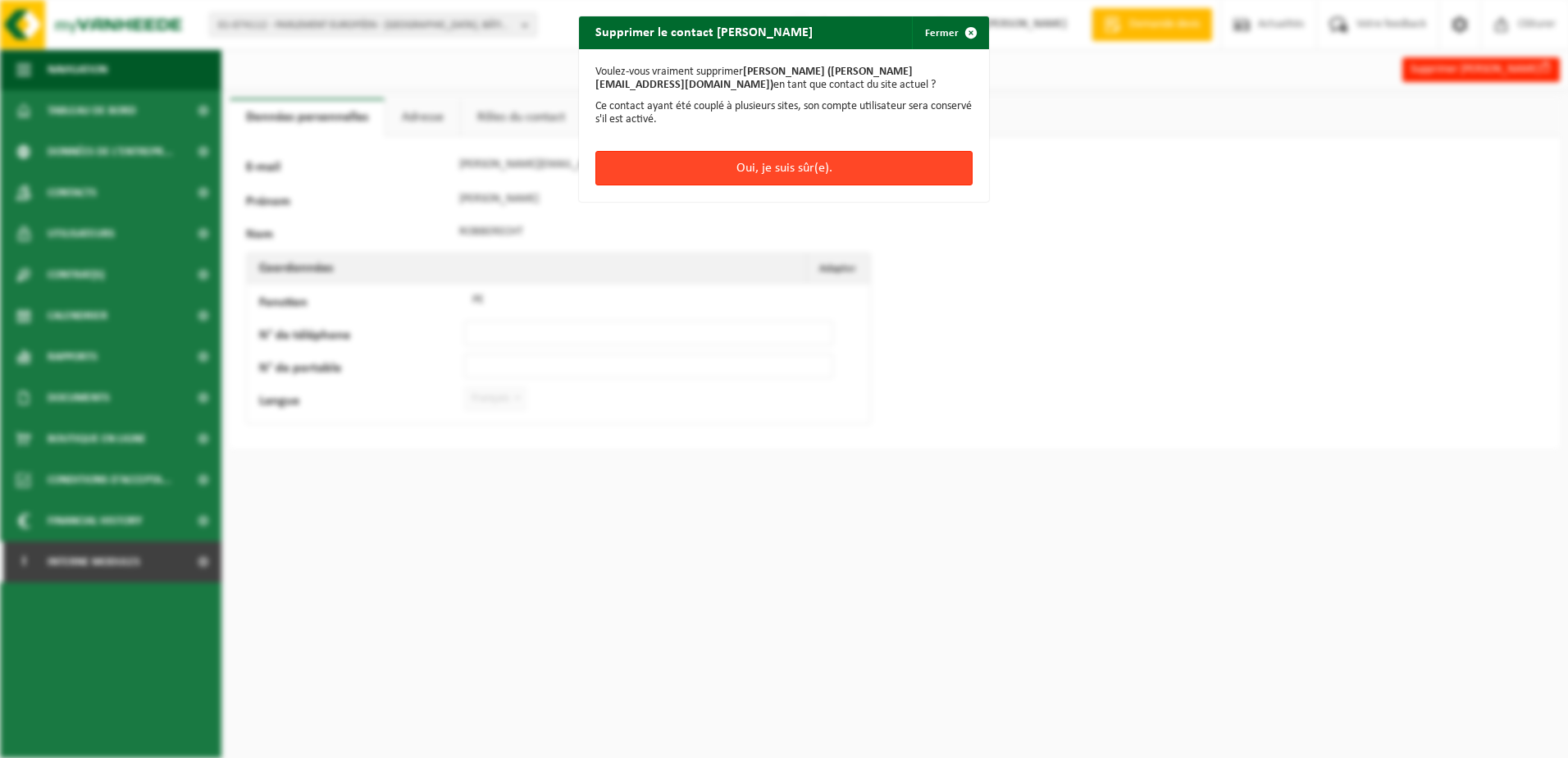
click at [841, 168] on button "Oui, je suis sûr(e)." at bounding box center [784, 168] width 378 height 34
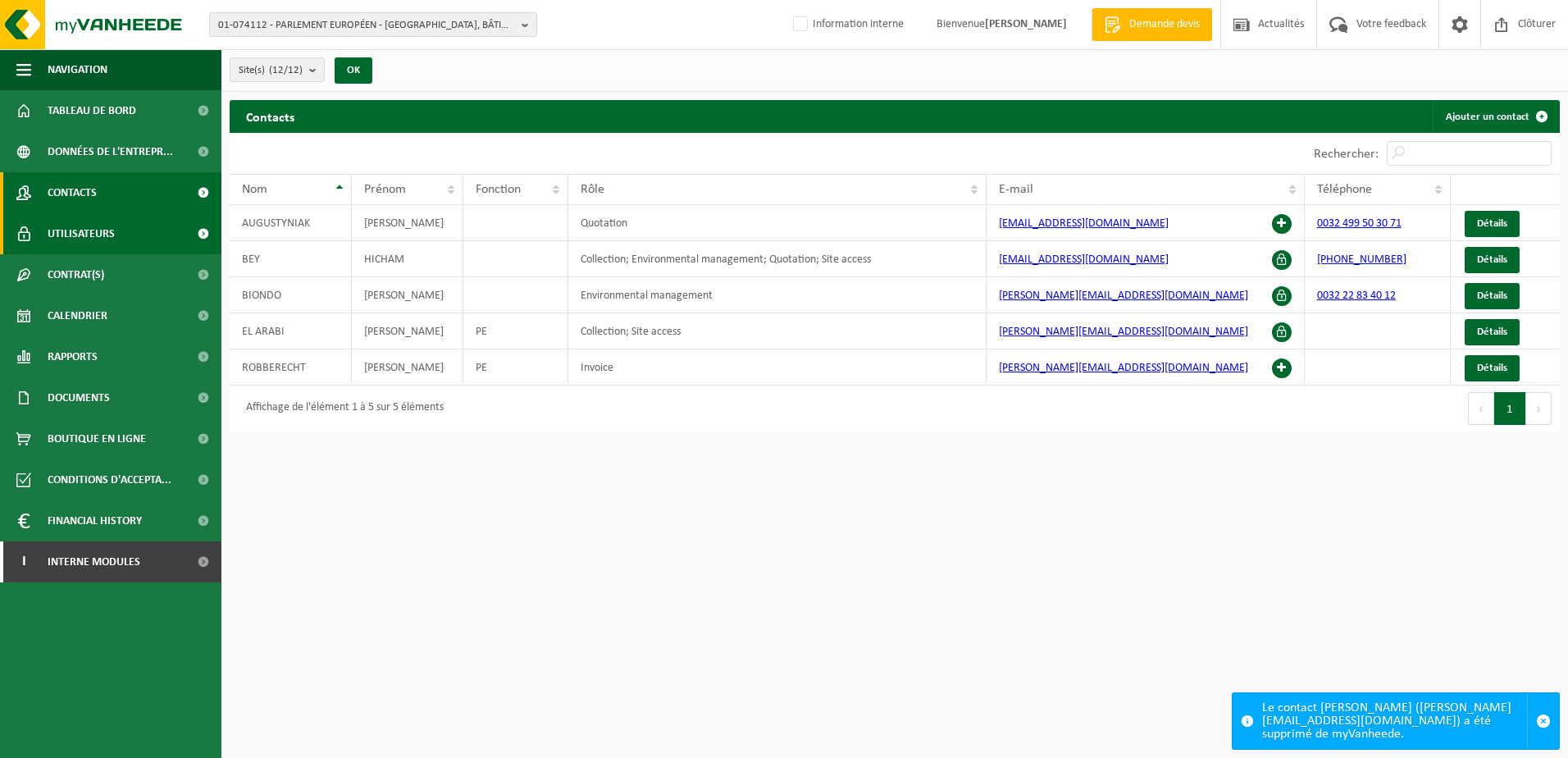
click at [126, 241] on link "Utilisateurs" at bounding box center [111, 234] width 222 height 41
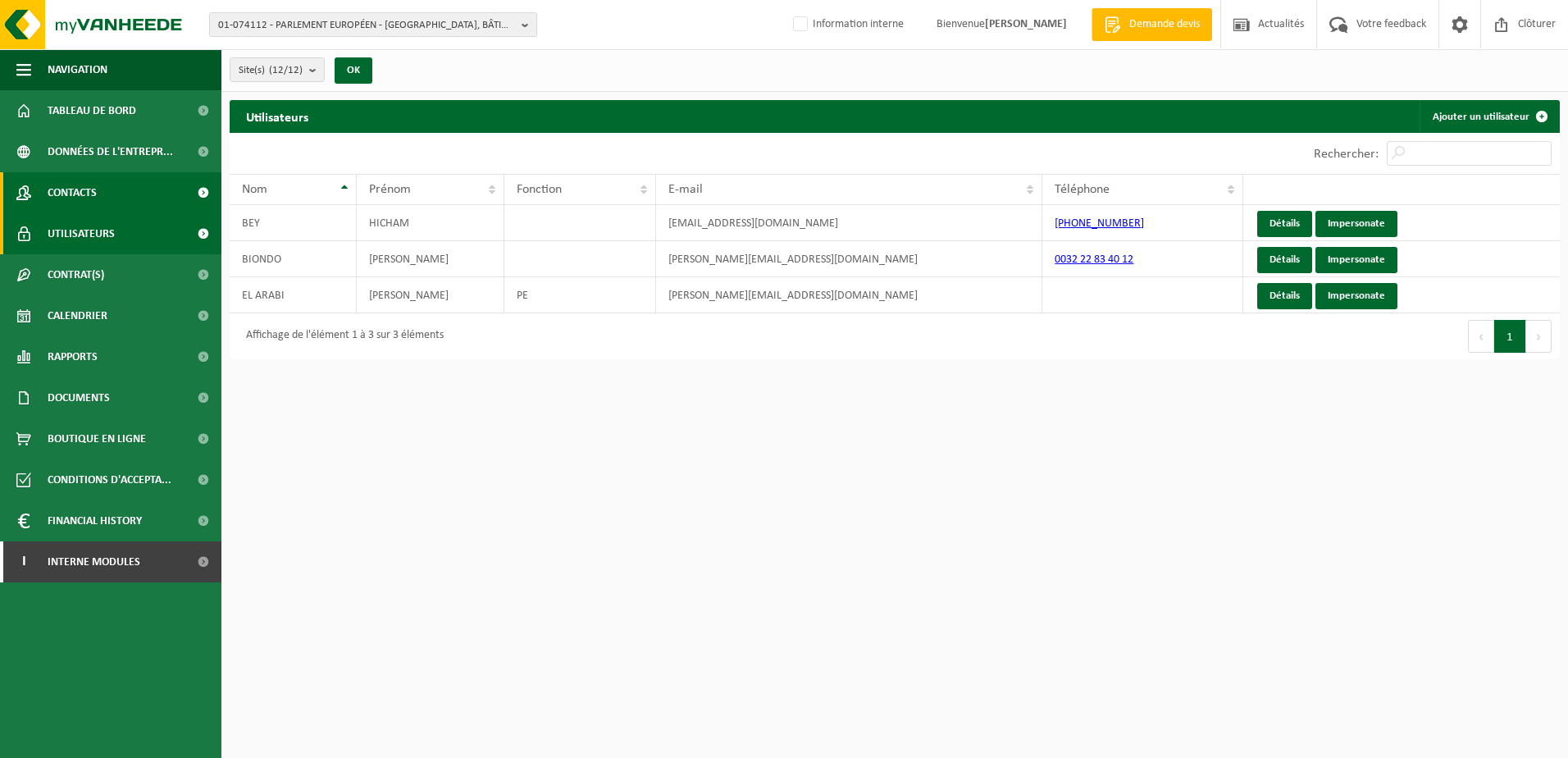
click at [101, 197] on link "Contacts" at bounding box center [111, 193] width 222 height 41
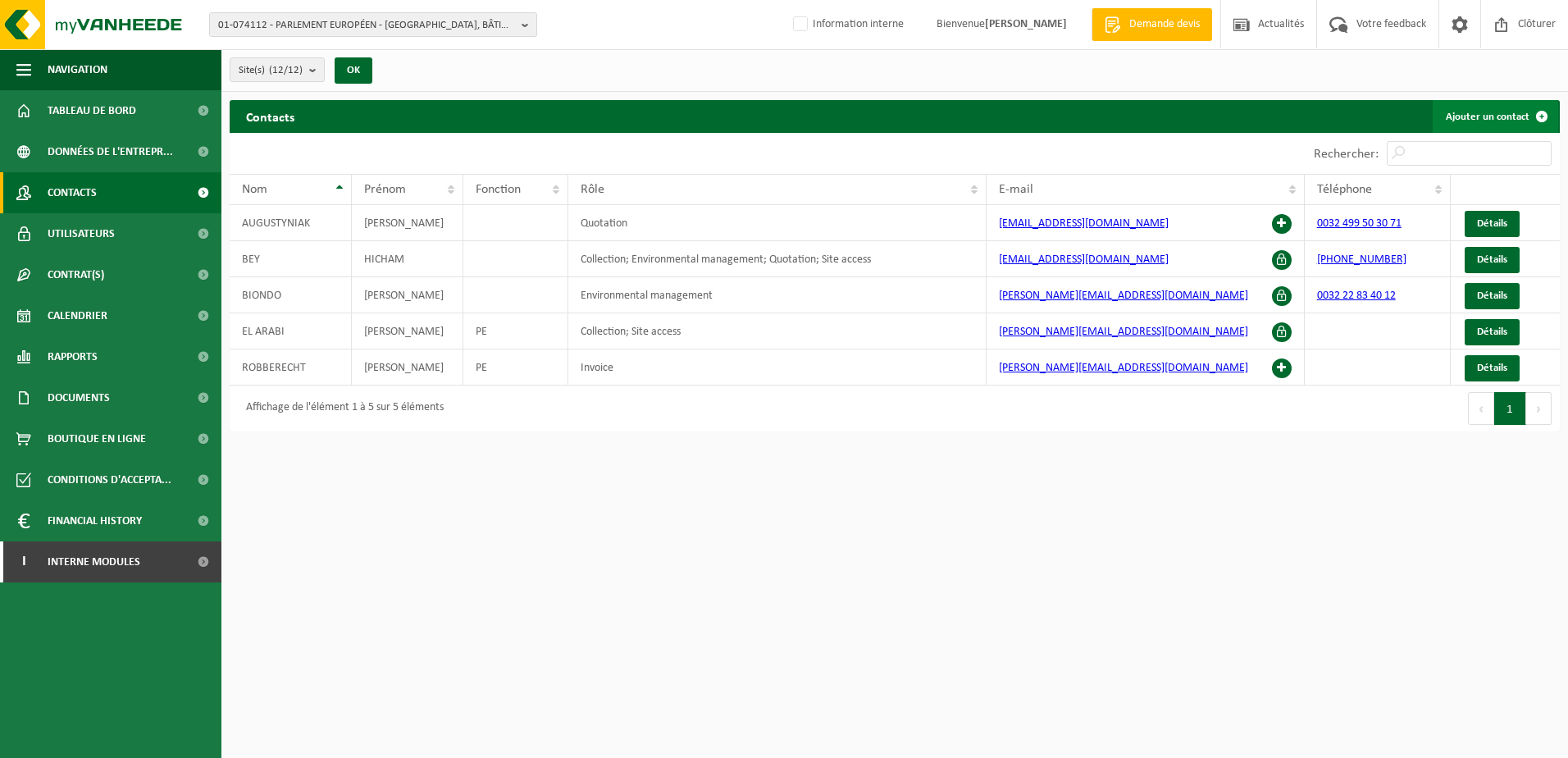
click at [1491, 112] on link "Ajouter un contact" at bounding box center [1495, 116] width 126 height 33
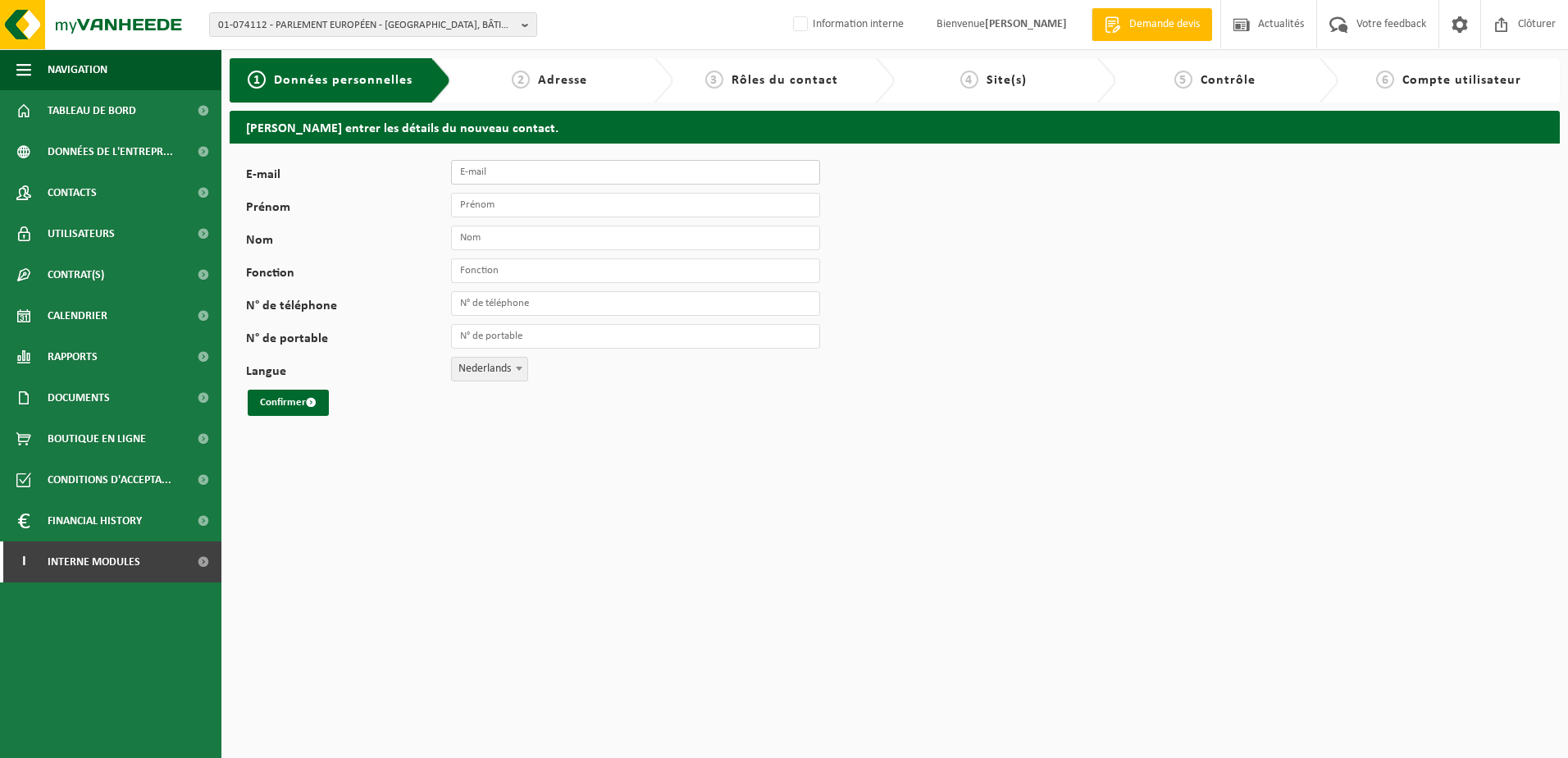
click at [506, 164] on input "E-mail" at bounding box center [636, 172] width 369 height 24
drag, startPoint x: 627, startPoint y: 174, endPoint x: 433, endPoint y: 194, distance: 195.0
click at [433, 194] on div "E-mail [EMAIL_ADDRESS][DOMAIN_NAME] Prénom Nom Fonction N° de téléphone N° de p…" at bounding box center [513, 288] width 533 height 255
type input "[EMAIL_ADDRESS][DOMAIN_NAME]"
click at [495, 208] on input "Prénom" at bounding box center [636, 205] width 369 height 24
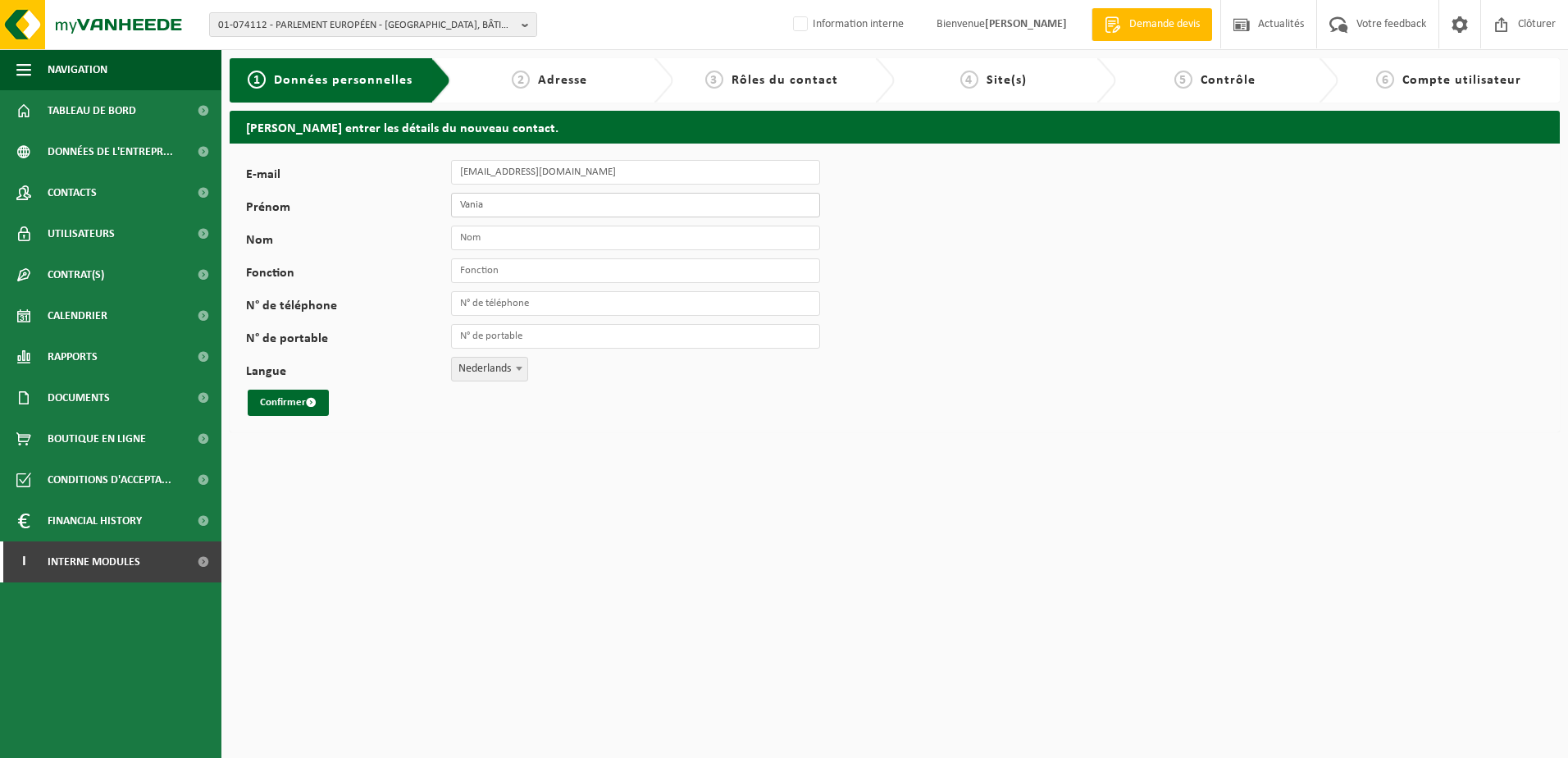
type input "Vania"
click at [481, 236] on input "Nom" at bounding box center [636, 238] width 369 height 24
type input "Trigaux"
click at [487, 275] on input "Fonction" at bounding box center [636, 270] width 369 height 24
type input "Responsable"
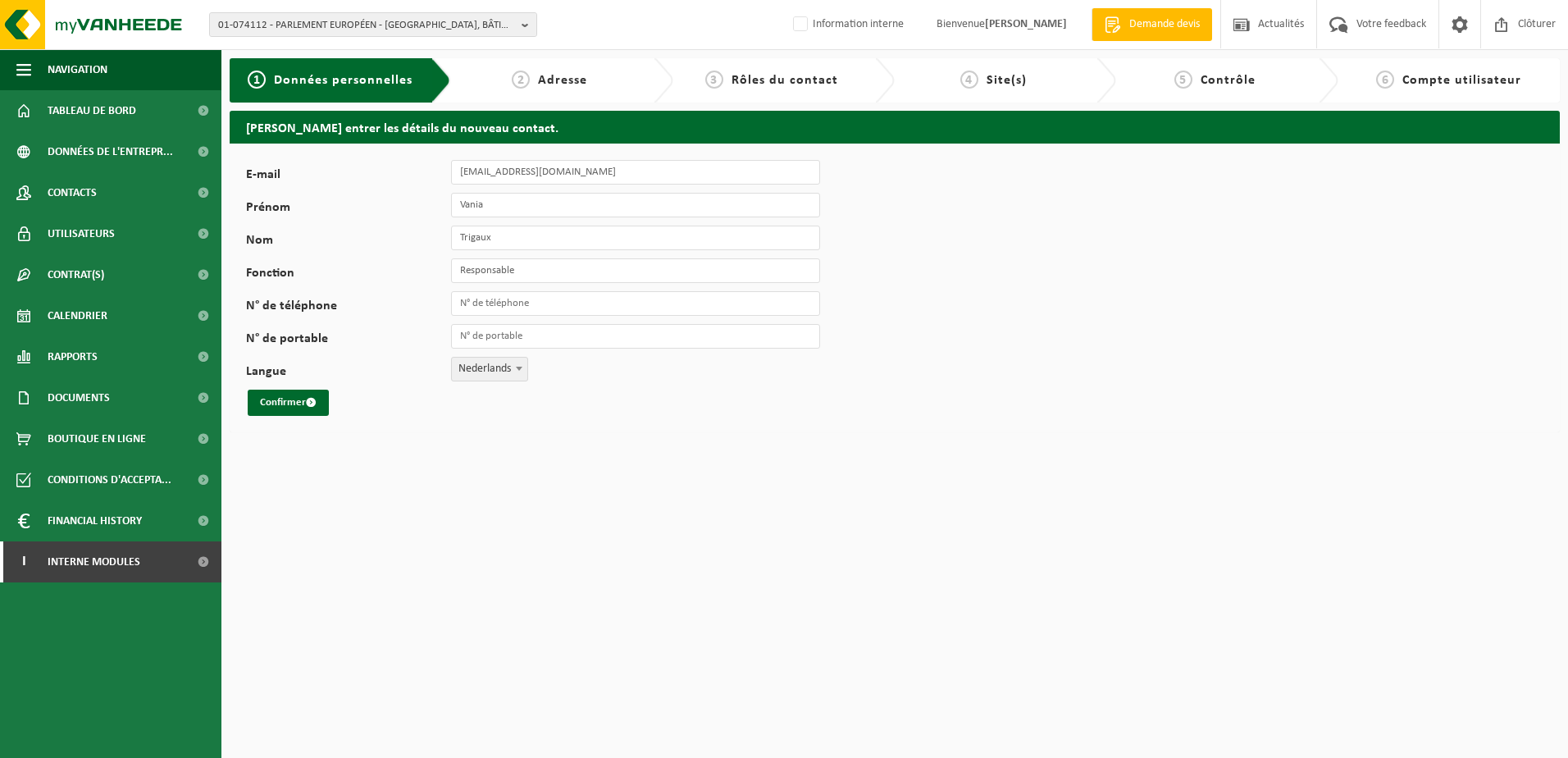
click at [491, 371] on span "Nederlands" at bounding box center [489, 369] width 76 height 23
select select "1"
click at [299, 393] on button "Confirmer" at bounding box center [288, 403] width 81 height 26
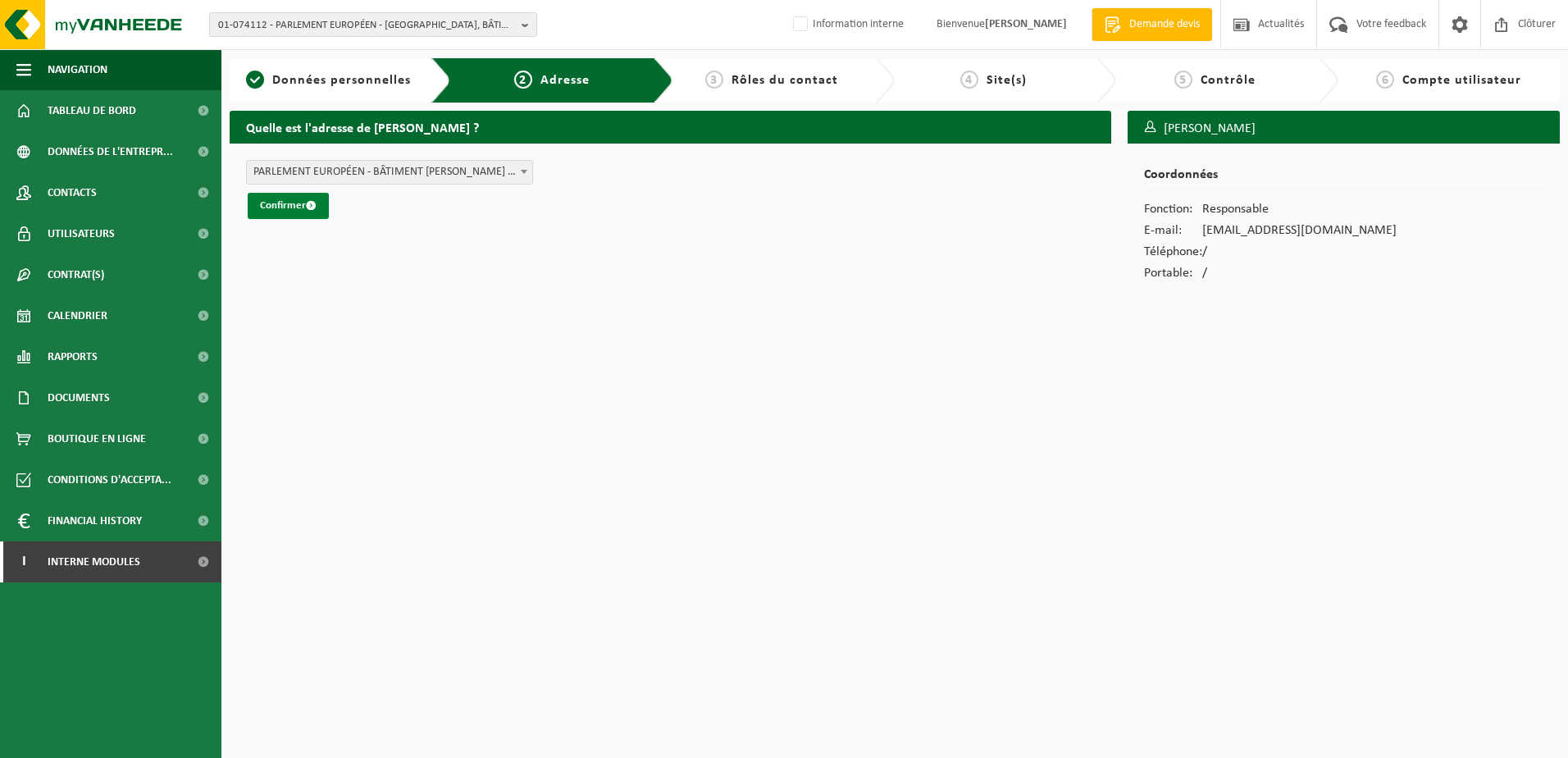
click at [284, 214] on button "Confirmer" at bounding box center [288, 206] width 81 height 26
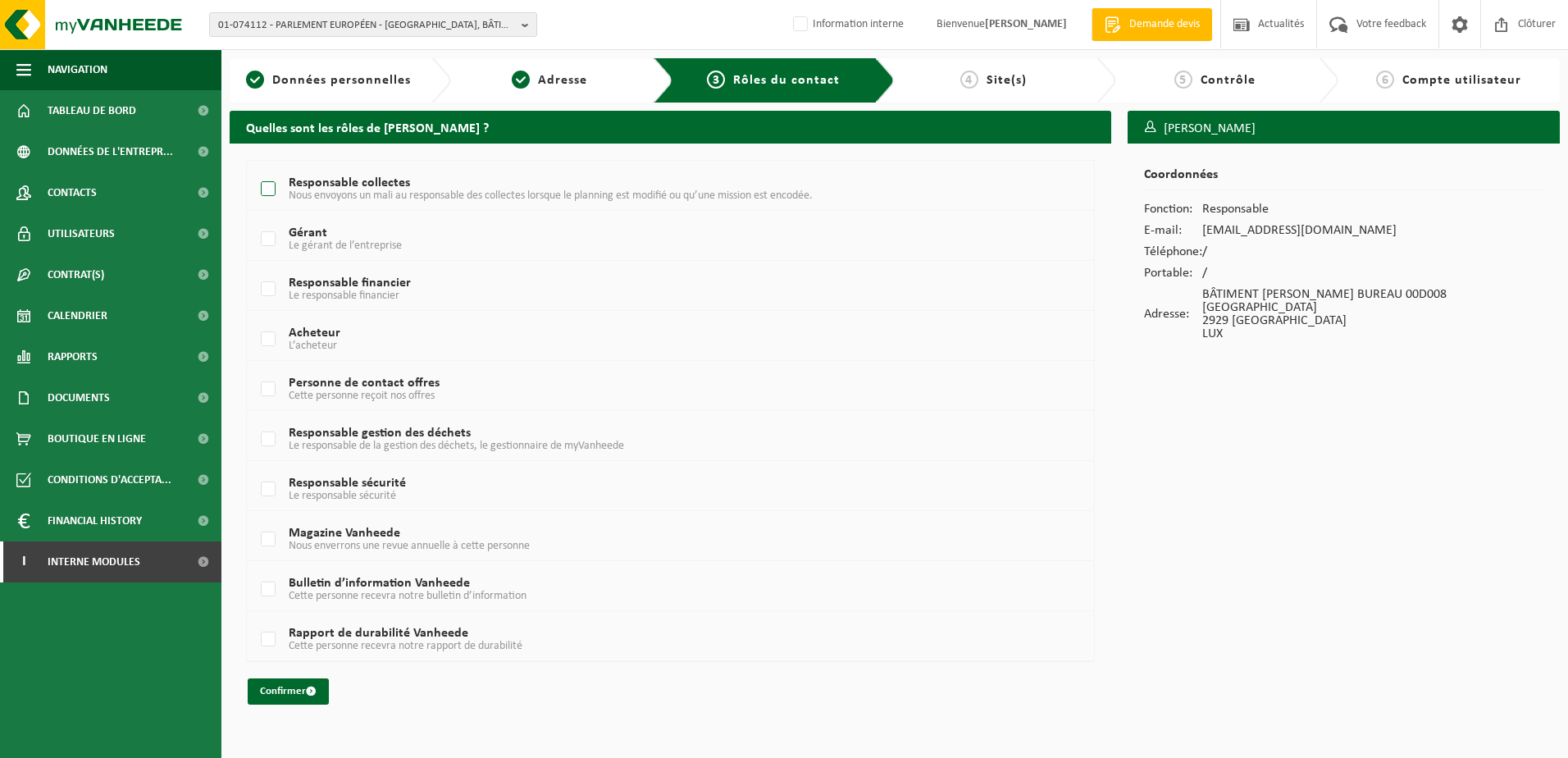
click at [267, 189] on label "Responsable collectes Nous envoyons un mali au responsable des collectes lorsqu…" at bounding box center [634, 189] width 754 height 24
click at [255, 169] on input "Responsable collectes Nous envoyons un mali au responsable des collectes lorsqu…" at bounding box center [254, 168] width 1 height 1
checkbox input "true"
click at [269, 292] on label "Responsable financier Le responsable financier" at bounding box center [634, 289] width 754 height 24
click at [255, 269] on input "Responsable financier Le responsable financier" at bounding box center [254, 269] width 1 height 1
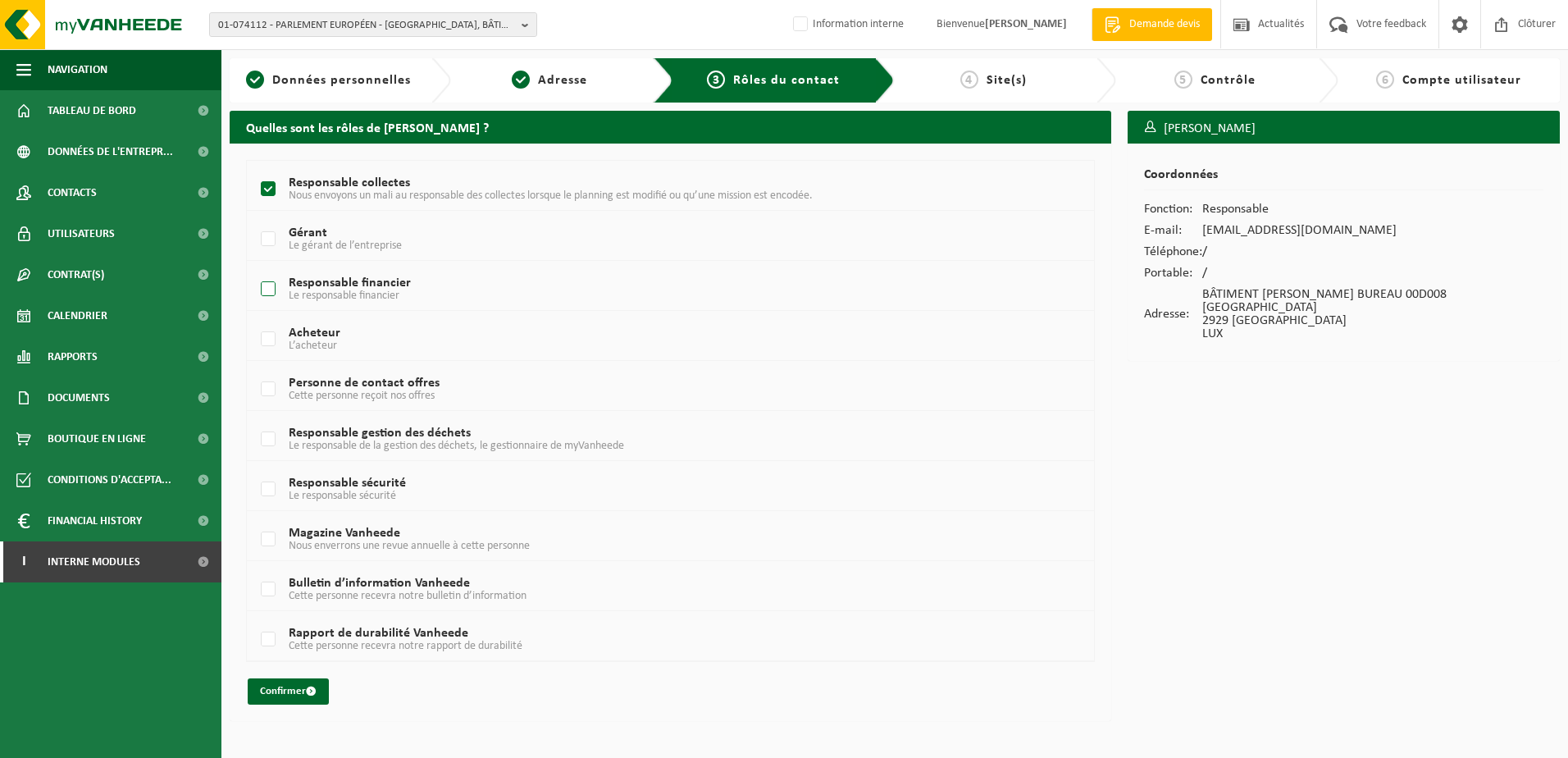
checkbox input "true"
click at [268, 236] on label "Gérant Le gérant de l’entreprise" at bounding box center [634, 240] width 754 height 24
click at [255, 219] on input "Gérant Le gérant de l’entreprise" at bounding box center [254, 218] width 1 height 1
checkbox input "true"
click at [276, 488] on label "Responsable sécurité Le responsable sécurité" at bounding box center [634, 489] width 754 height 24
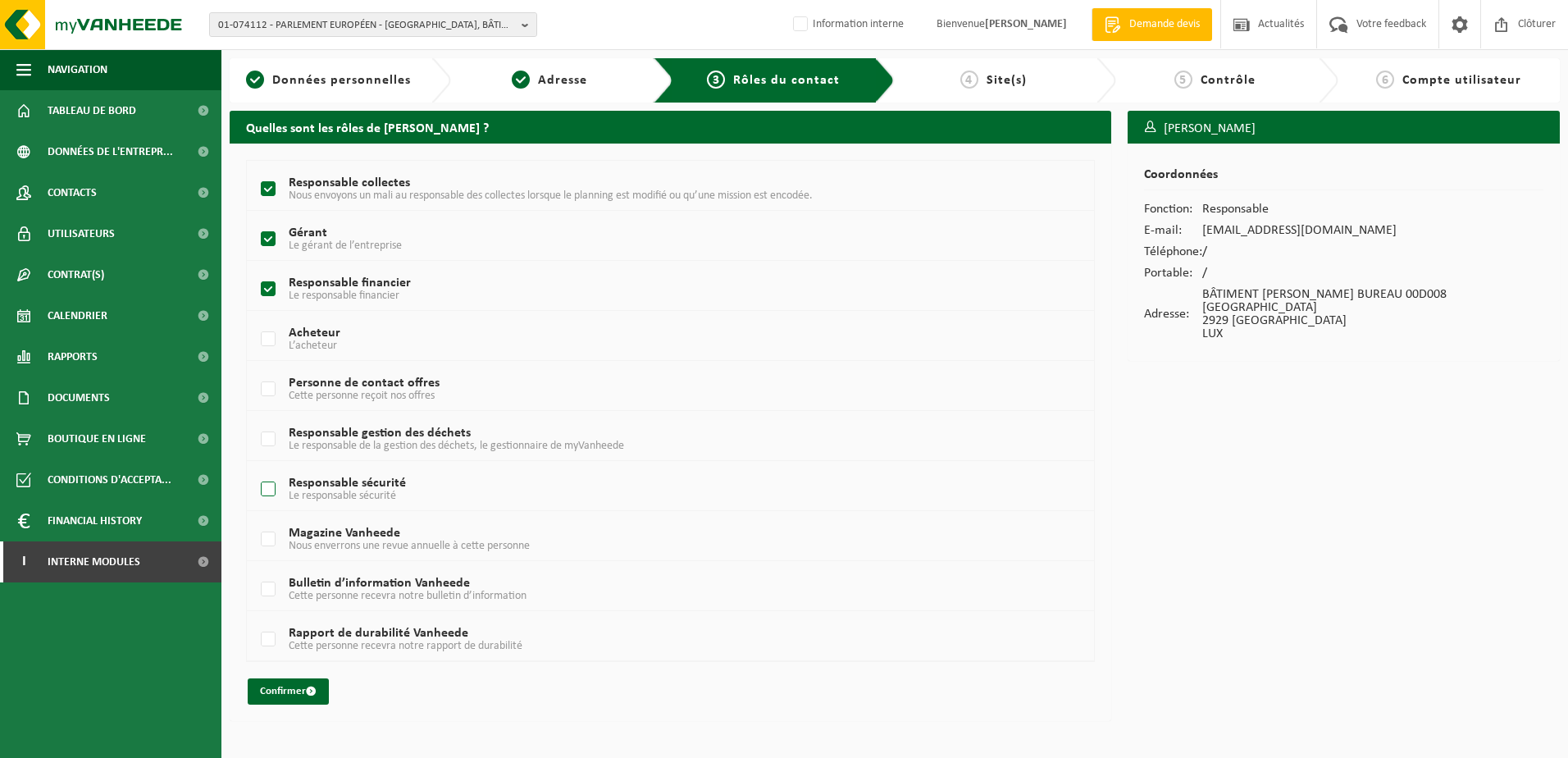
click at [255, 469] on input "Responsable sécurité Le responsable sécurité" at bounding box center [254, 468] width 1 height 1
checkbox input "true"
click at [288, 696] on button "Confirmer" at bounding box center [288, 691] width 81 height 26
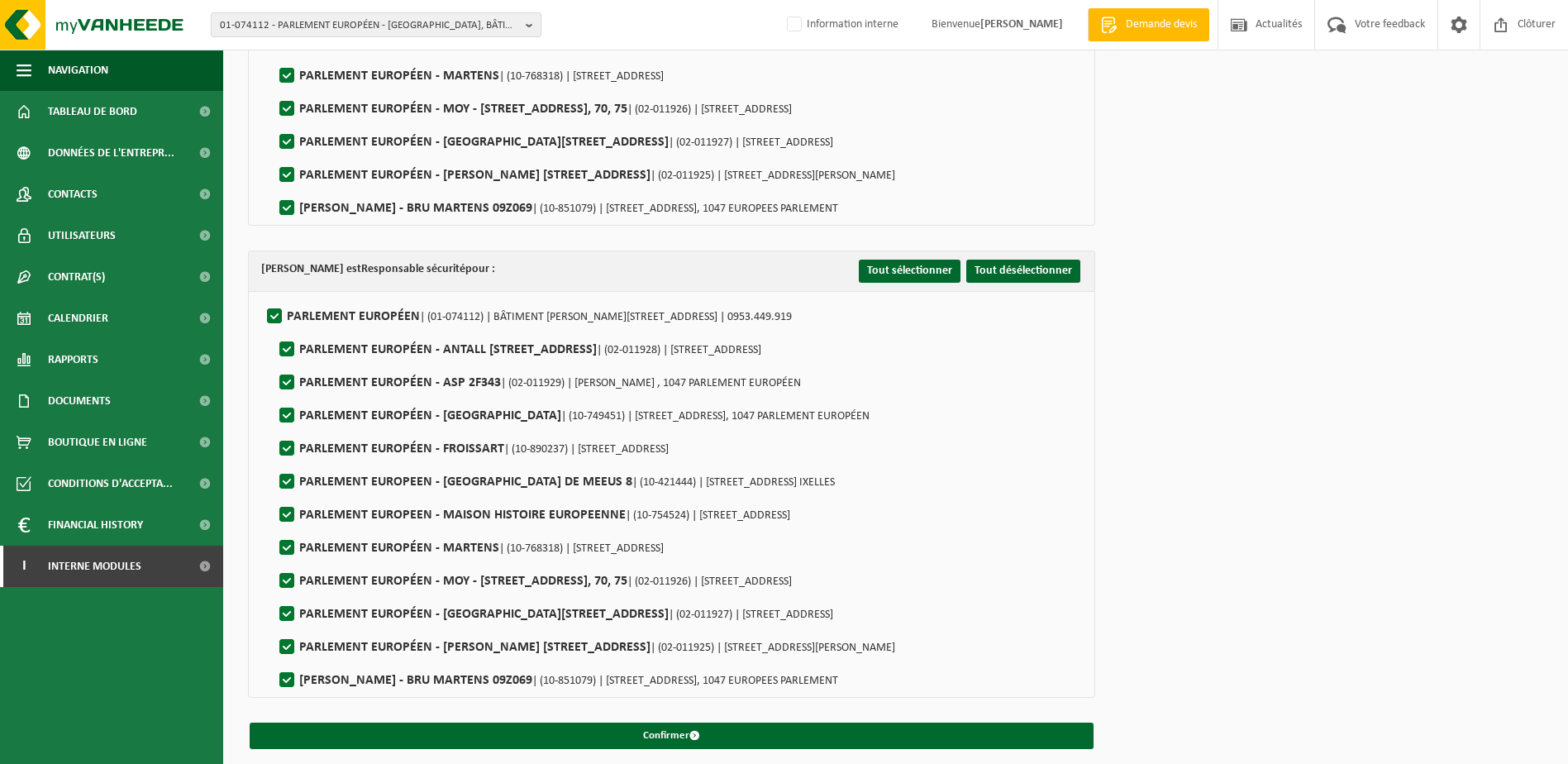
scroll to position [1333, 0]
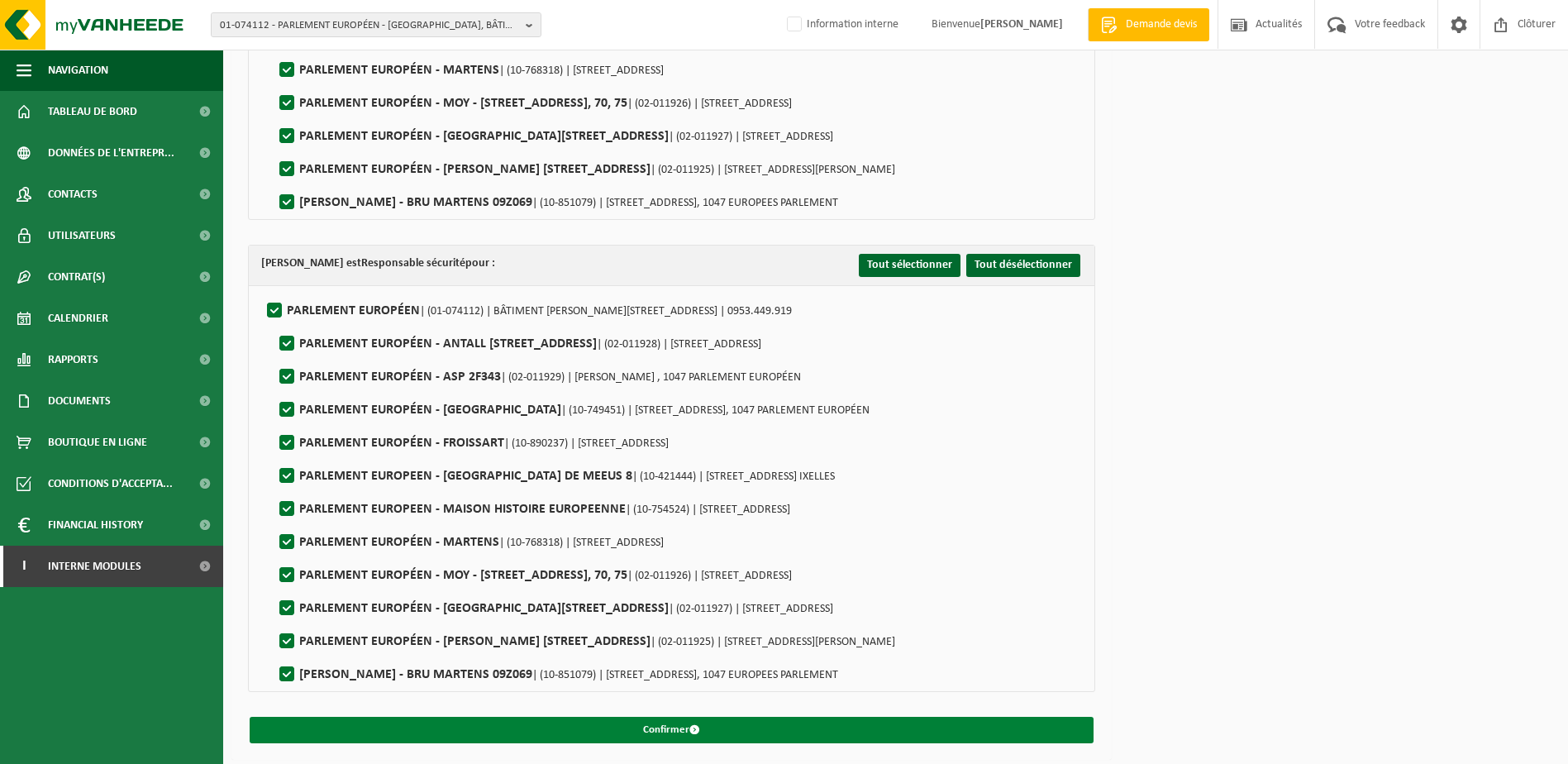
click at [788, 731] on button "Confirmer" at bounding box center [672, 730] width 844 height 26
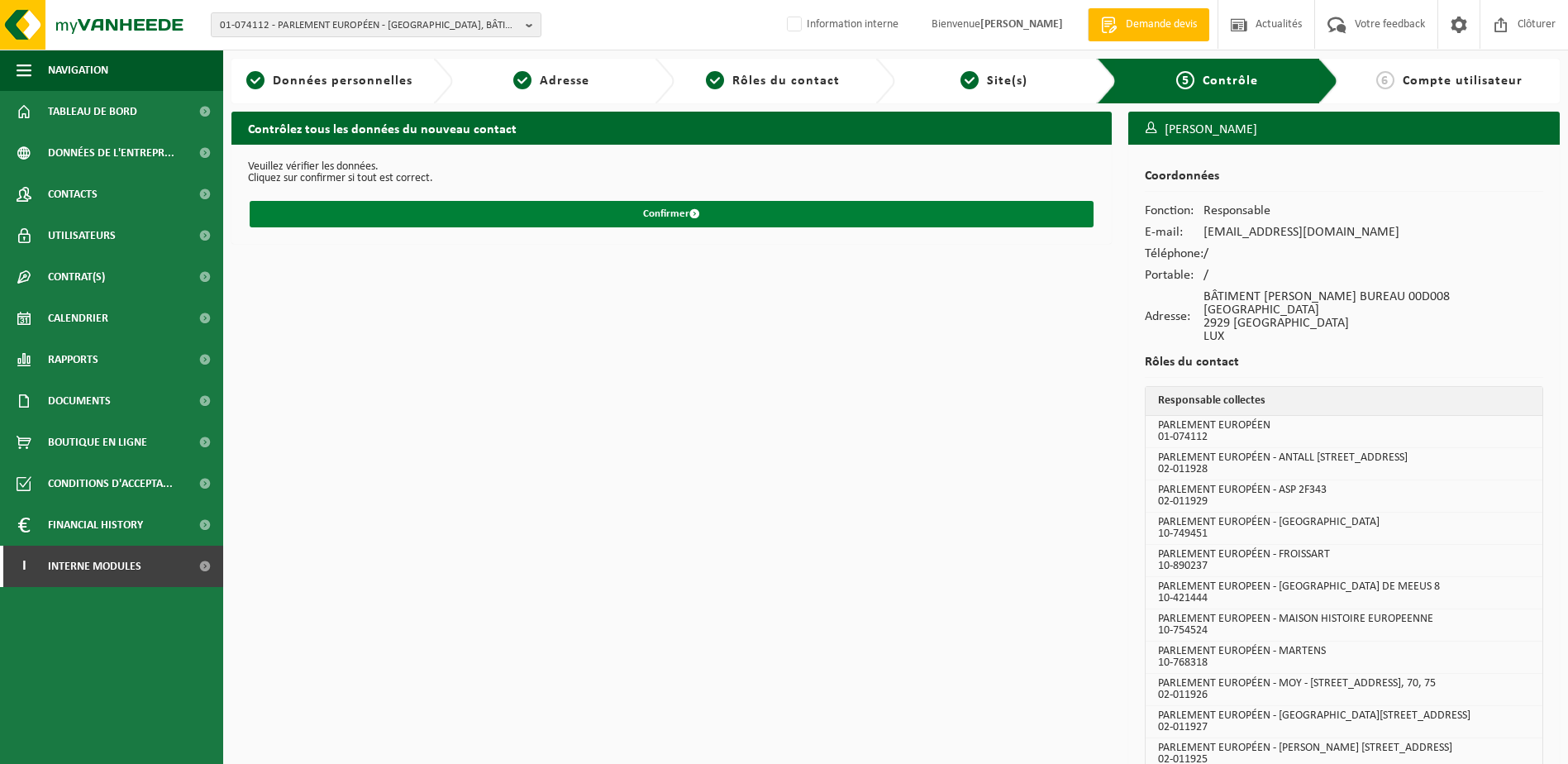
click at [691, 210] on span "submit" at bounding box center [694, 213] width 10 height 10
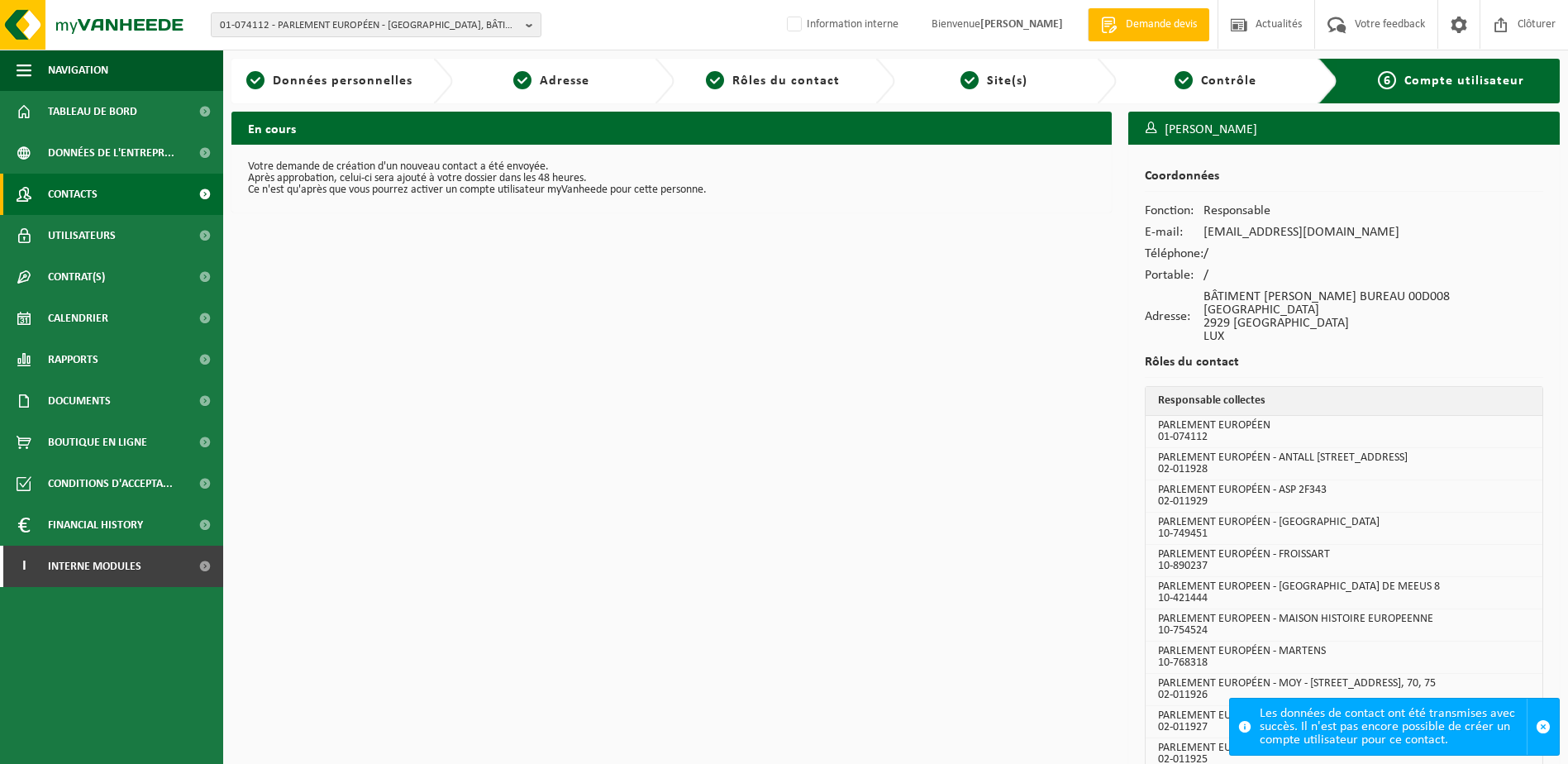
click at [100, 203] on link "Contacts" at bounding box center [112, 195] width 224 height 41
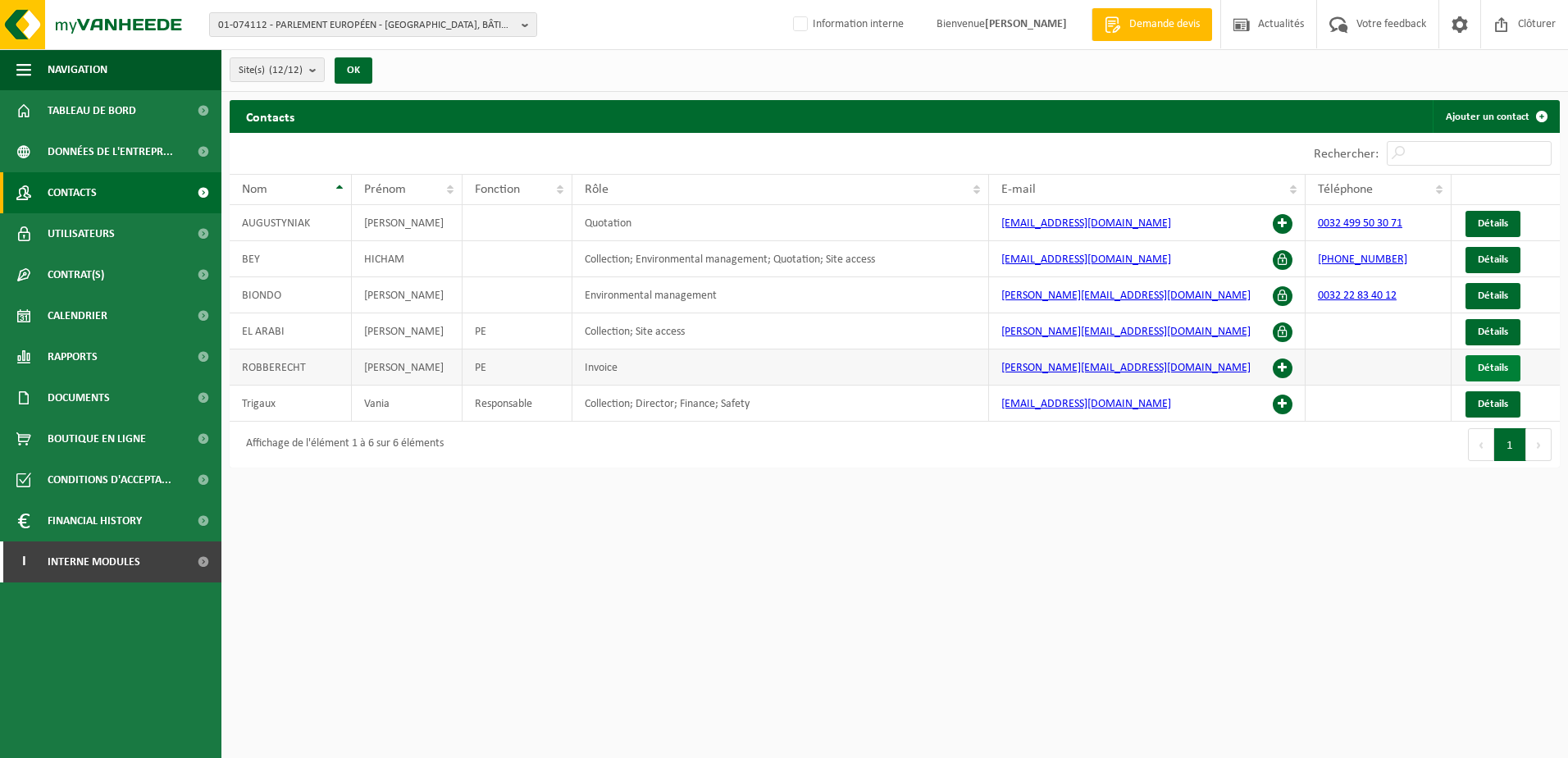
click at [1479, 369] on span "Détails" at bounding box center [1492, 367] width 31 height 10
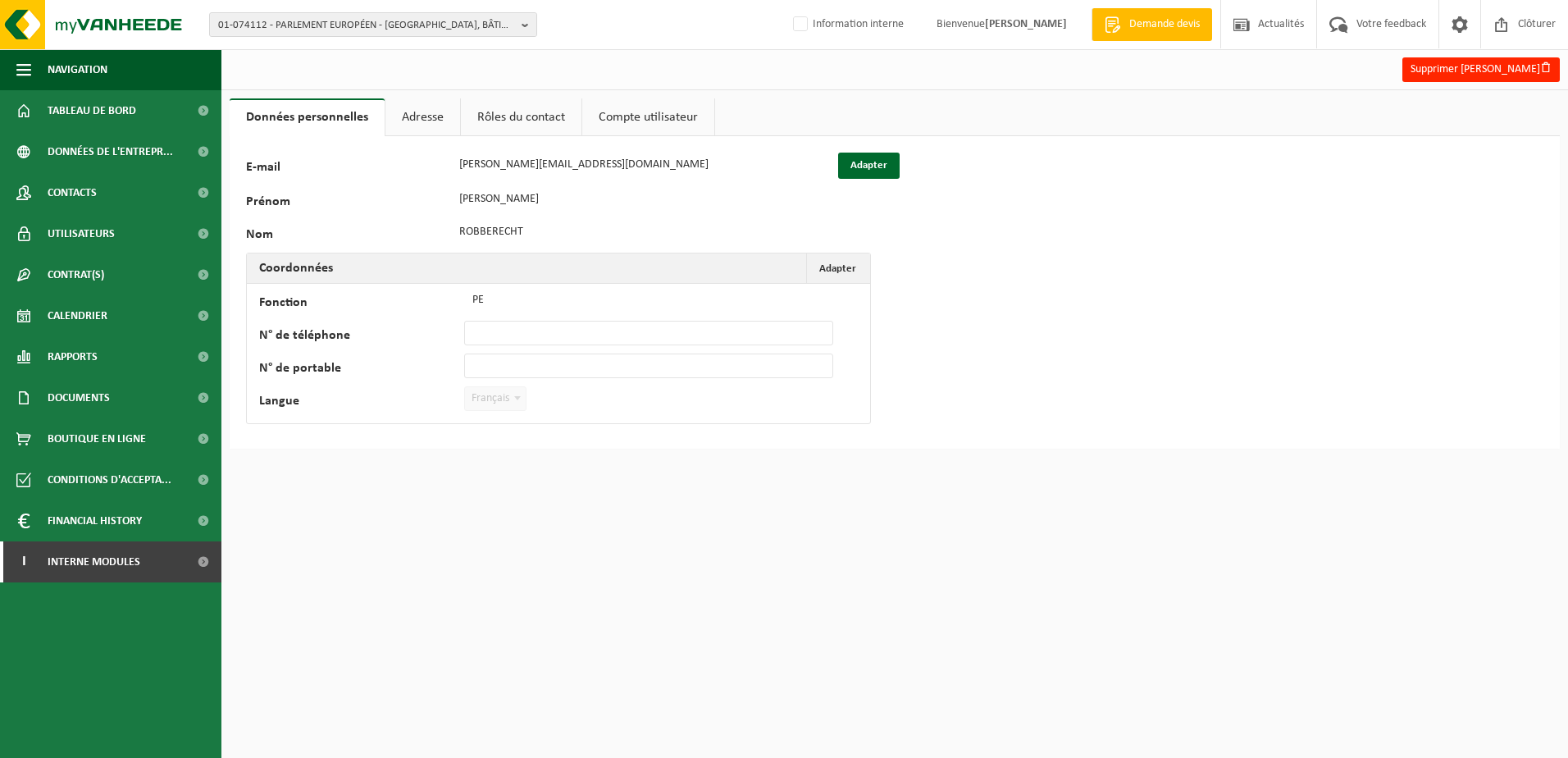
click at [437, 125] on link "Adresse" at bounding box center [422, 117] width 75 height 37
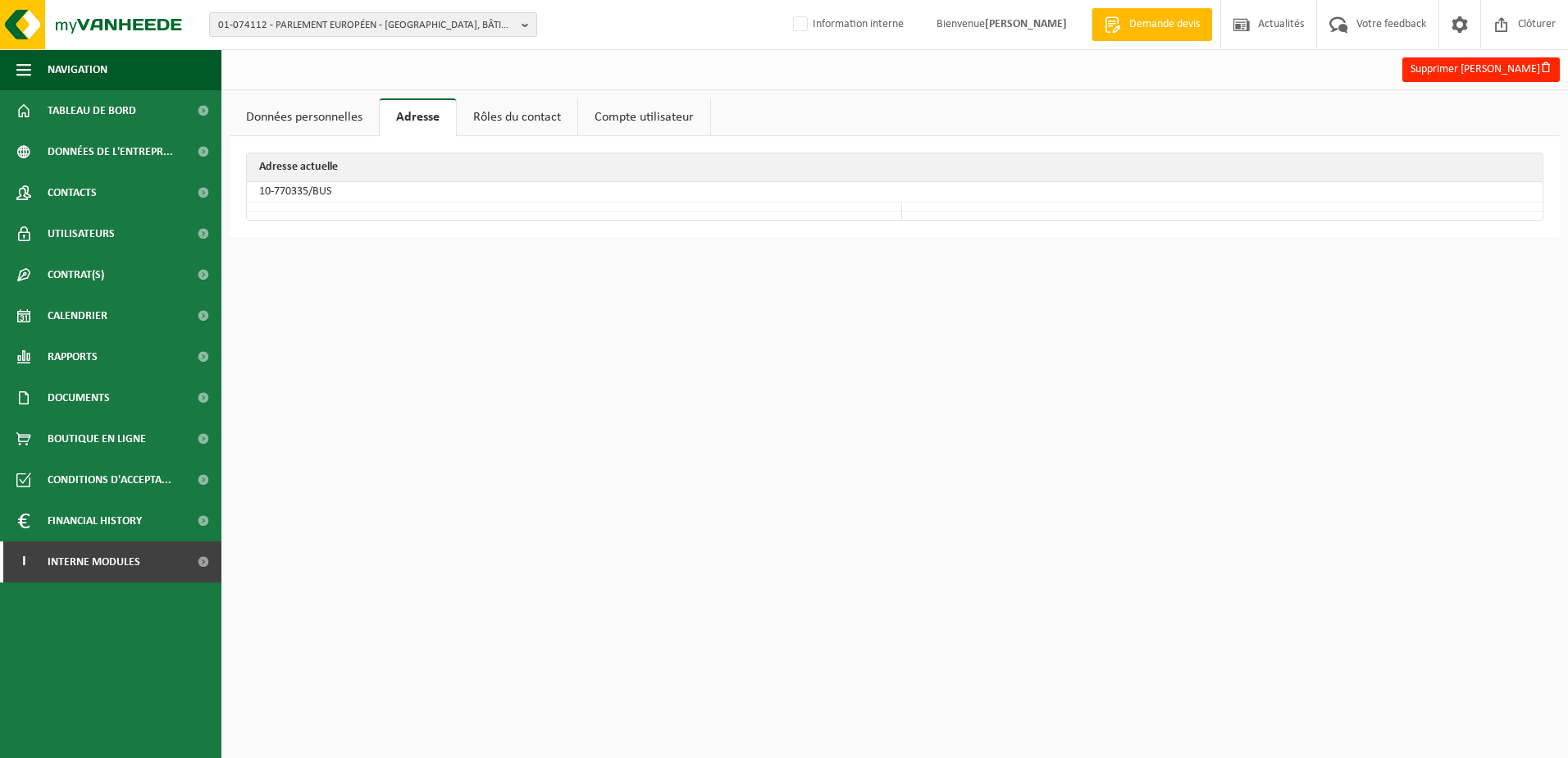
click at [532, 120] on link "Rôles du contact" at bounding box center [516, 117] width 120 height 37
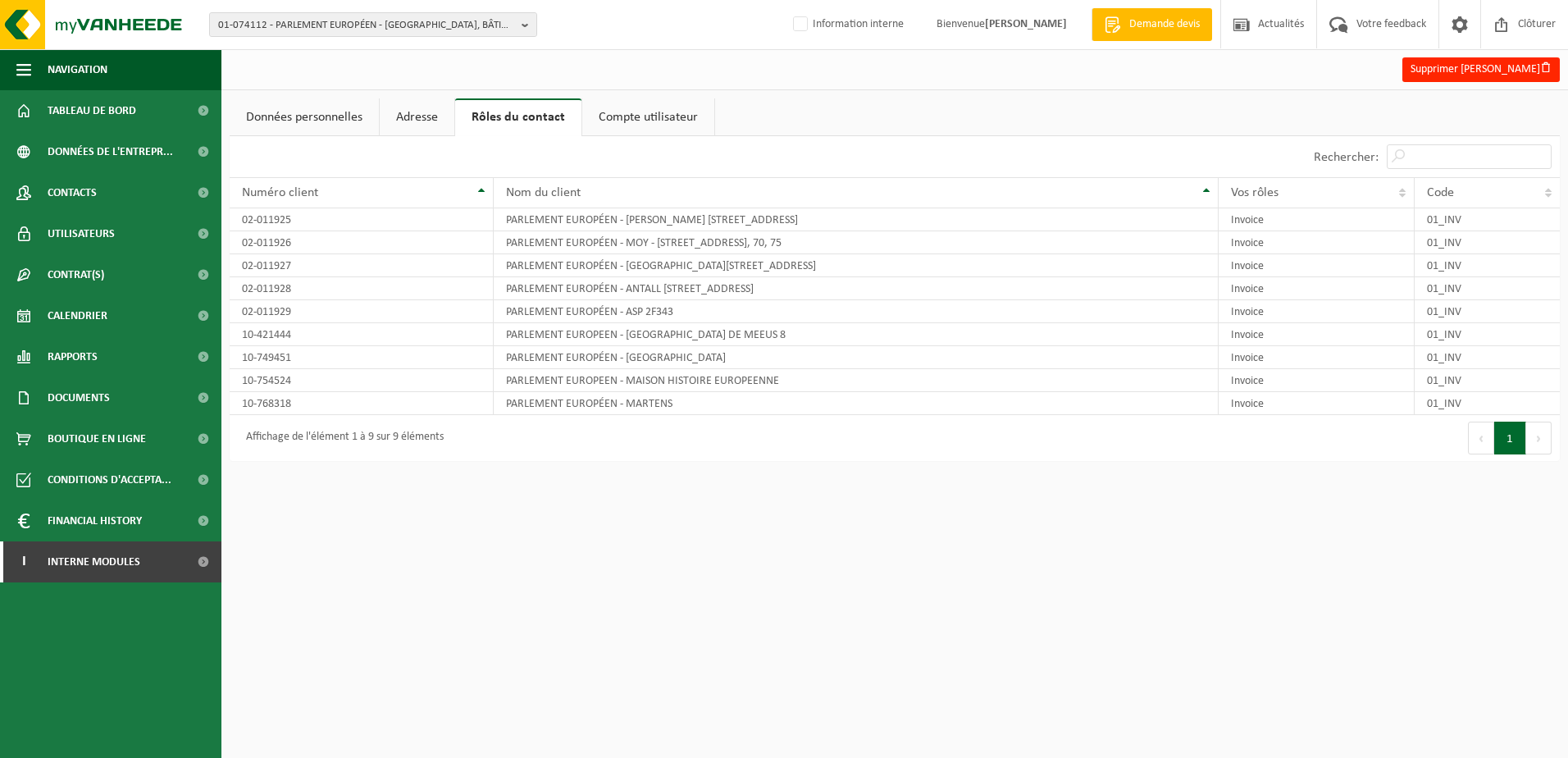
click at [639, 124] on link "Compte utilisateur" at bounding box center [649, 117] width 132 height 37
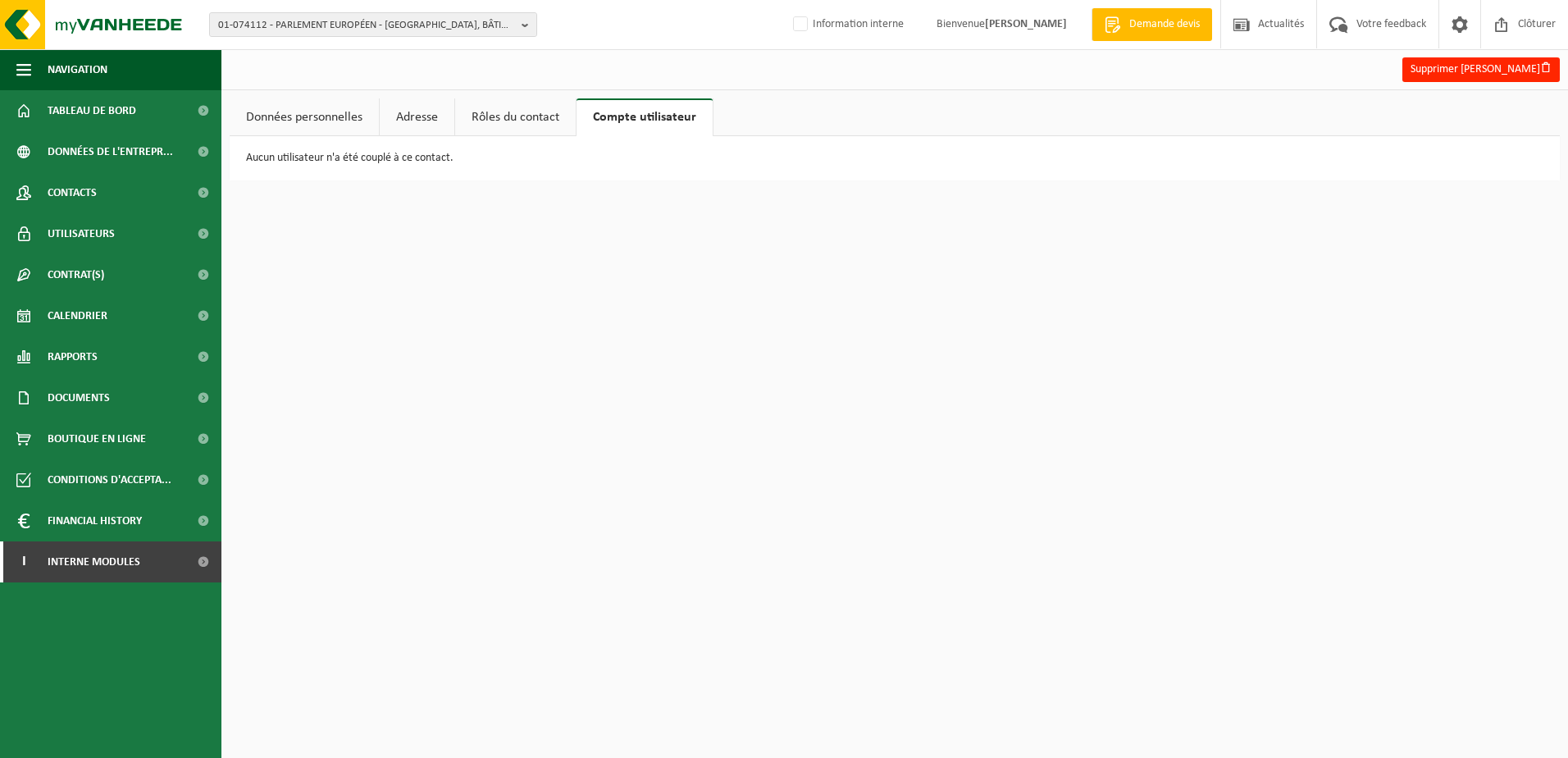
click at [360, 115] on link "Données personnelles" at bounding box center [304, 117] width 149 height 37
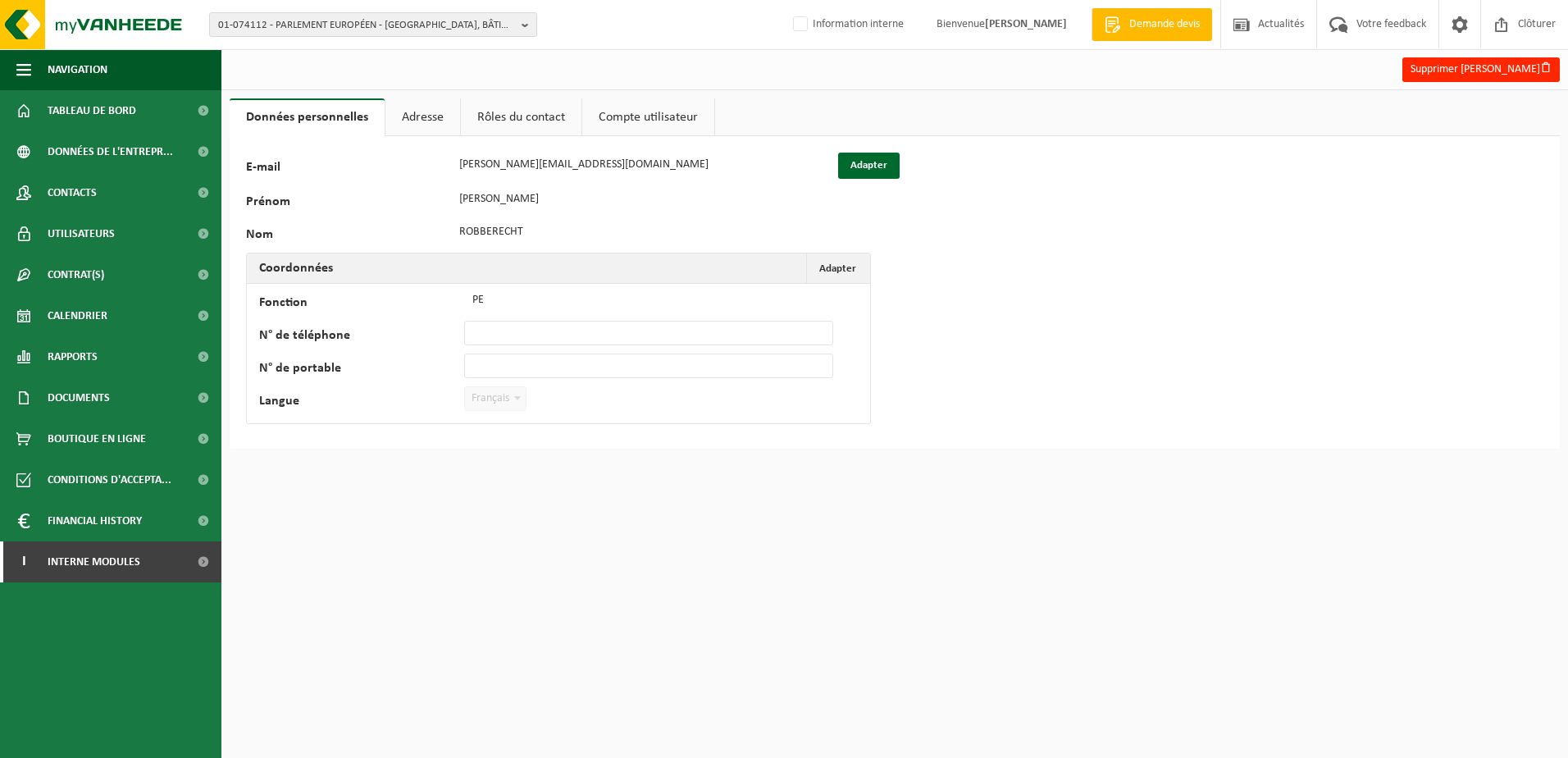
click at [440, 130] on link "Adresse" at bounding box center [422, 117] width 75 height 37
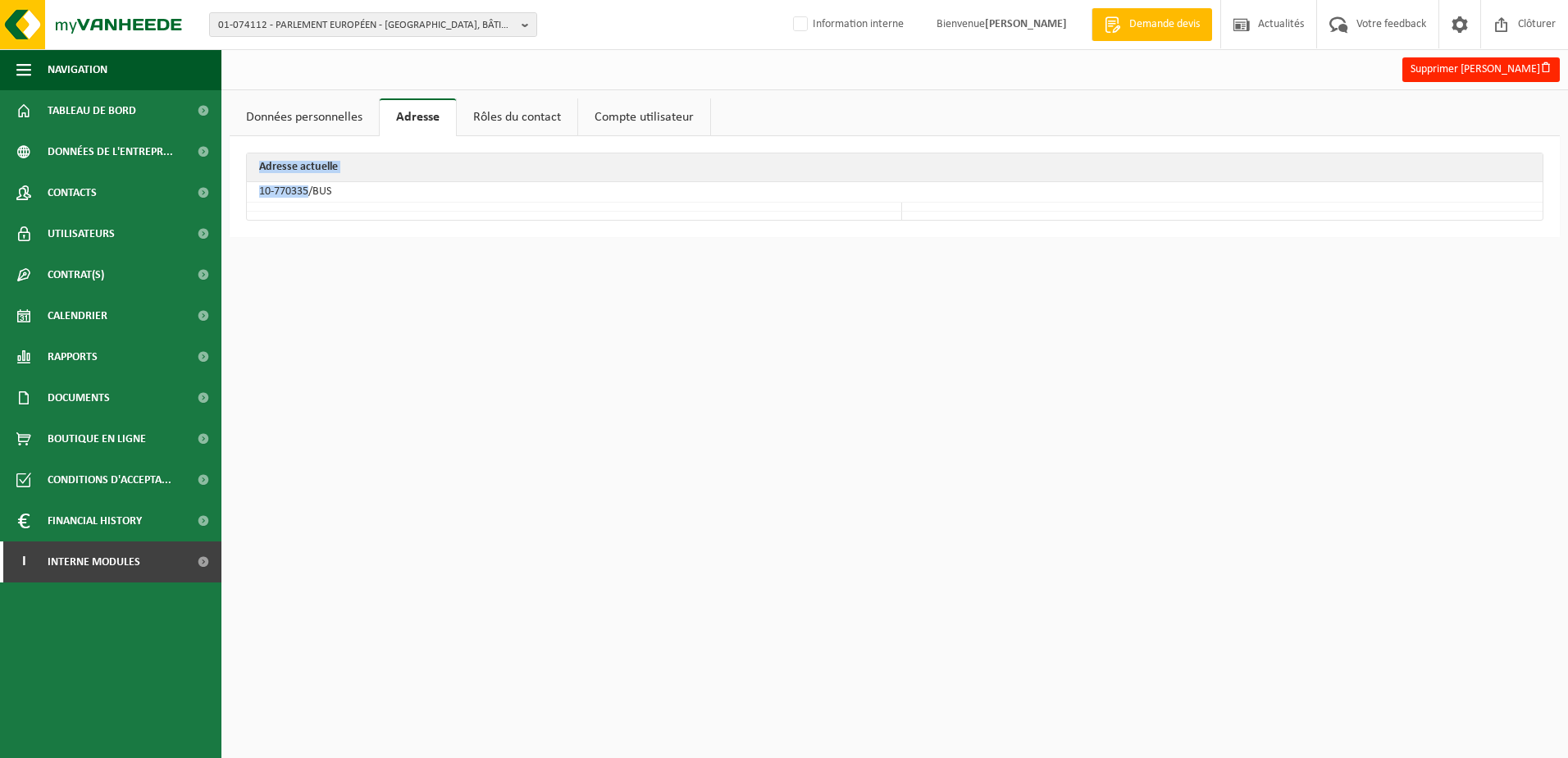
drag, startPoint x: 309, startPoint y: 188, endPoint x: 228, endPoint y: 182, distance: 81.2
click at [228, 182] on div "Données personnelles Adresse Rôles du contact Compte utilisateur 11629 E-mail n…" at bounding box center [895, 172] width 1346 height 146
drag, startPoint x: 228, startPoint y: 182, endPoint x: 508, endPoint y: 198, distance: 280.5
click at [512, 197] on td "10-770335/BUS" at bounding box center [895, 192] width 1296 height 21
drag, startPoint x: 309, startPoint y: 188, endPoint x: 253, endPoint y: 186, distance: 56.0
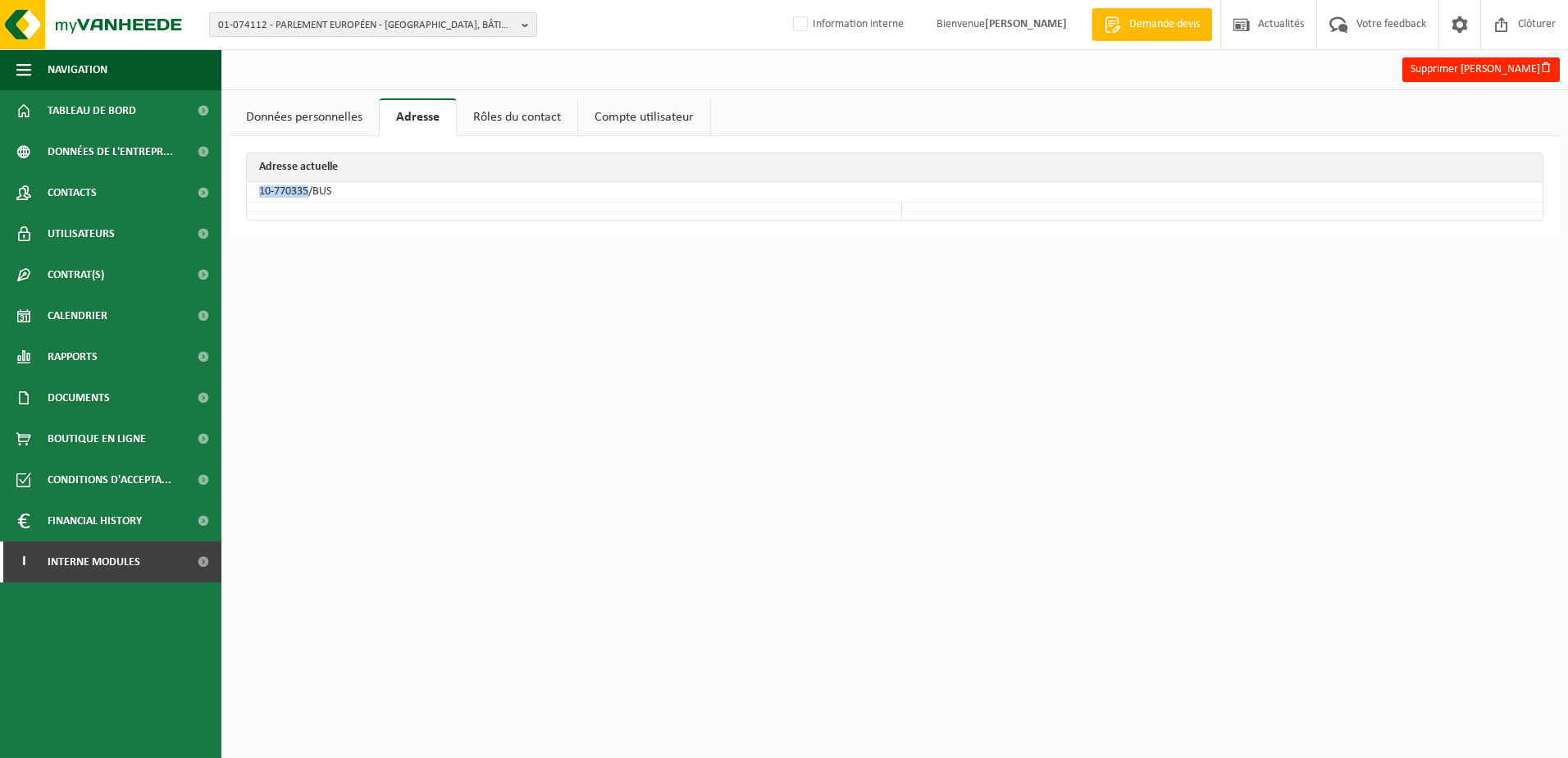
click at [253, 186] on td "10-770335/BUS" at bounding box center [895, 192] width 1296 height 21
copy td "10-770335"
click at [280, 24] on span "01-074112 - PARLEMENT EUROPÉEN - 2929 LUXEMBOURG, BÂTIMENT KONRAD ADENAUER BURE…" at bounding box center [366, 25] width 296 height 24
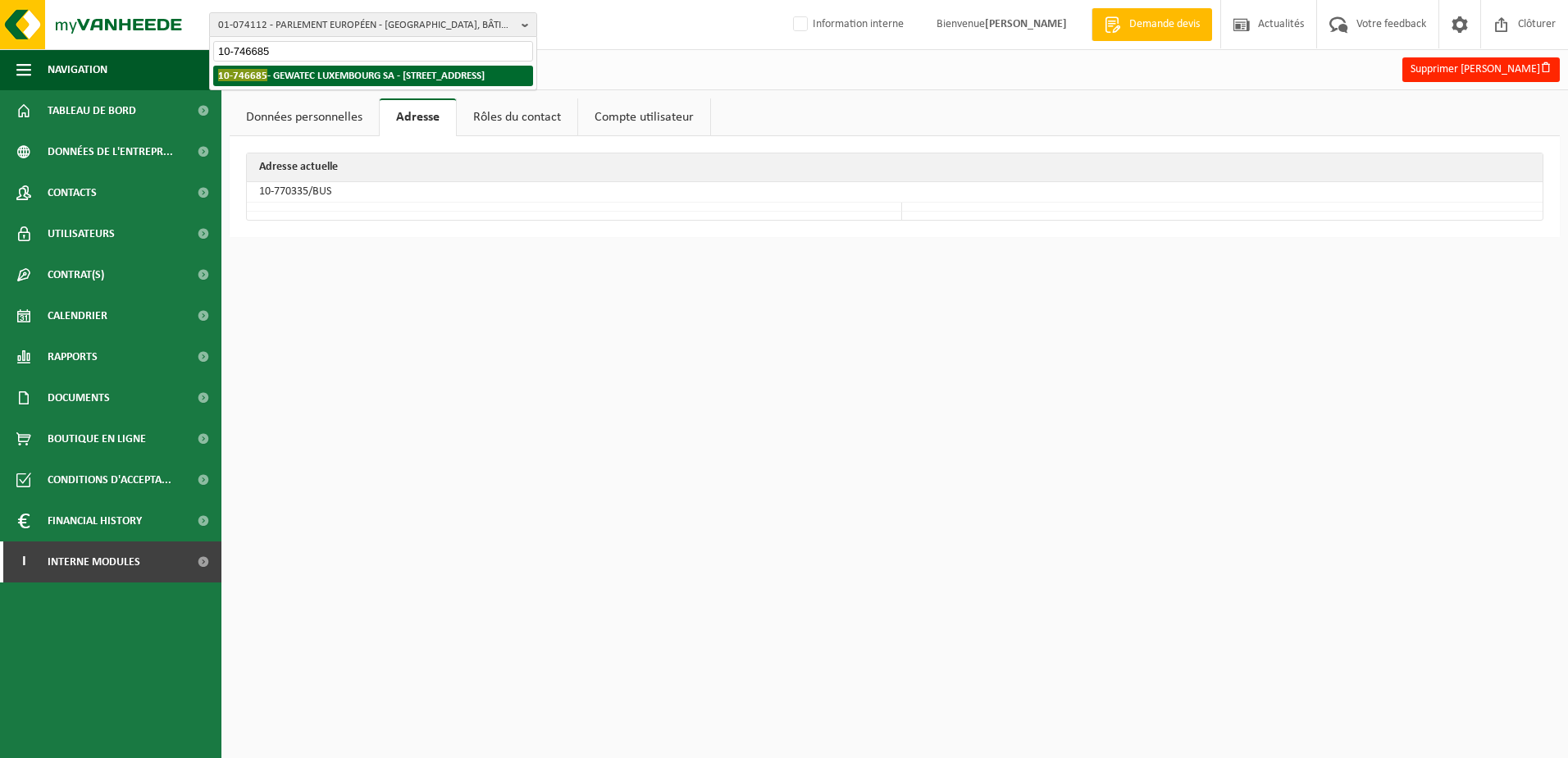
type input "10-746685"
click at [385, 84] on li "10-746685 - GEWATEC LUXEMBOURG SA - 8476 EISCHEN, RUE DE STEINFORT 2B" at bounding box center [373, 76] width 320 height 21
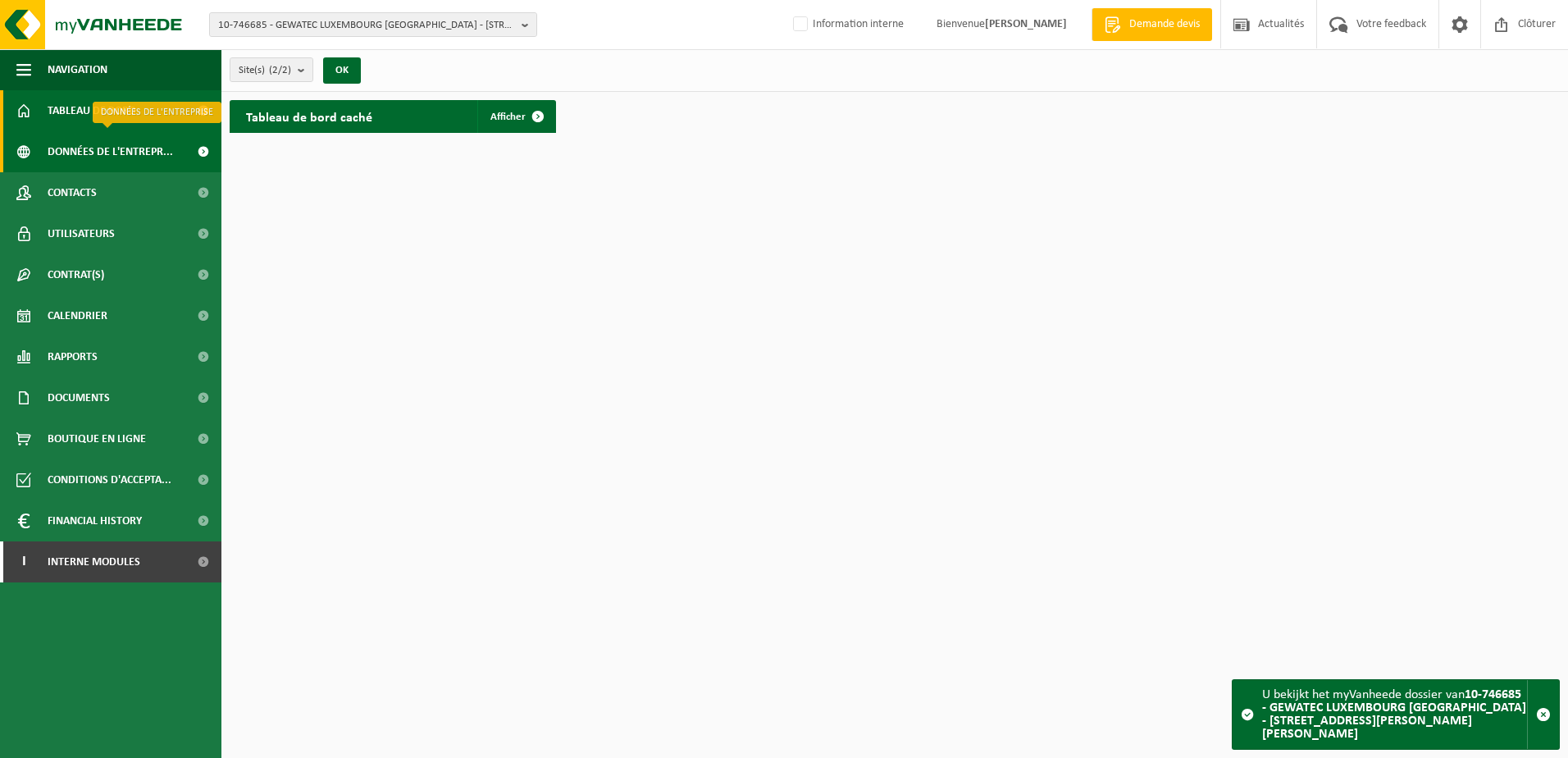
click at [121, 153] on span "Données de l'entrepr..." at bounding box center [110, 152] width 126 height 41
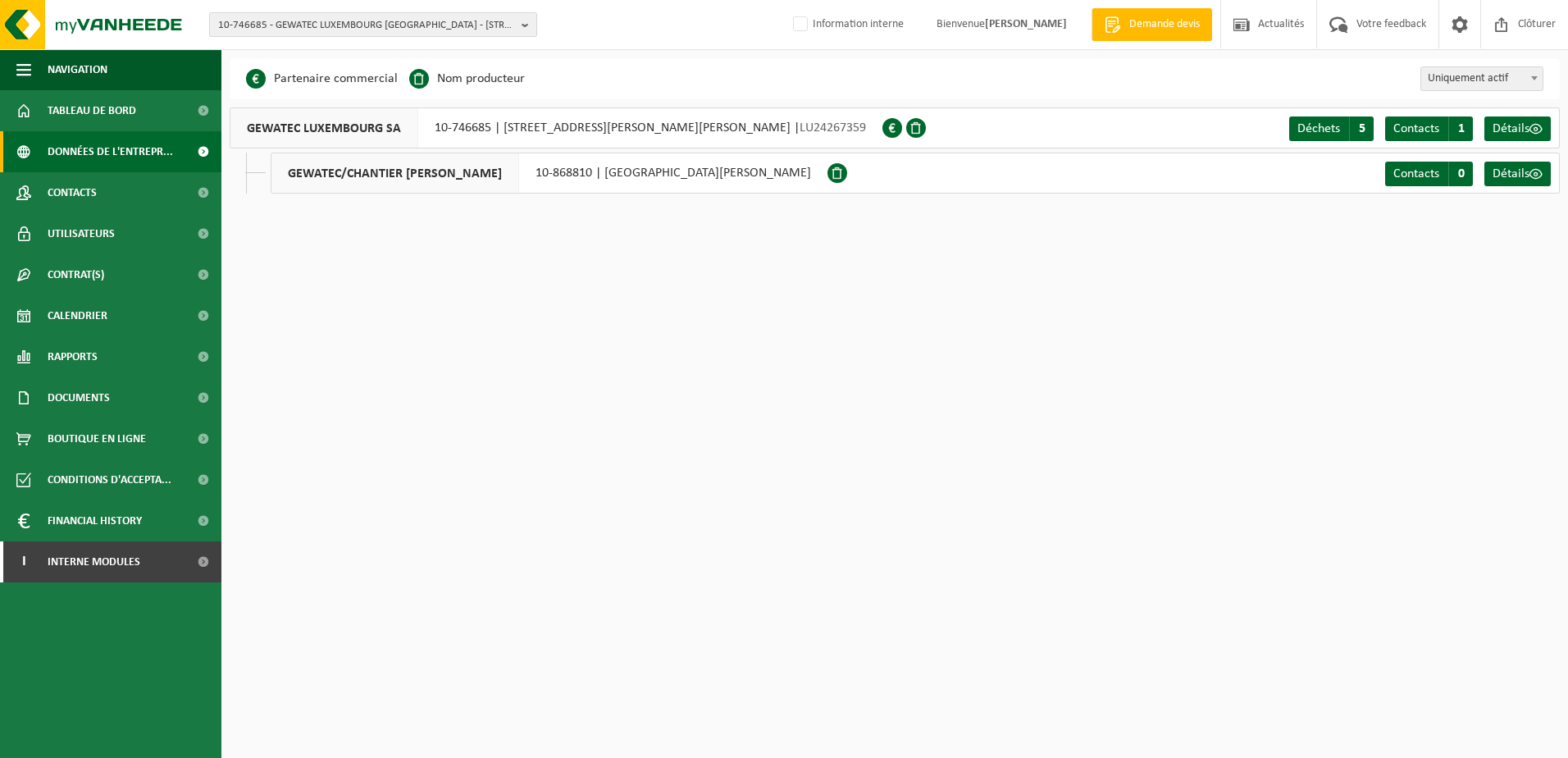
click at [306, 19] on span "10-746685 - GEWATEC LUXEMBOURG SA - 8476 EISCHEN, RUE DE STEINFORT 2B" at bounding box center [366, 25] width 296 height 24
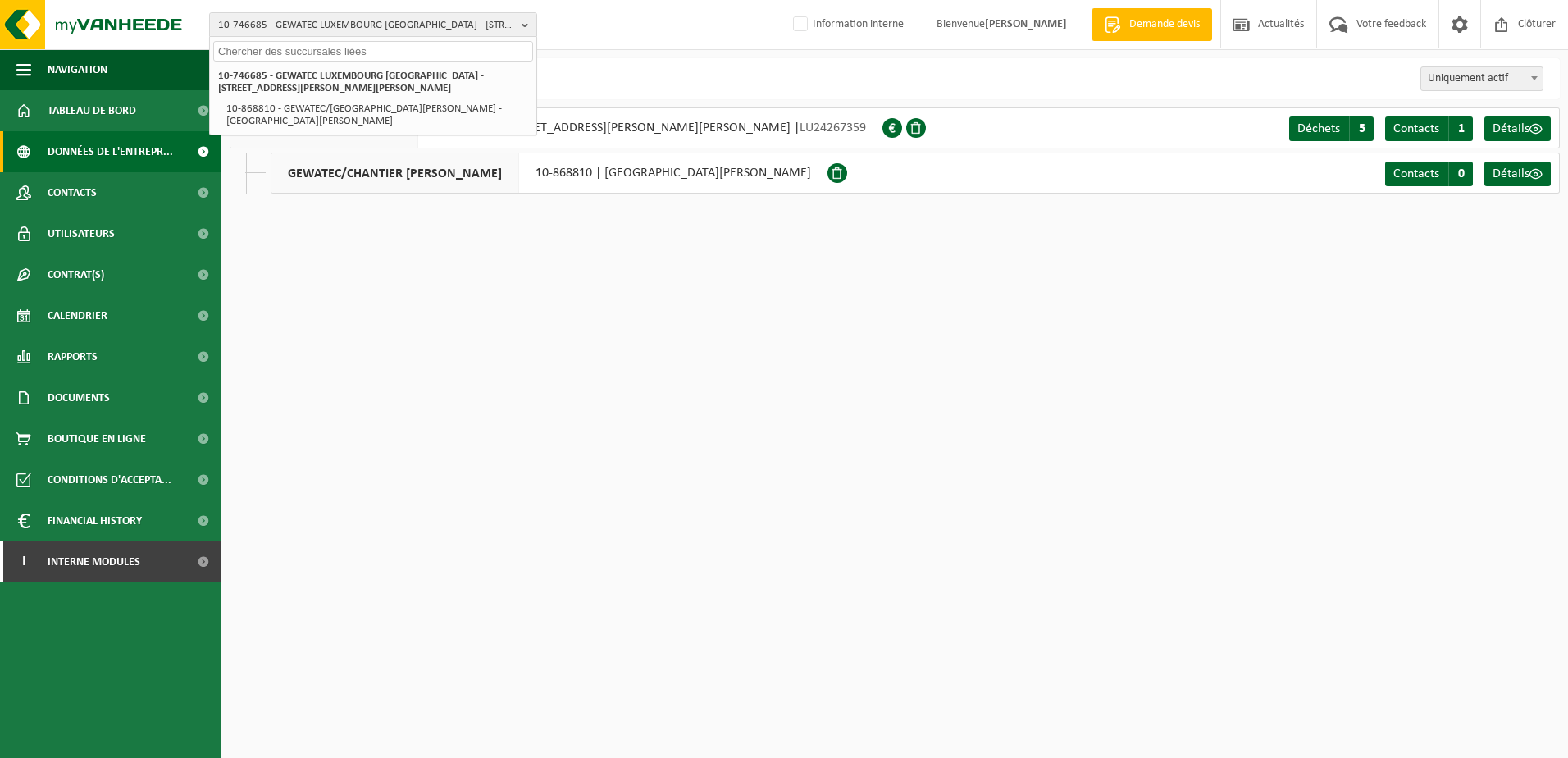
click at [287, 51] on input "text" at bounding box center [373, 51] width 320 height 21
paste input "10-950741"
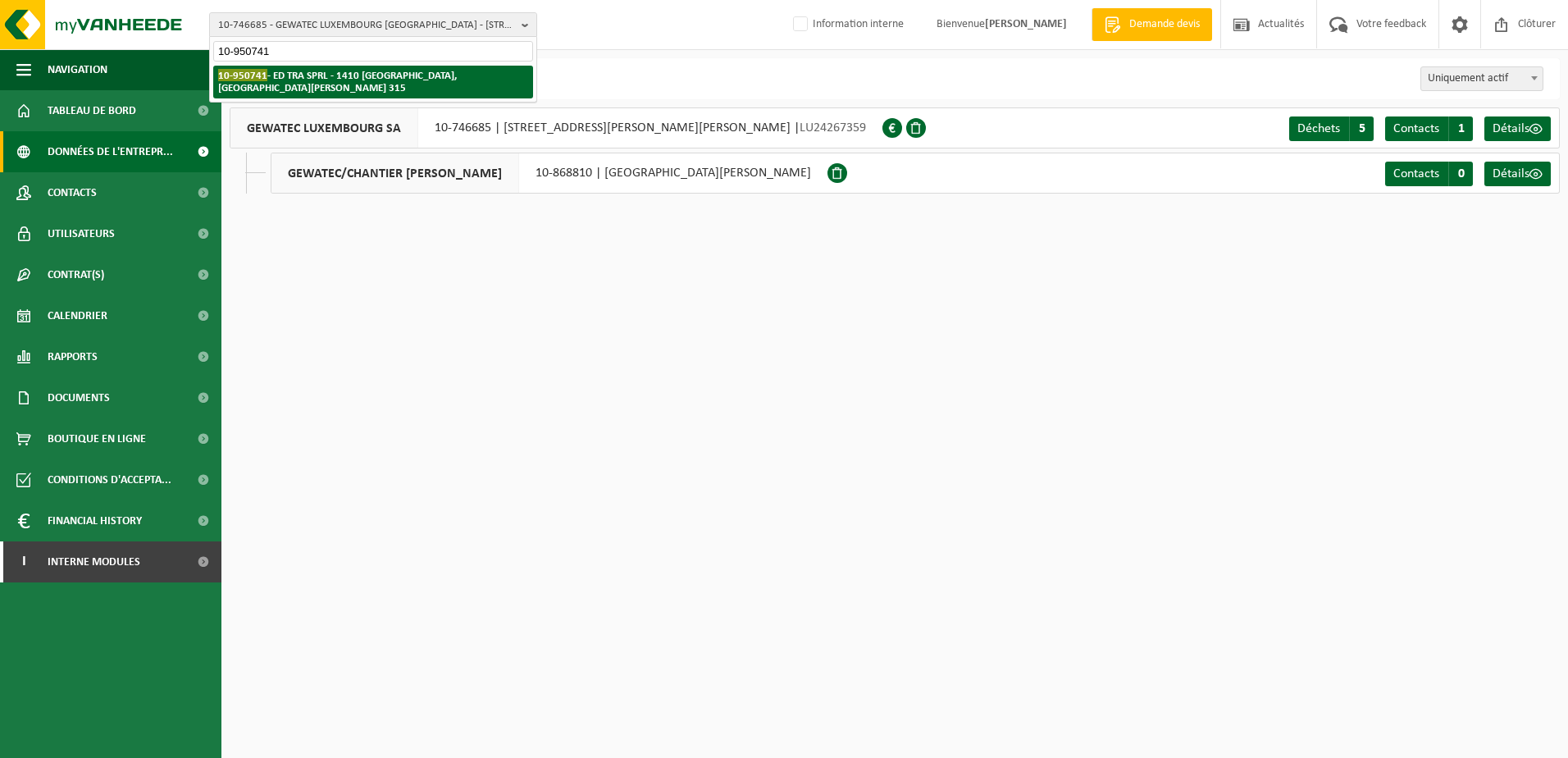
type input "10-950741"
click at [355, 84] on li "10-950741 - ED TRA SPRL - 1410 WATERLOO, CHAUSSEE DE MONT-ST-JEAN 315" at bounding box center [373, 81] width 320 height 33
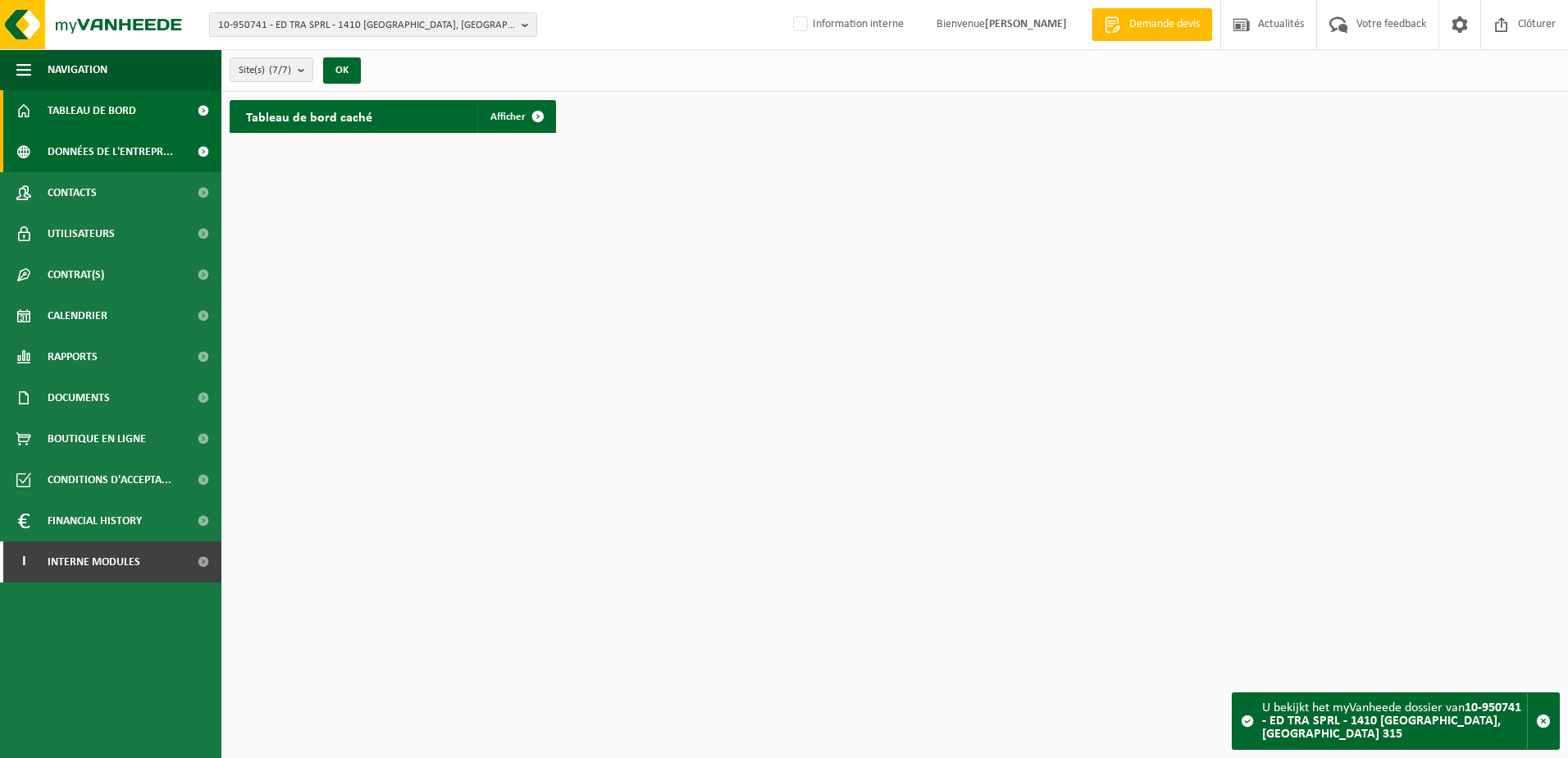
click at [131, 156] on span "Données de l'entrepr..." at bounding box center [110, 152] width 126 height 41
